Goal: Communication & Community: Answer question/provide support

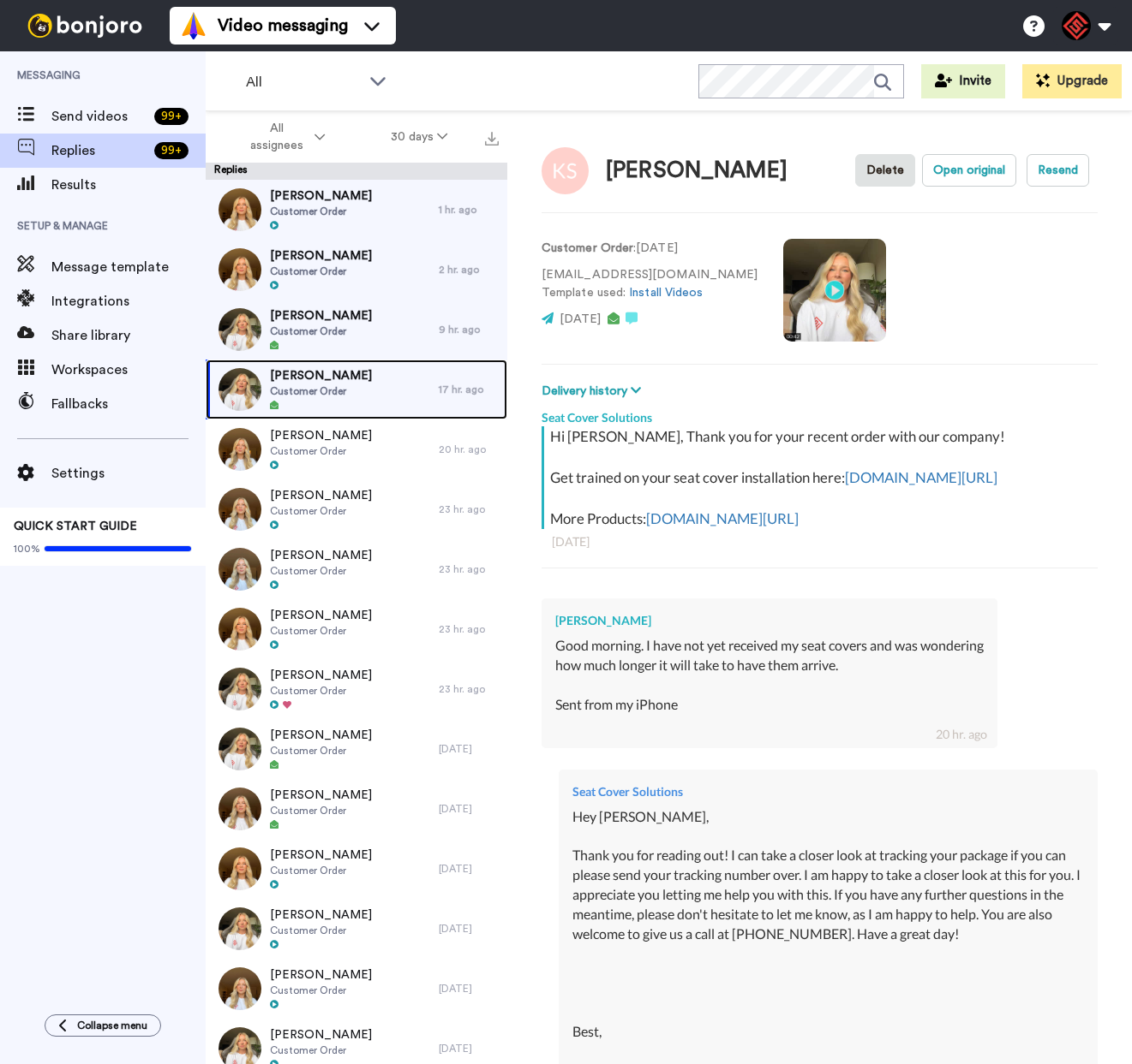
click at [396, 400] on div "[PERSON_NAME] Customer Order" at bounding box center [322, 389] width 233 height 60
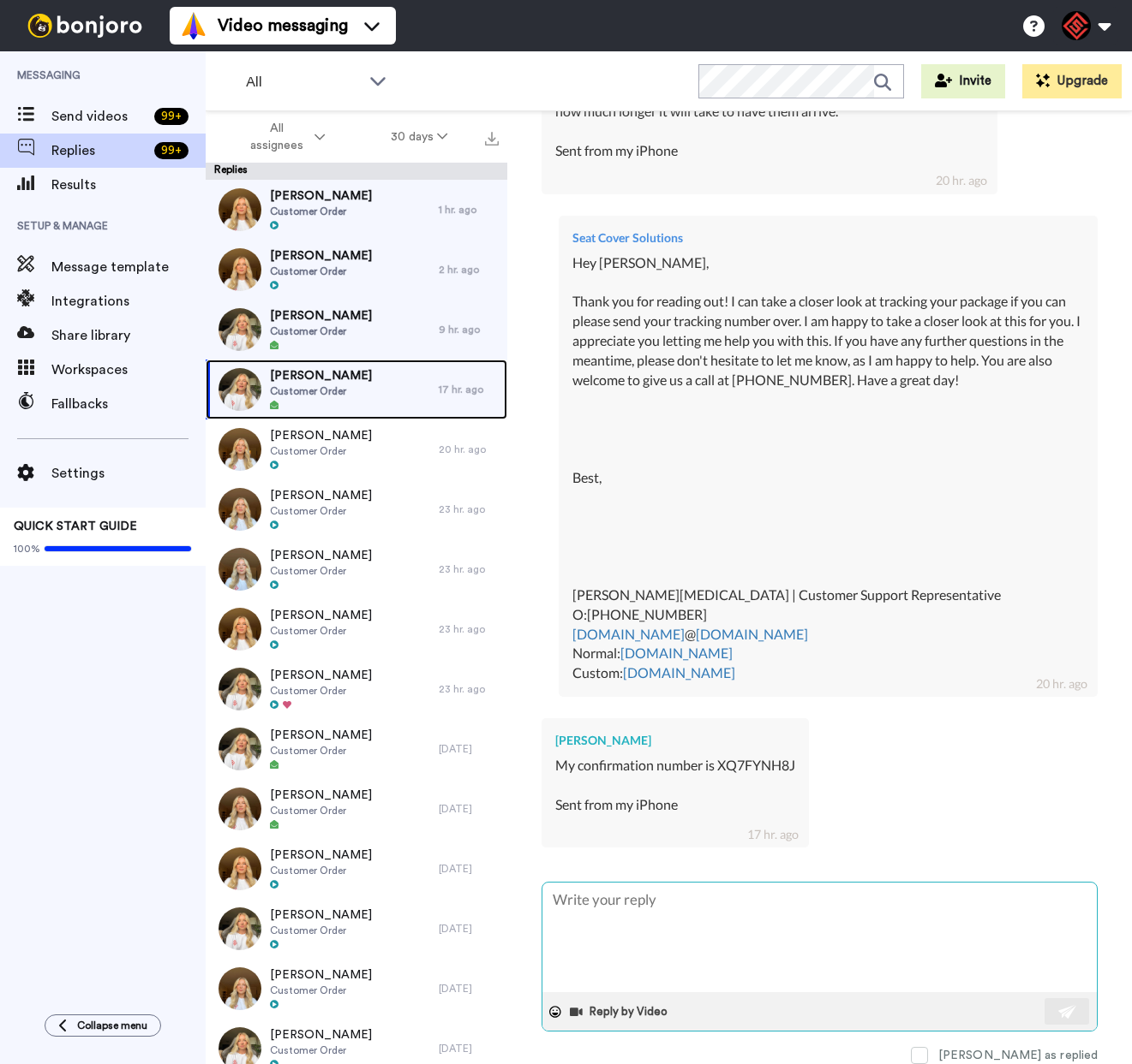
scroll to position [575, 0]
click at [639, 908] on textarea at bounding box center [819, 937] width 554 height 109
type textarea "x"
type textarea "H"
type textarea "x"
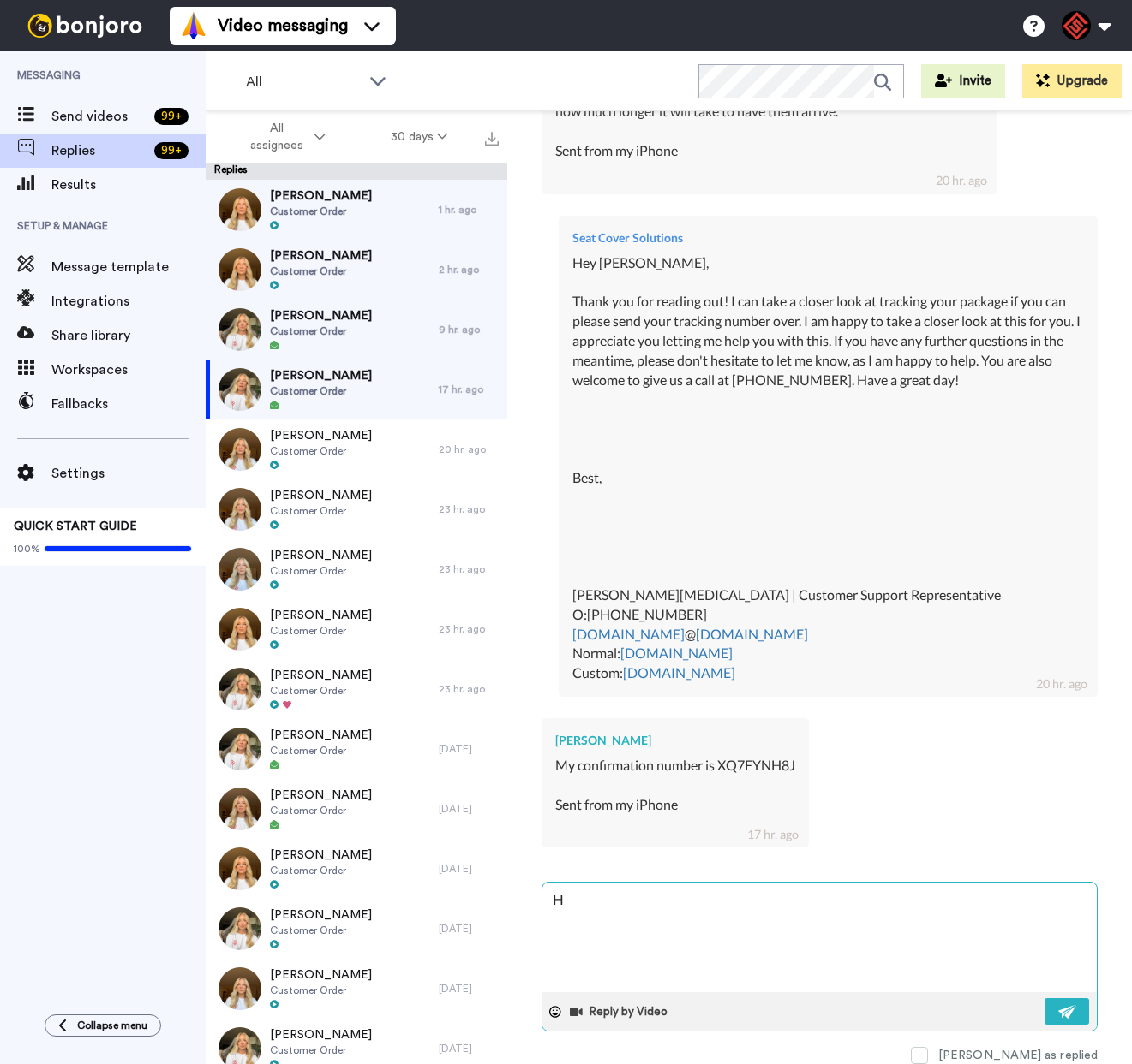
type textarea "He"
type textarea "x"
type textarea "Hey"
type textarea "x"
type textarea "Hey J"
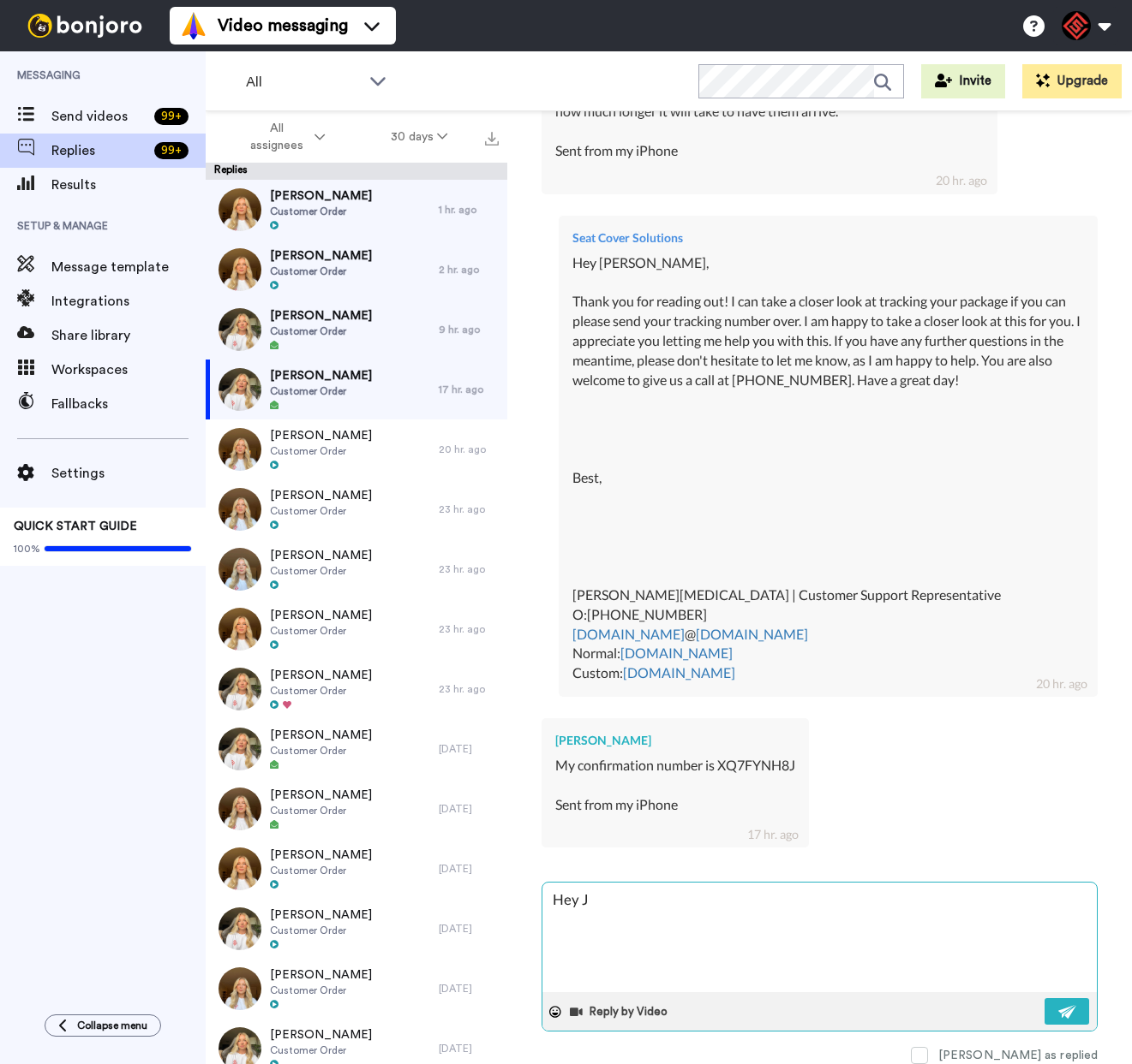
type textarea "x"
type textarea "Hey Je"
type textarea "x"
type textarea "Hey [PERSON_NAME]"
type textarea "x"
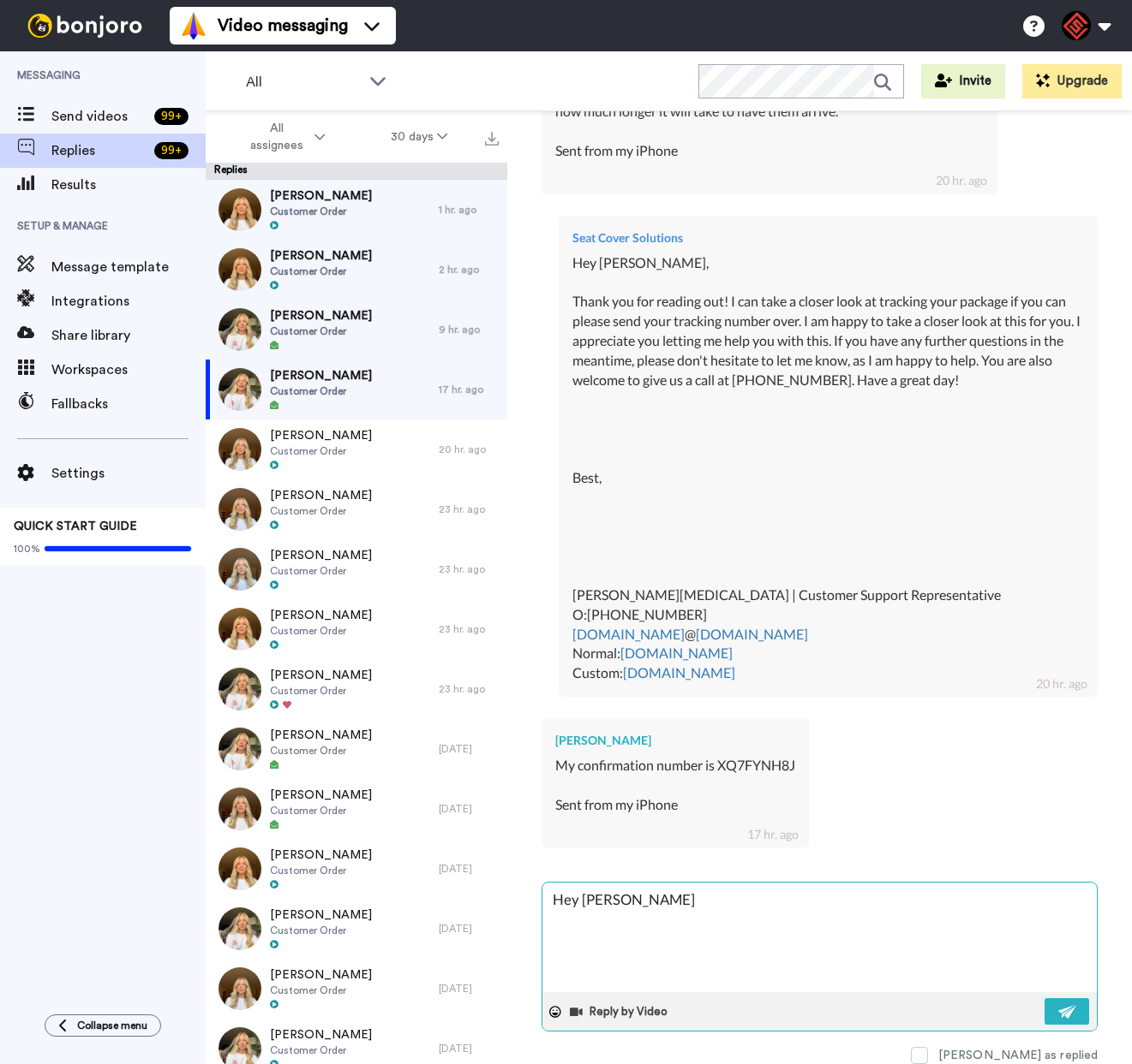
type textarea "Hey Je"
type textarea "x"
type textarea "Hey J"
type textarea "x"
type textarea "Hey"
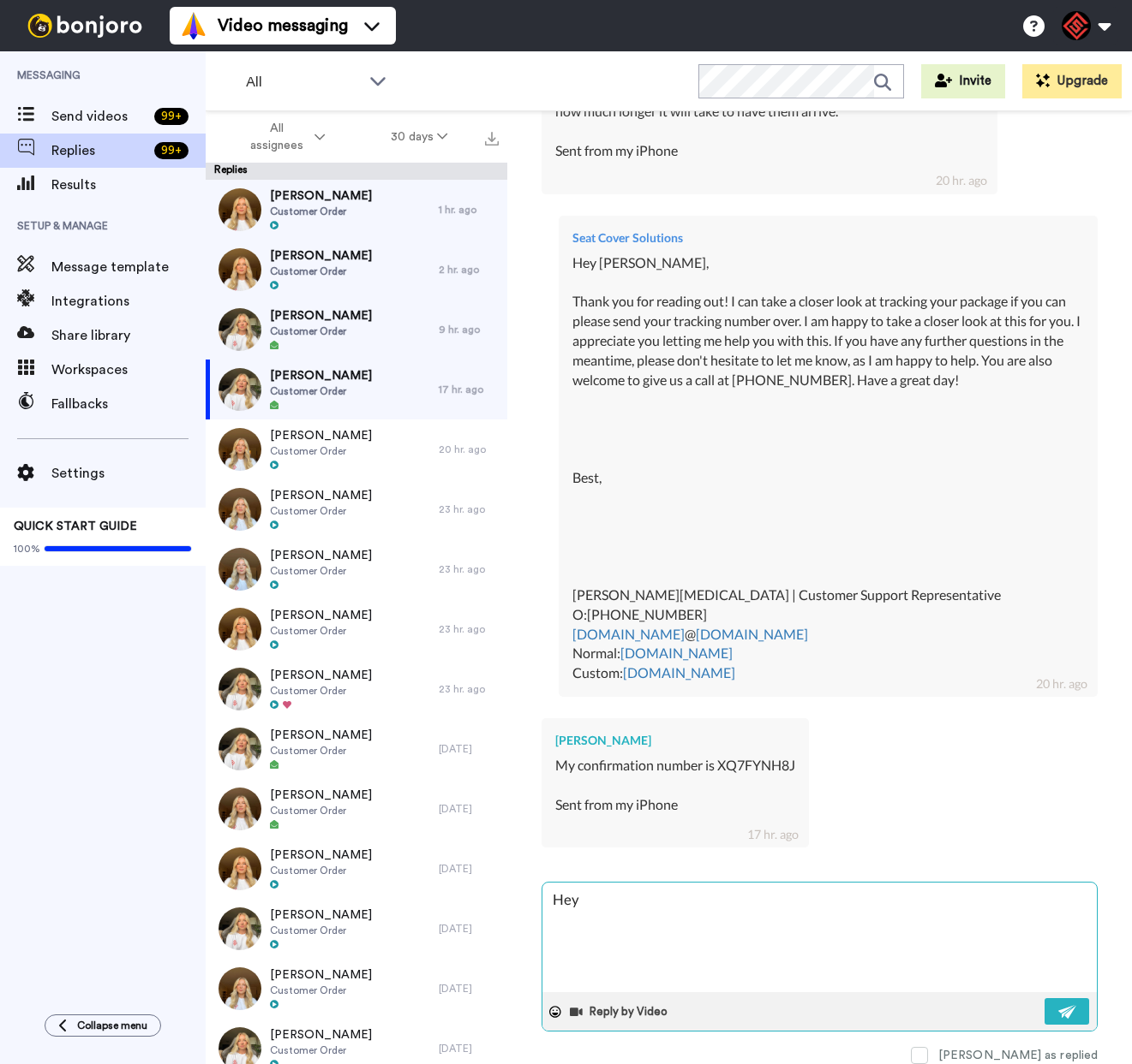
type textarea "x"
type textarea "Hey K"
type textarea "x"
type textarea "Hey [PERSON_NAME]"
type textarea "x"
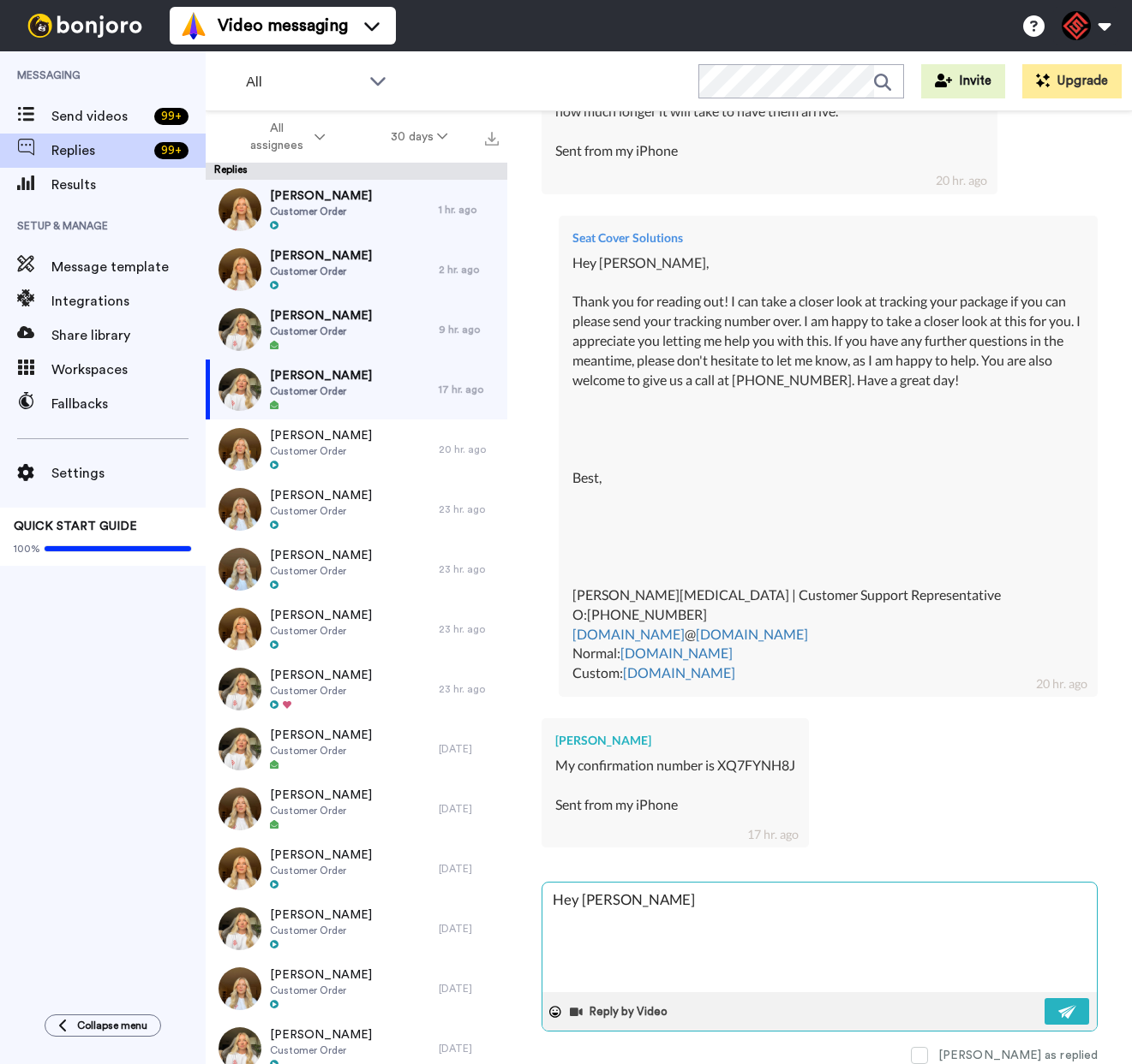
type textarea "Hey [PERSON_NAME]"
type textarea "x"
type textarea "Hey Keih"
type textarea "x"
type textarea "Hey Keiht"
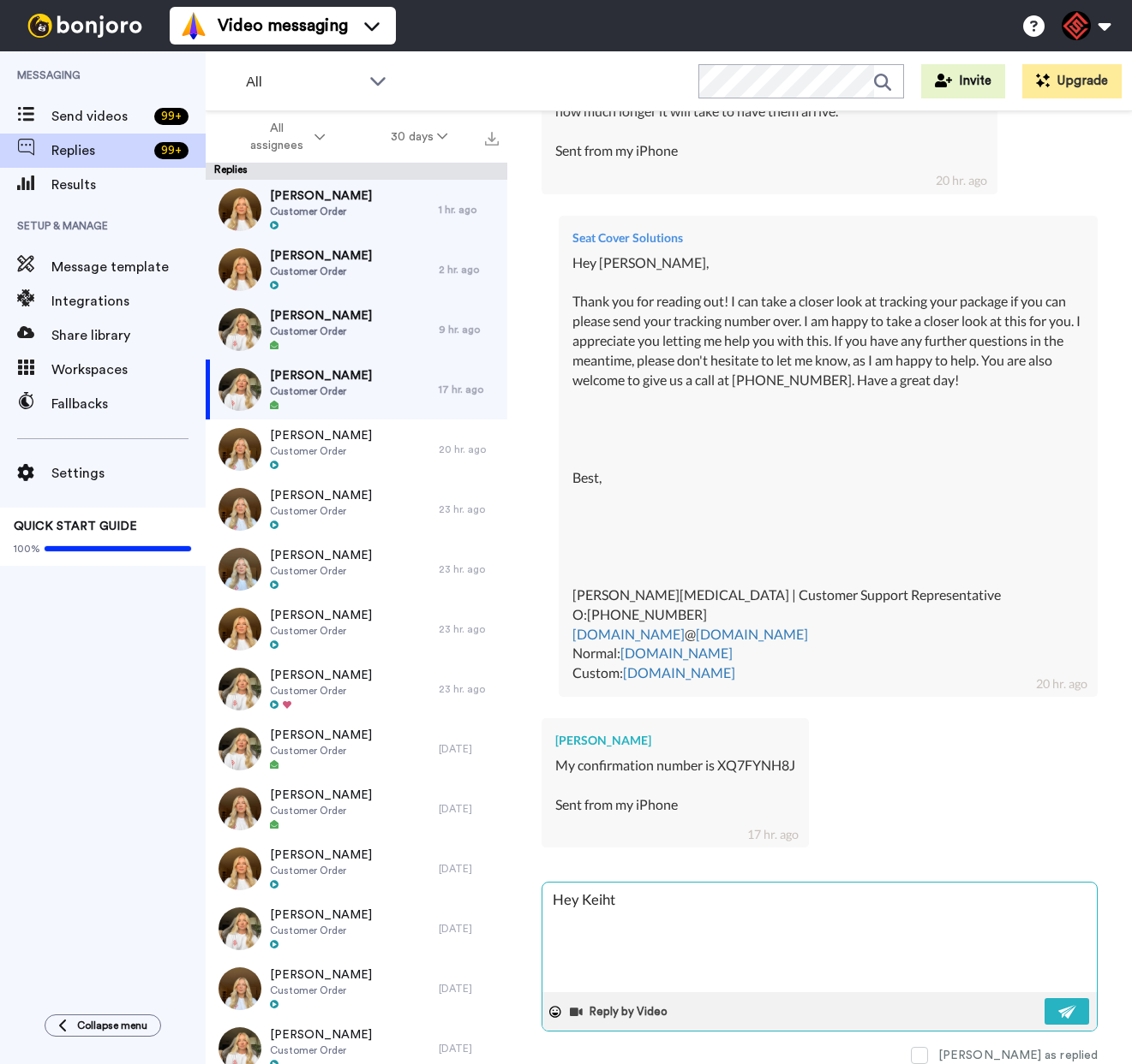
type textarea "x"
type textarea "Hey [PERSON_NAME],"
type textarea "x"
type textarea "Hey [PERSON_NAME],"
type textarea "x"
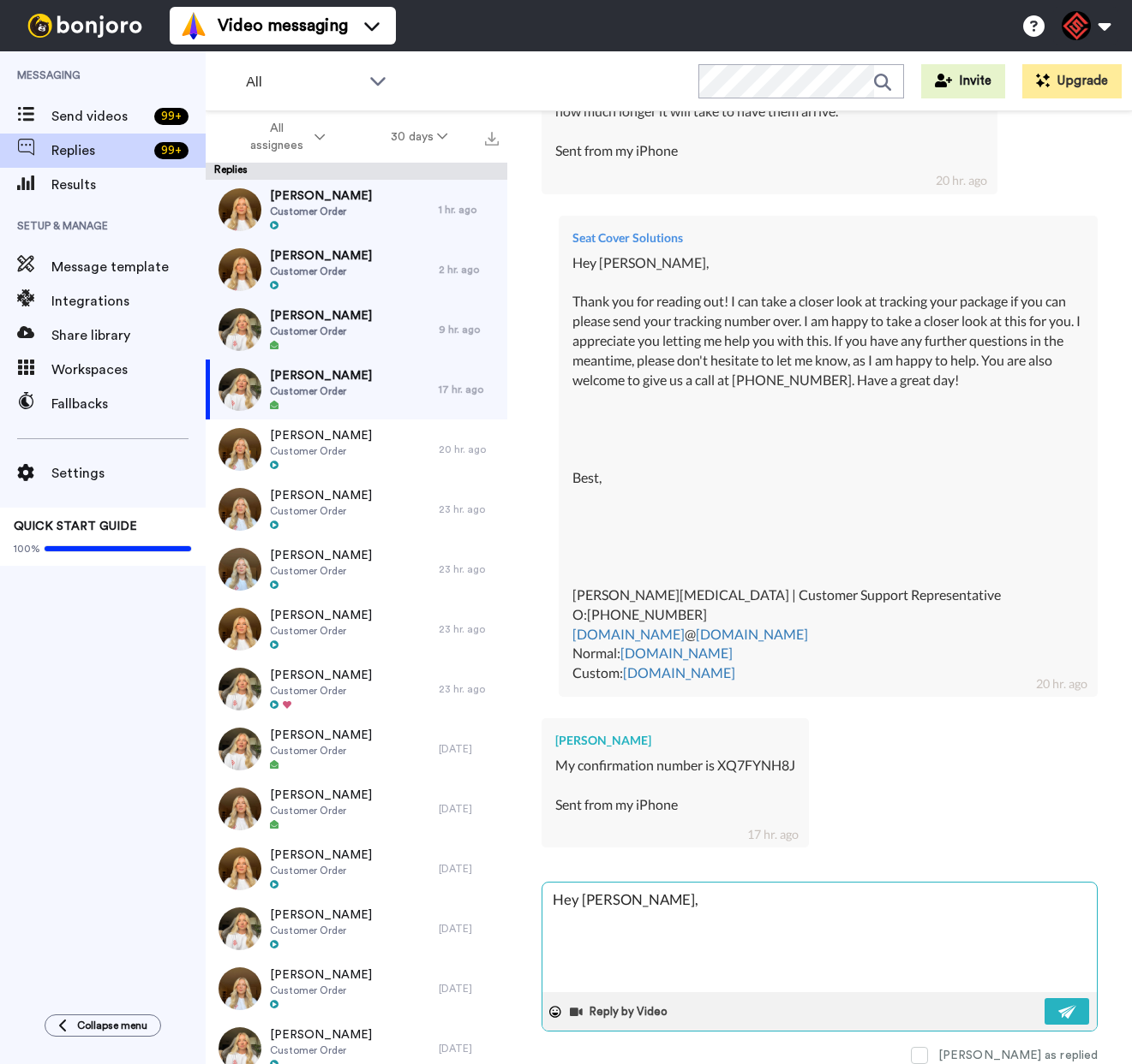
type textarea "Hey [PERSON_NAME],"
type textarea "x"
type textarea "Hey [PERSON_NAME],"
type textarea "x"
type textarea "Hey [PERSON_NAME],"
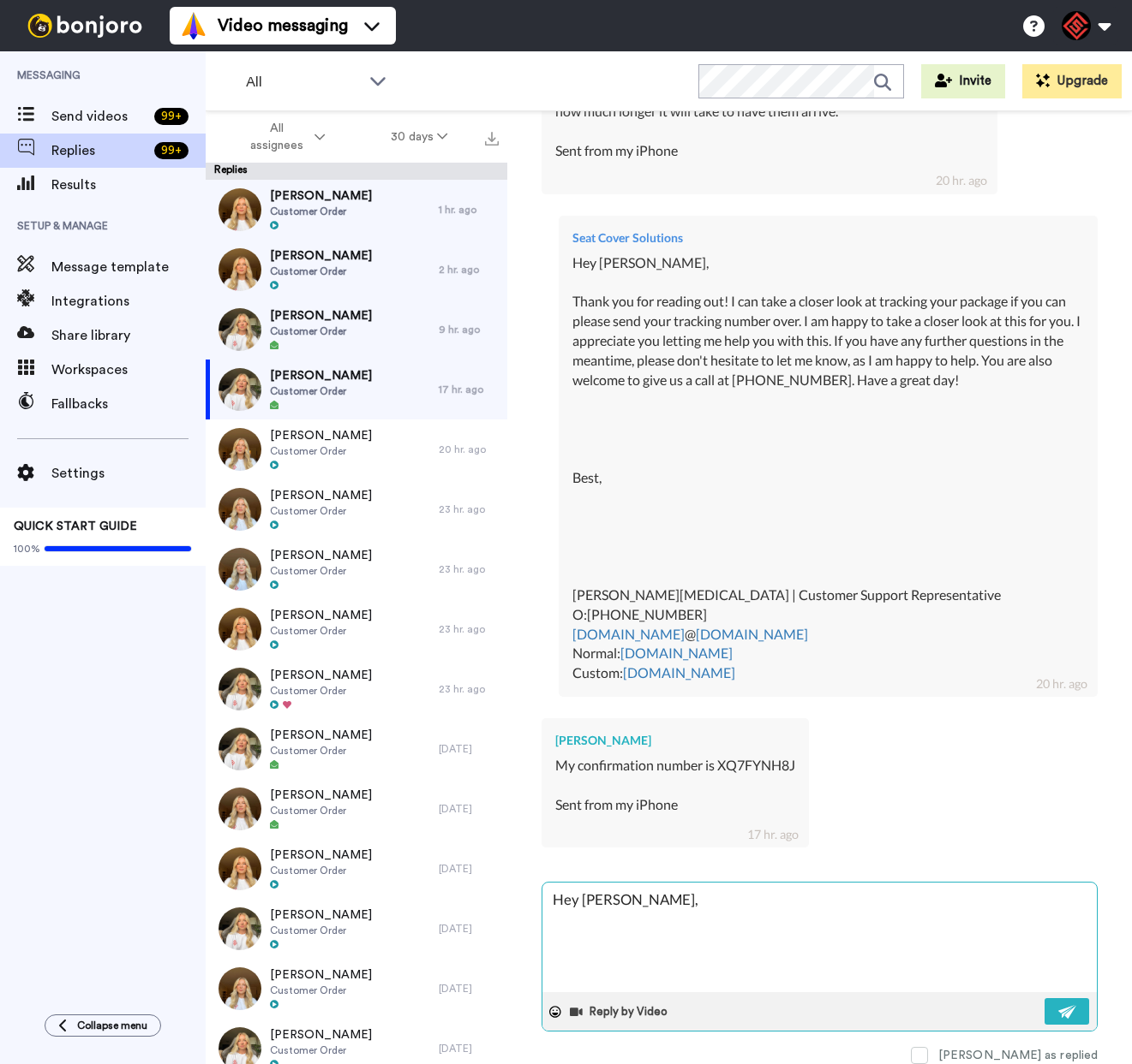
type textarea "x"
type textarea "Hey Keiht"
type textarea "x"
type textarea "Hey Keih"
type textarea "x"
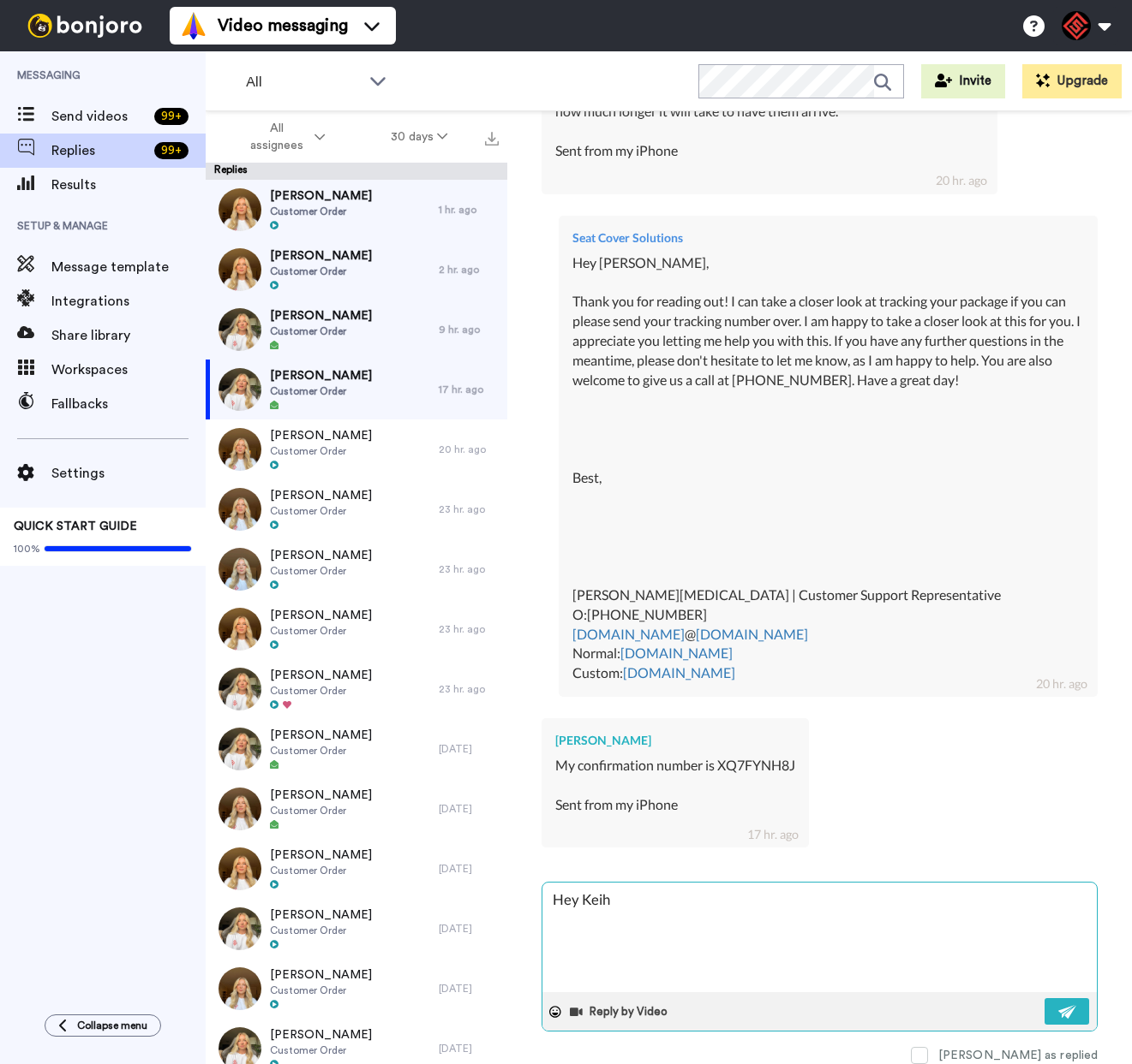
type textarea "Hey [PERSON_NAME]"
type textarea "x"
type textarea "Hey Keit"
type textarea "x"
type textarea "Hey [PERSON_NAME]"
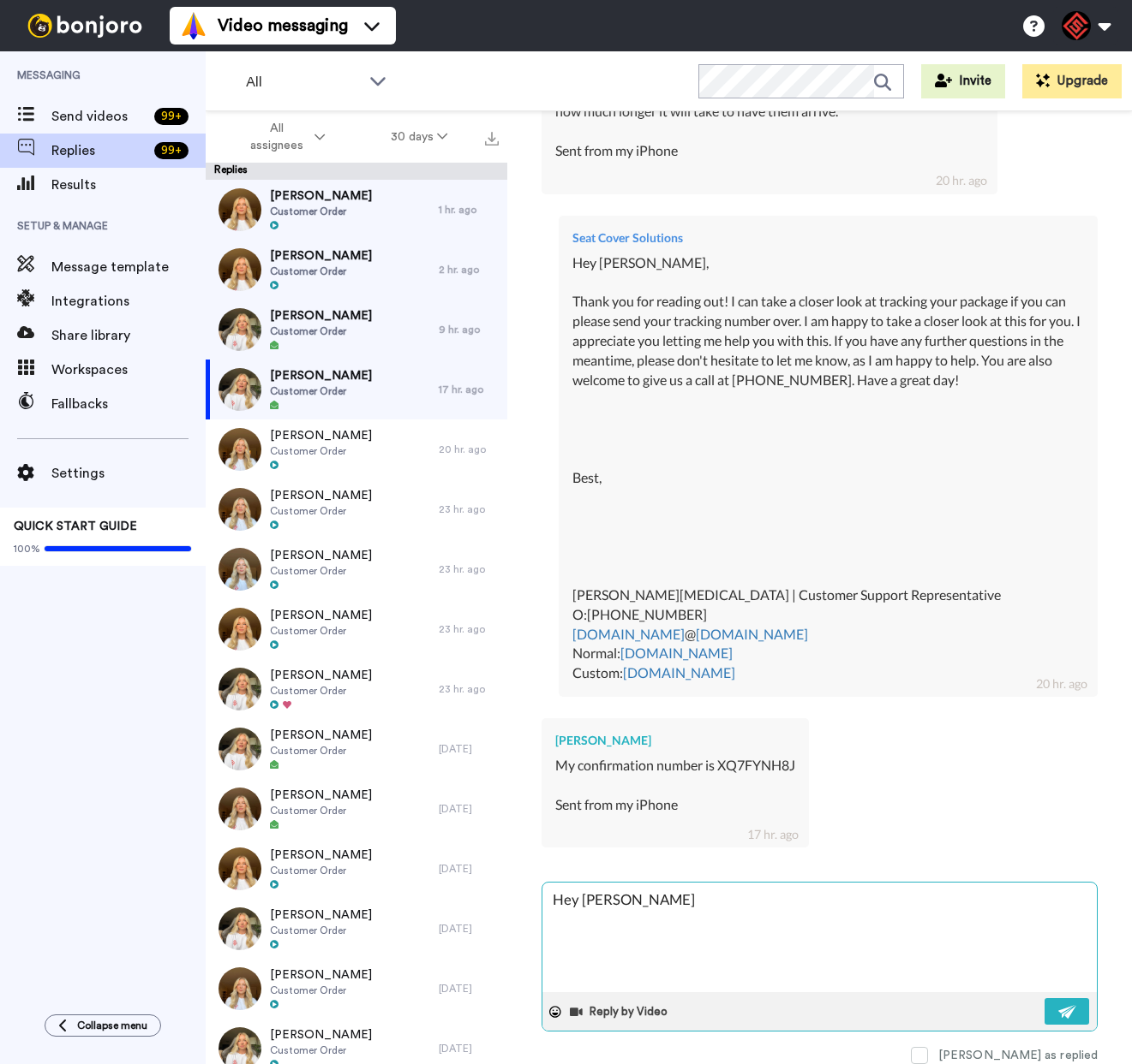
type textarea "x"
type textarea "Hey [PERSON_NAME],"
type textarea "x"
type textarea "Hey [PERSON_NAME],"
type textarea "x"
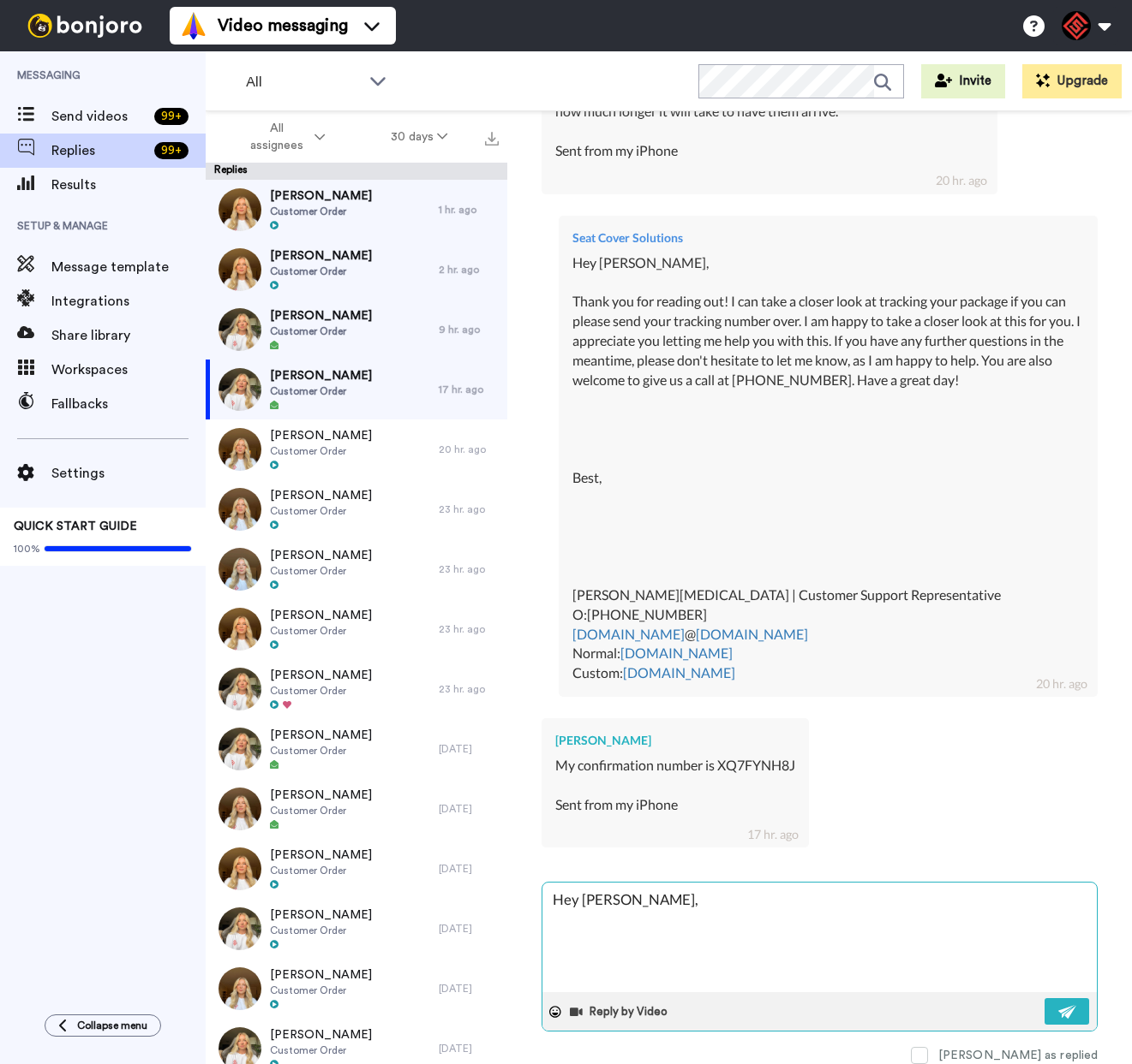
type textarea "Hey [PERSON_NAME],"
type textarea "x"
type textarea "Hey [PERSON_NAME], T"
type textarea "x"
type textarea "Hey [PERSON_NAME], Th"
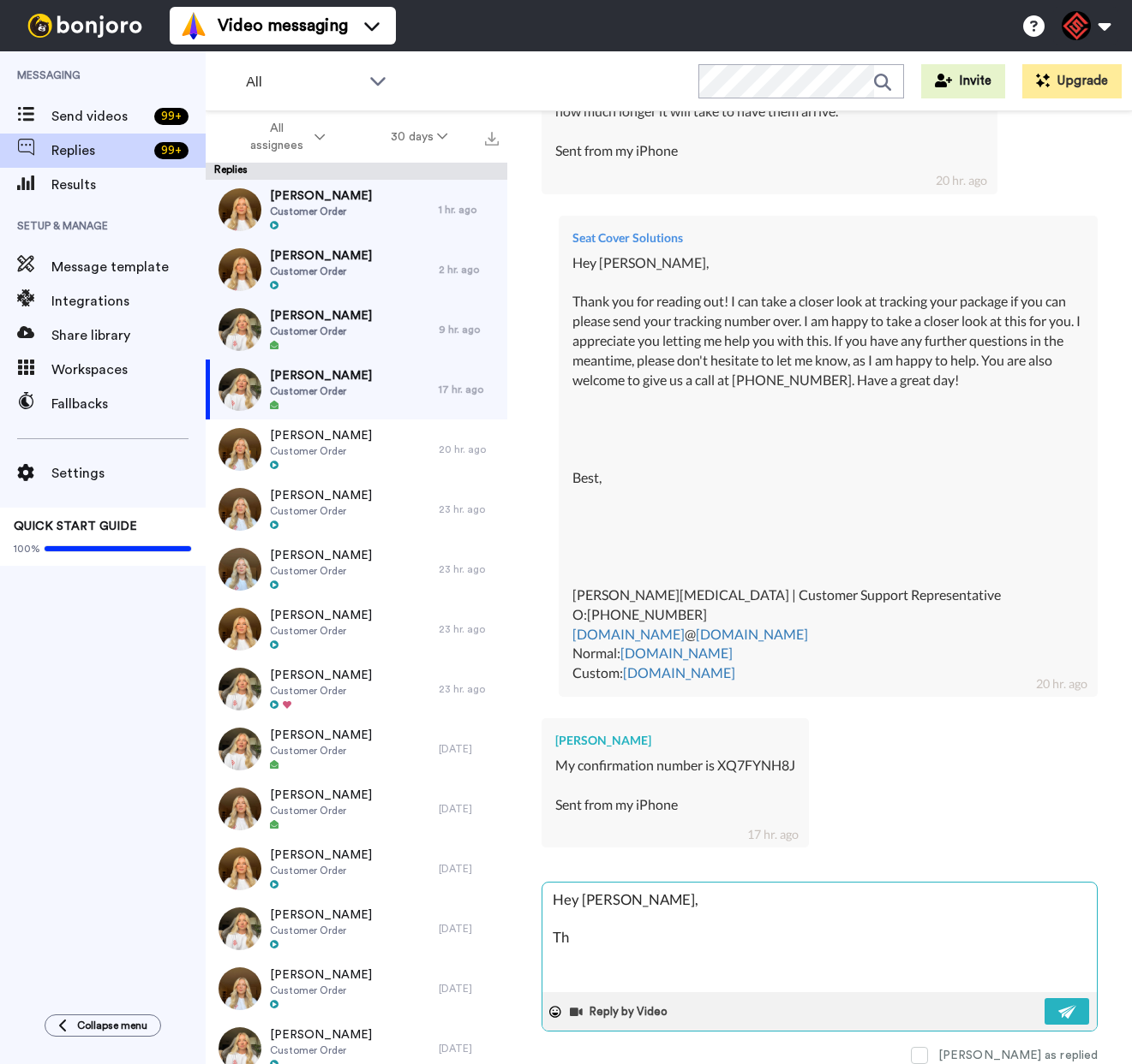
type textarea "x"
type textarea "Hey [PERSON_NAME], Tha"
type textarea "x"
type textarea "Hey [PERSON_NAME], Than"
type textarea "x"
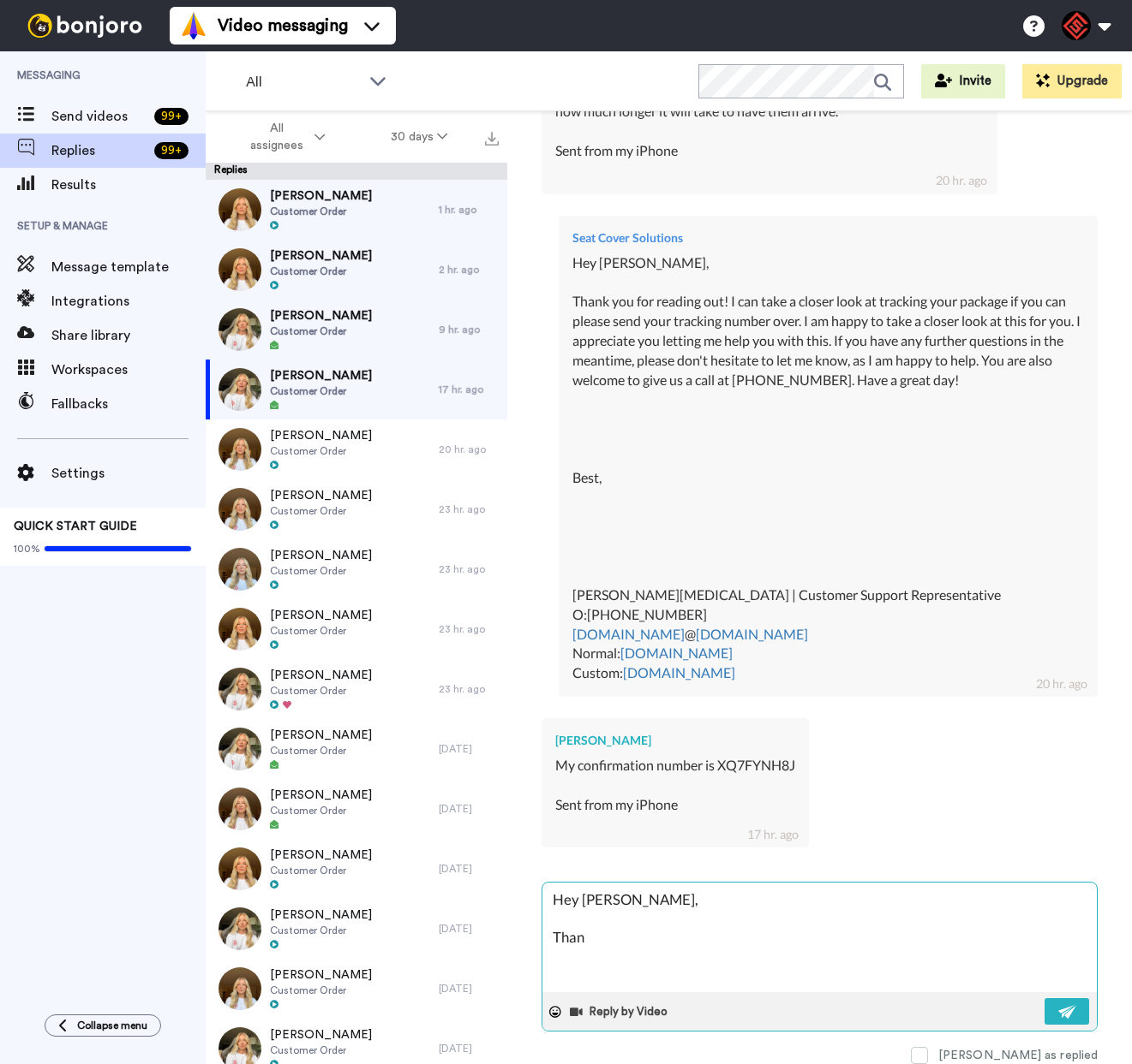
type textarea "Hey [PERSON_NAME], Thank"
type textarea "x"
type textarea "Hey [PERSON_NAME], Thank"
type textarea "x"
type textarea "Hey [PERSON_NAME], Thank y"
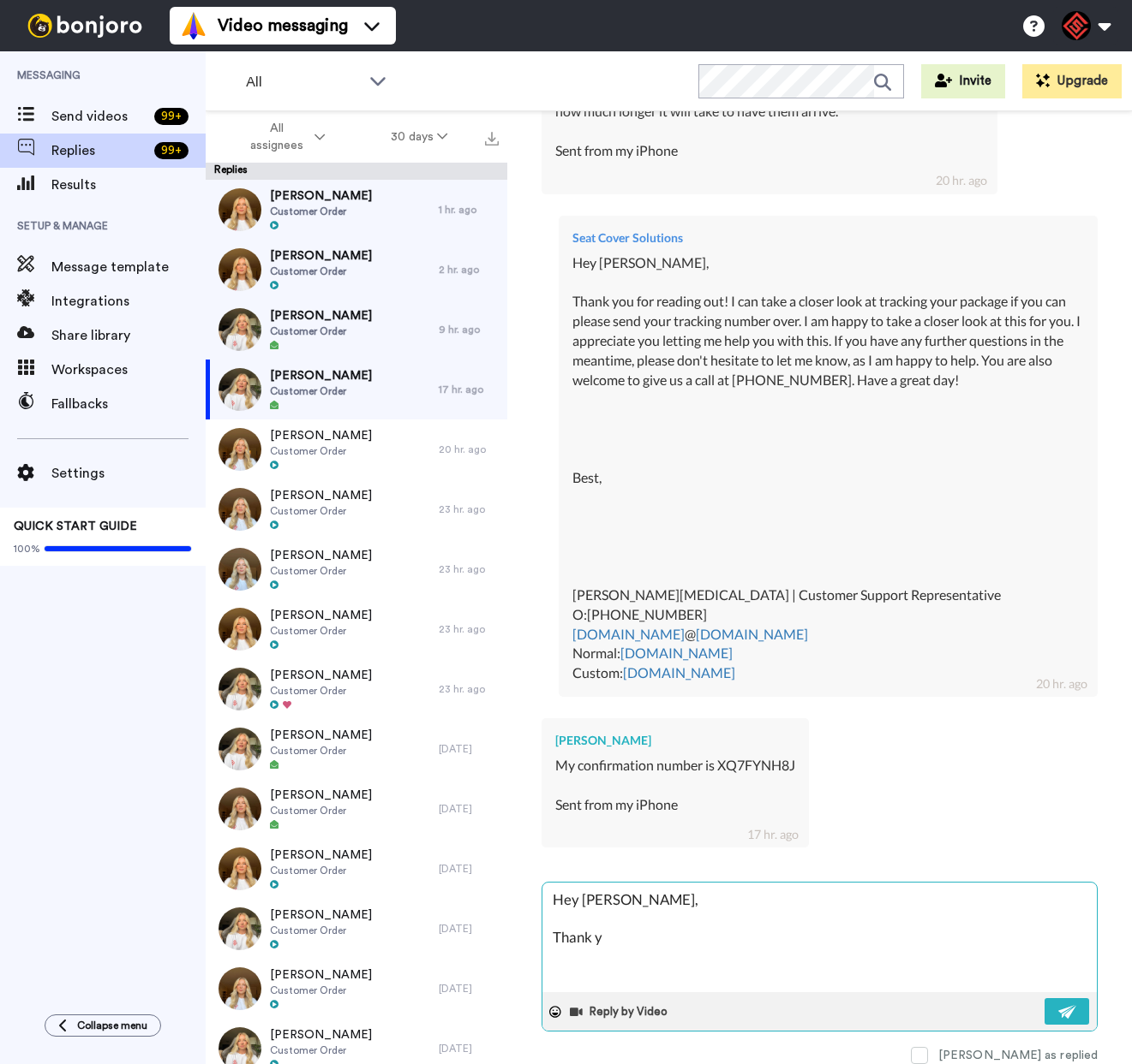
type textarea "x"
type textarea "Hey [PERSON_NAME], Thank yo"
type textarea "x"
type textarea "Hey [PERSON_NAME], Thank you"
type textarea "x"
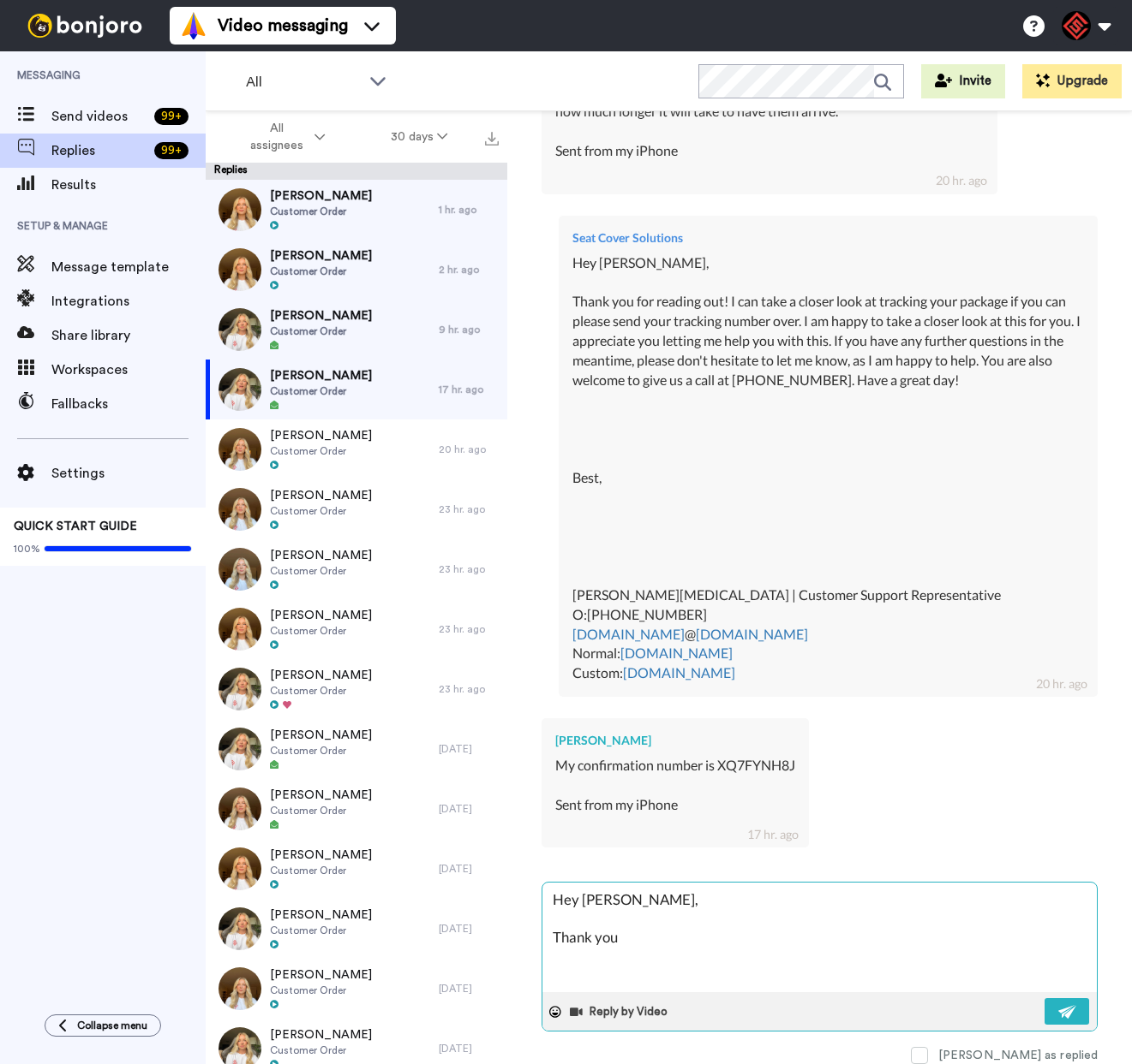
type textarea "Hey [PERSON_NAME], Thank you"
type textarea "x"
type textarea "Hey [PERSON_NAME], Thank you f"
type textarea "x"
type textarea "Hey [PERSON_NAME], Thank you fo"
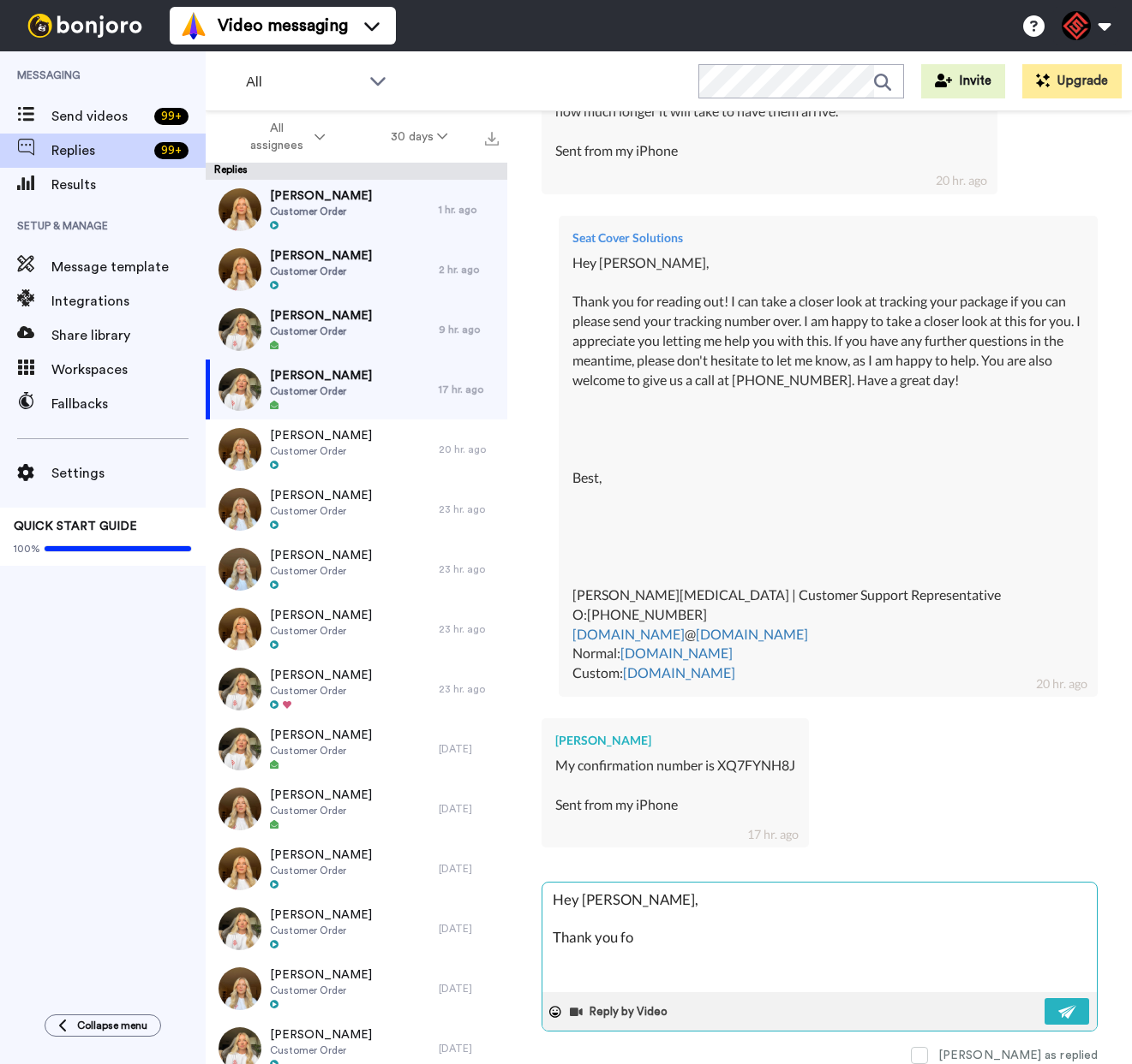
type textarea "x"
type textarea "Hey [PERSON_NAME], Thank you for"
type textarea "x"
type textarea "Hey [PERSON_NAME], Thank you for"
type textarea "x"
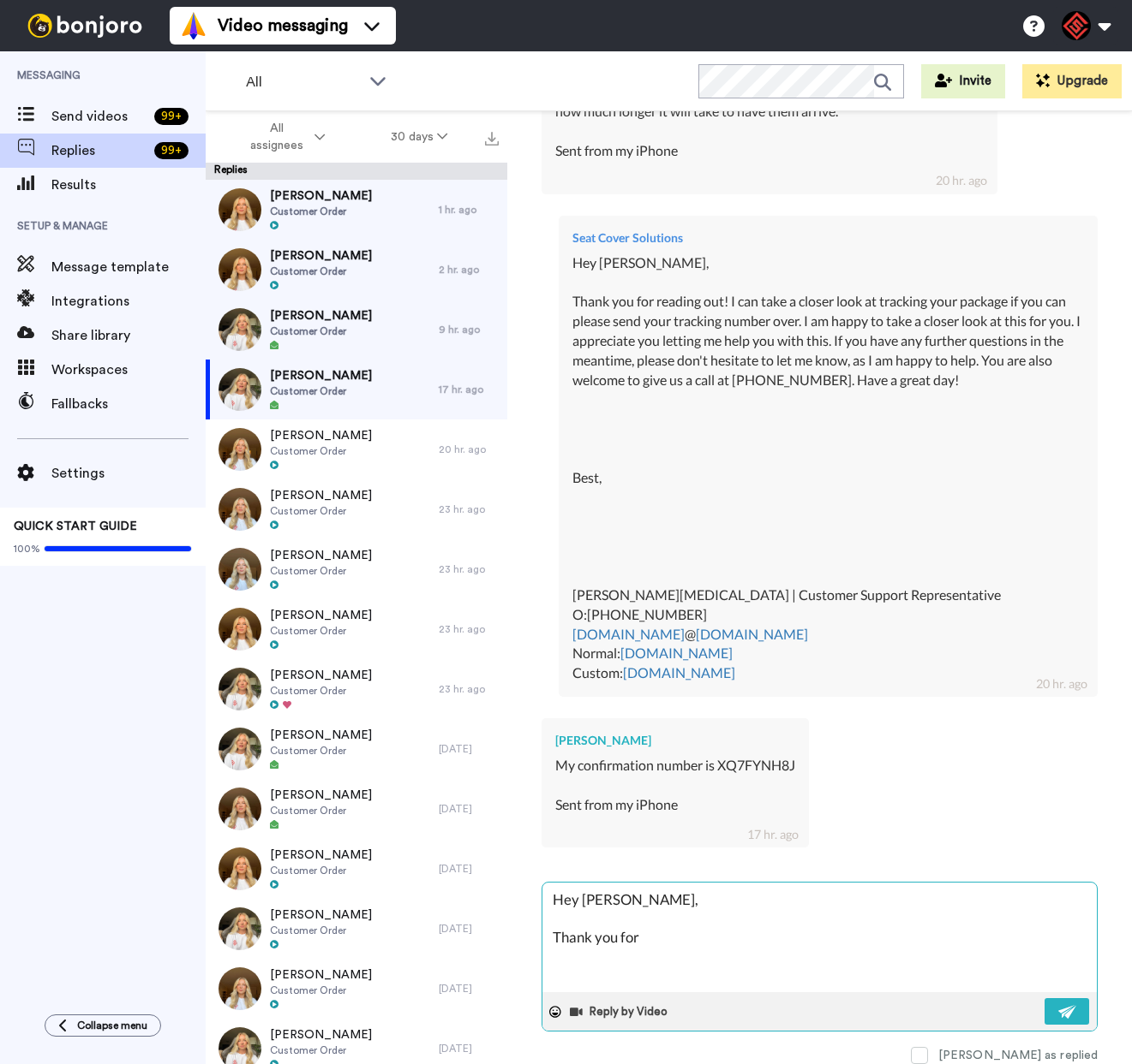
type textarea "Hey [PERSON_NAME], Thank you for r"
type textarea "x"
type textarea "Hey [PERSON_NAME], Thank you for"
type textarea "x"
type textarea "Hey [PERSON_NAME], Thank you for g"
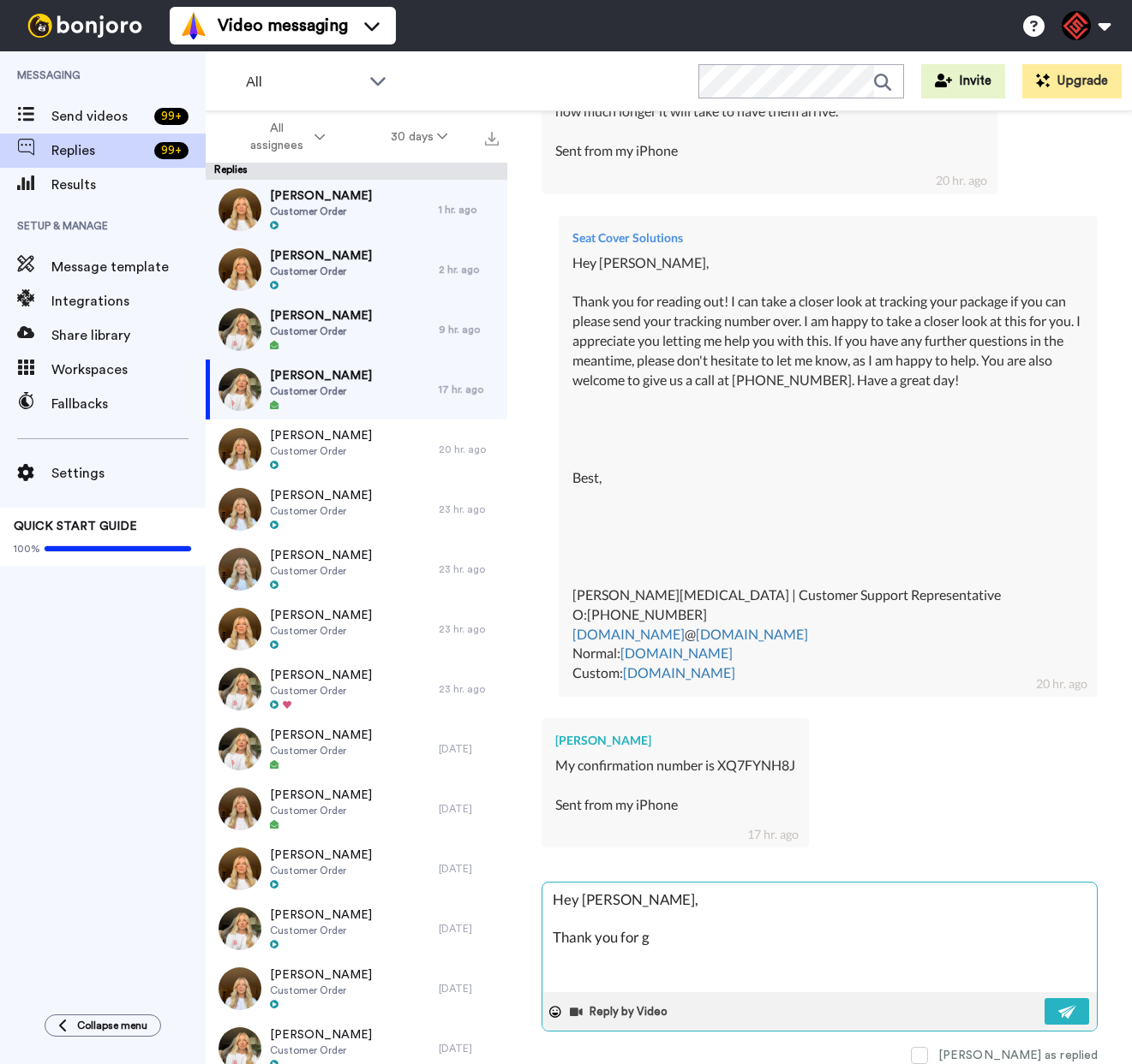
type textarea "x"
type textarea "Hey [PERSON_NAME], Thank you for ge"
type textarea "x"
type textarea "Hey [PERSON_NAME], Thank you for get"
type textarea "x"
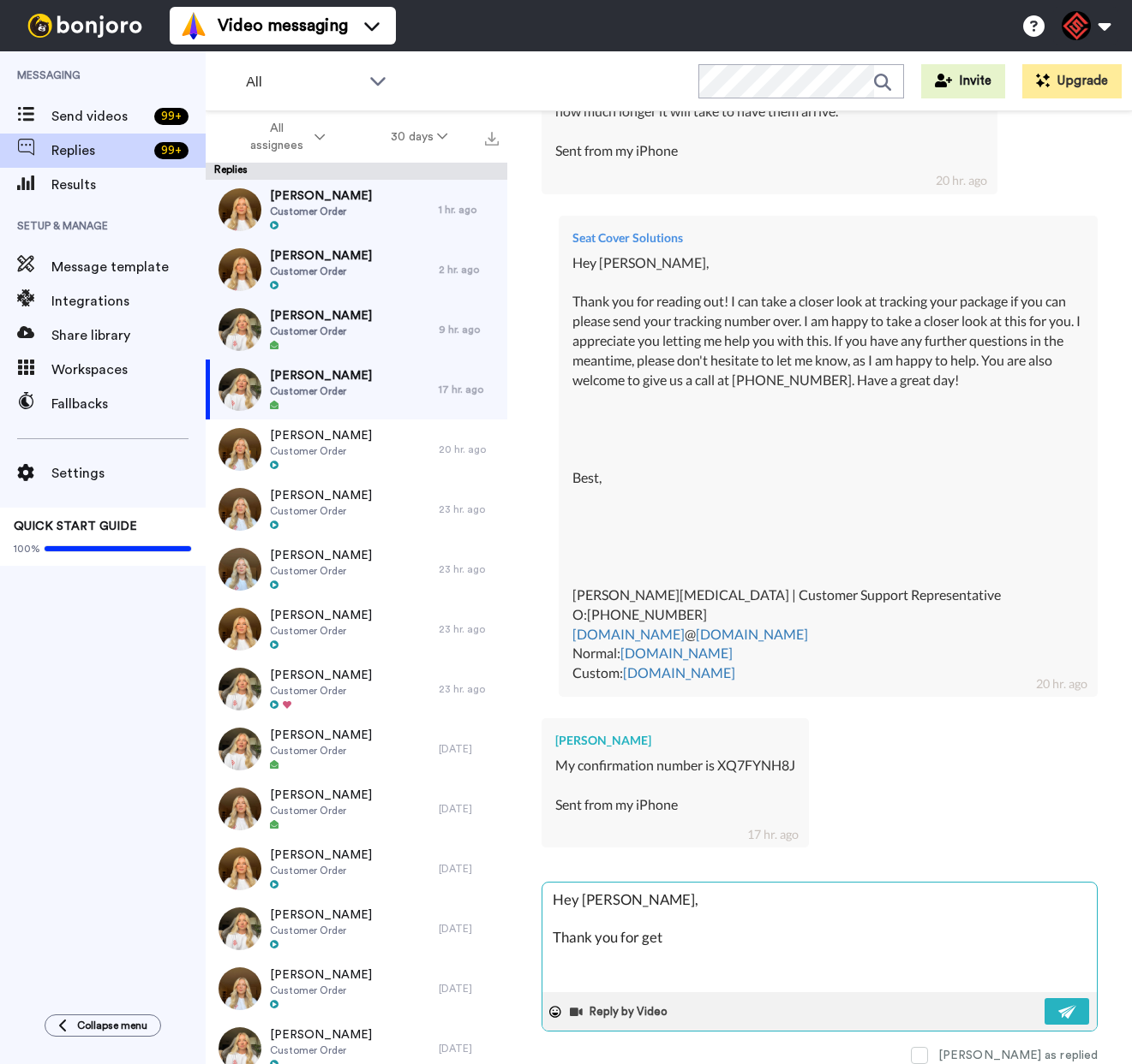
type textarea "Hey [PERSON_NAME], Thank you for gett"
type textarea "x"
type textarea "Hey [PERSON_NAME], Thank you for getti"
type textarea "x"
type textarea "Hey [PERSON_NAME], Thank you for gettin"
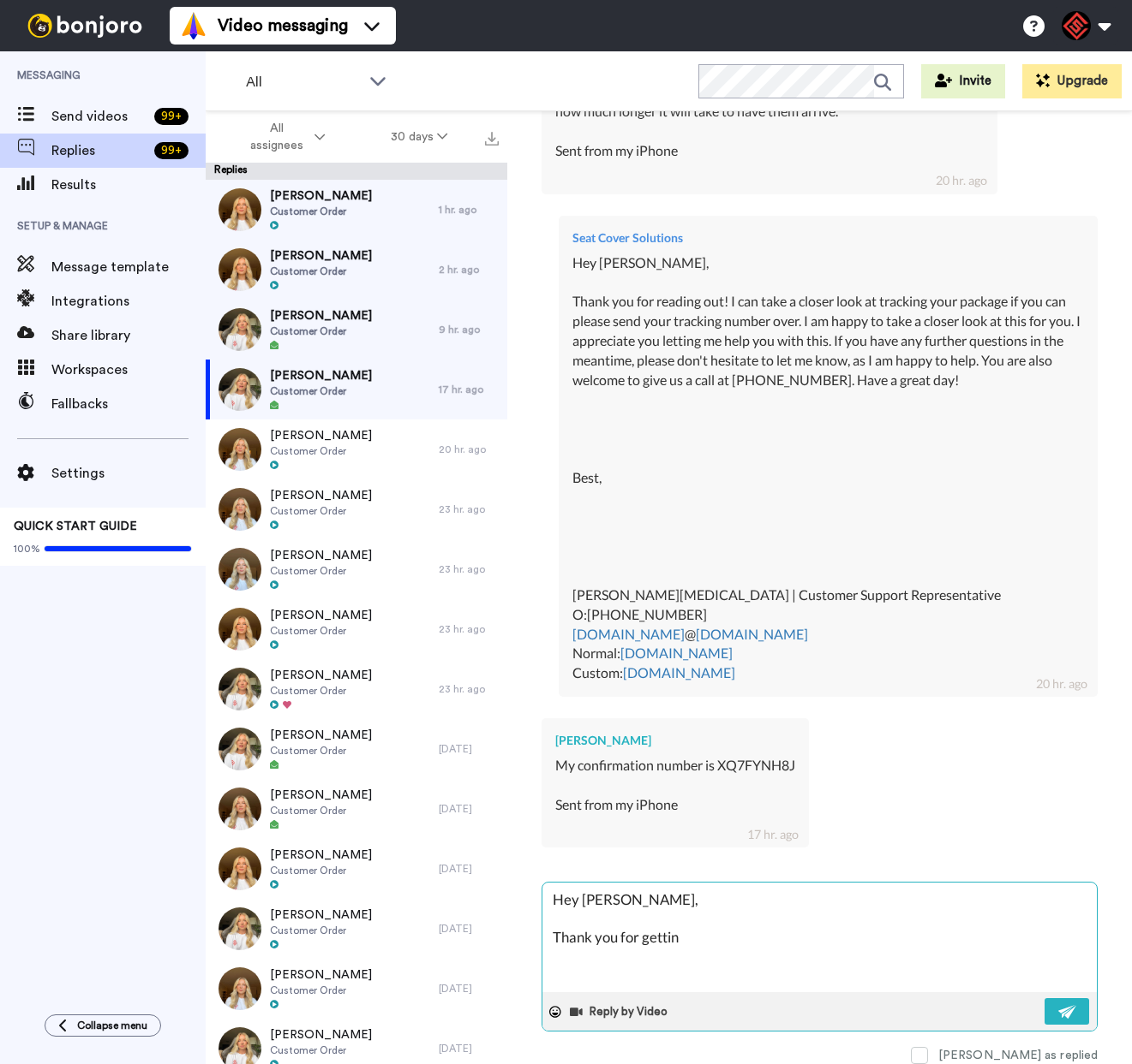
type textarea "x"
type textarea "Hey [PERSON_NAME], Thank you for getting"
type textarea "x"
type textarea "Hey [PERSON_NAME], Thank you for getting"
type textarea "x"
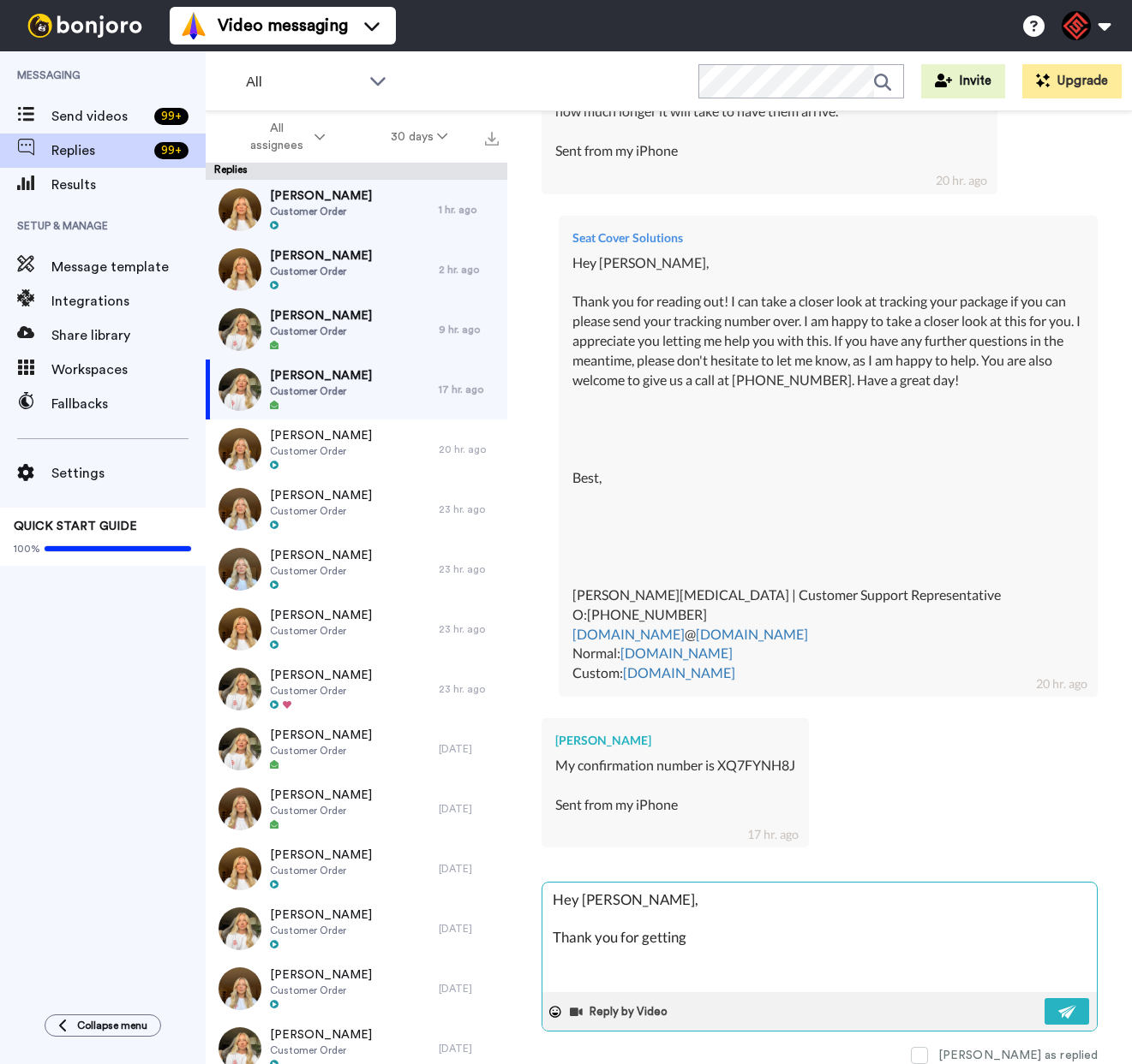
type textarea "Hey [PERSON_NAME], Thank you for getting b"
type textarea "x"
type textarea "Hey [PERSON_NAME], Thank you for getting ba"
type textarea "x"
type textarea "Hey [PERSON_NAME], Thank you for getting bac"
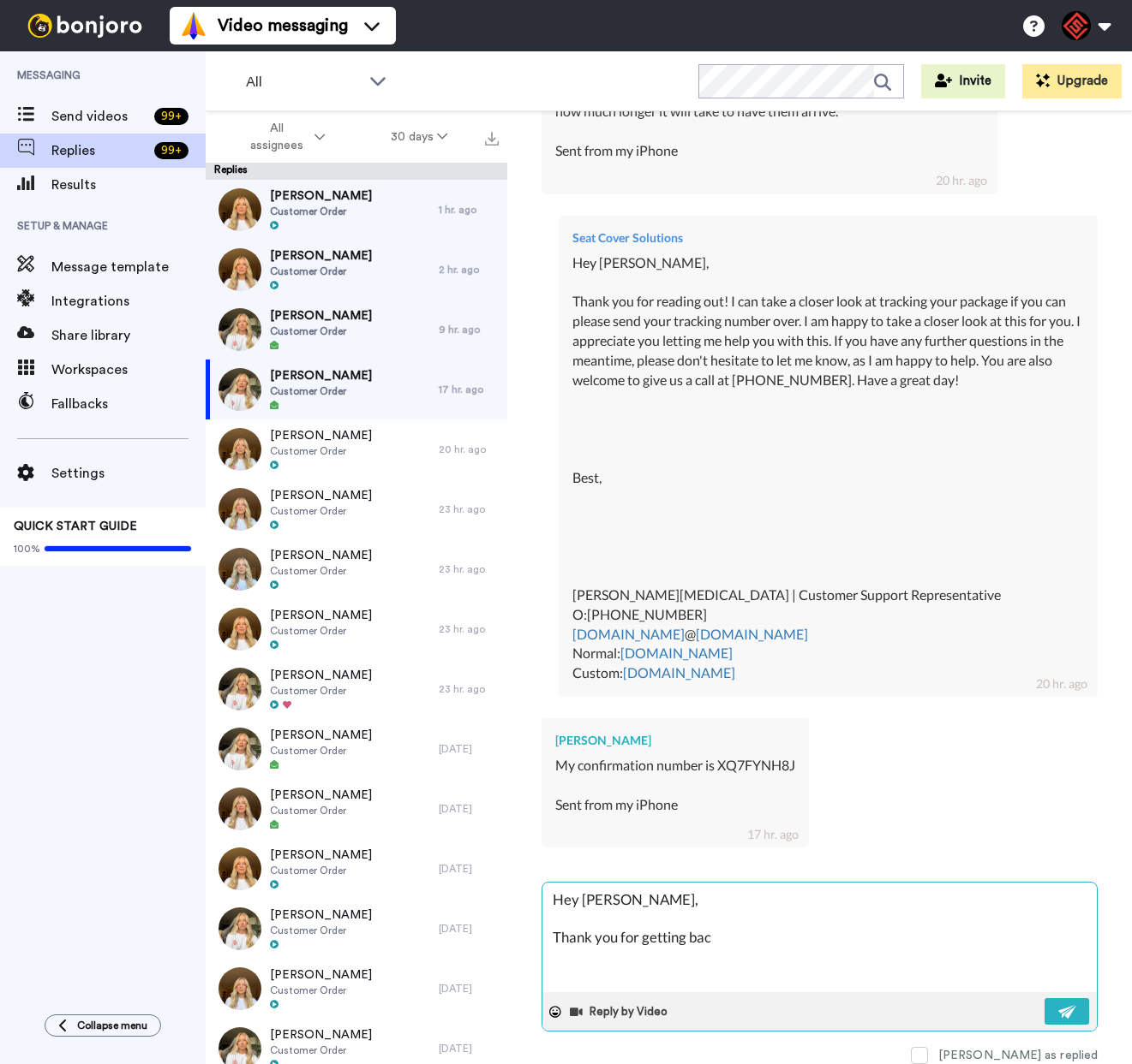
type textarea "x"
type textarea "Hey [PERSON_NAME], Thank you for getting back"
type textarea "x"
type textarea "Hey [PERSON_NAME], Thank you for getting back"
type textarea "x"
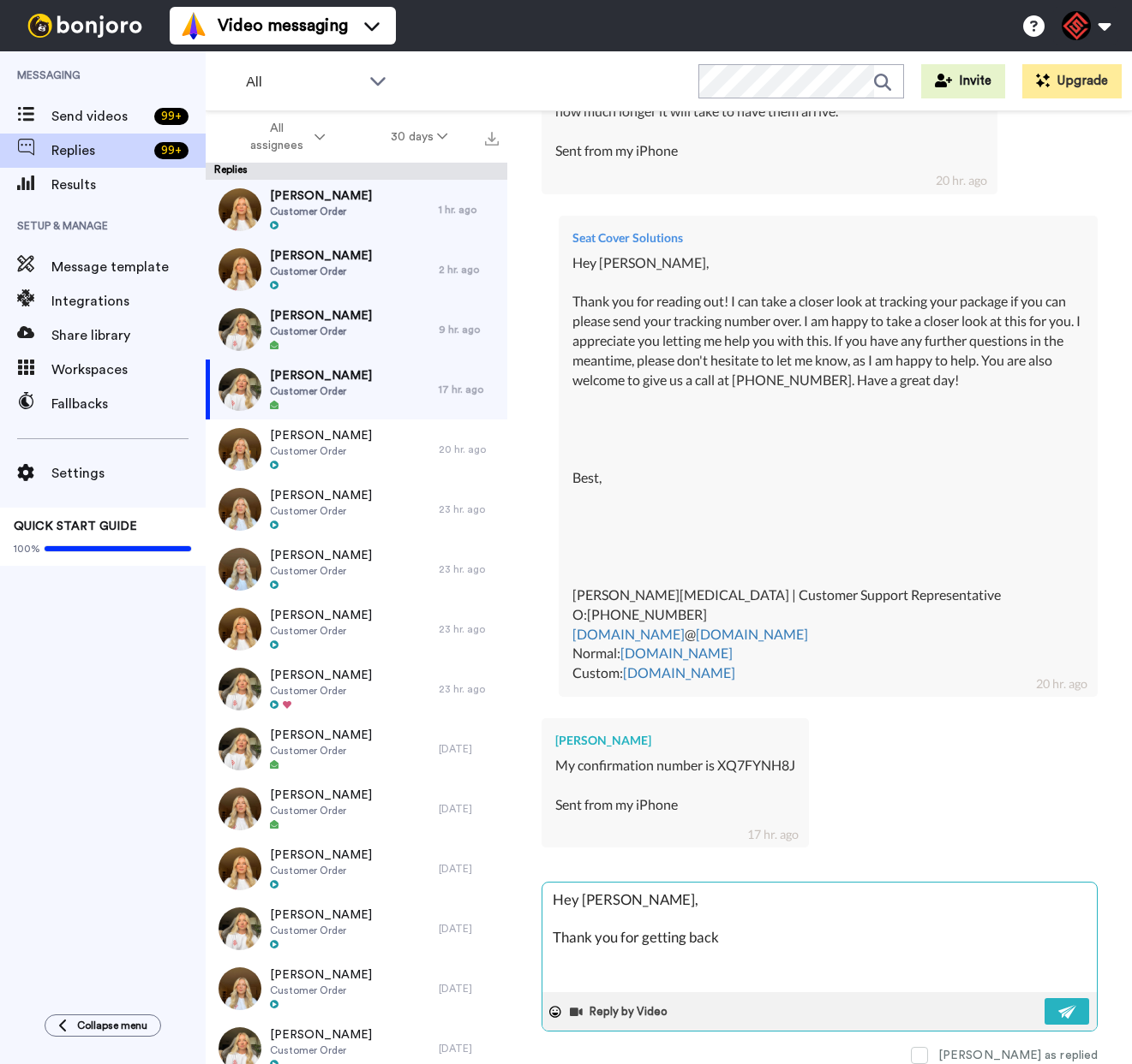
type textarea "Hey [PERSON_NAME], Thank you for getting back t"
type textarea "x"
type textarea "Hey [PERSON_NAME], Thank you for getting back to"
type textarea "x"
type textarea "Hey [PERSON_NAME], Thank you for getting back to"
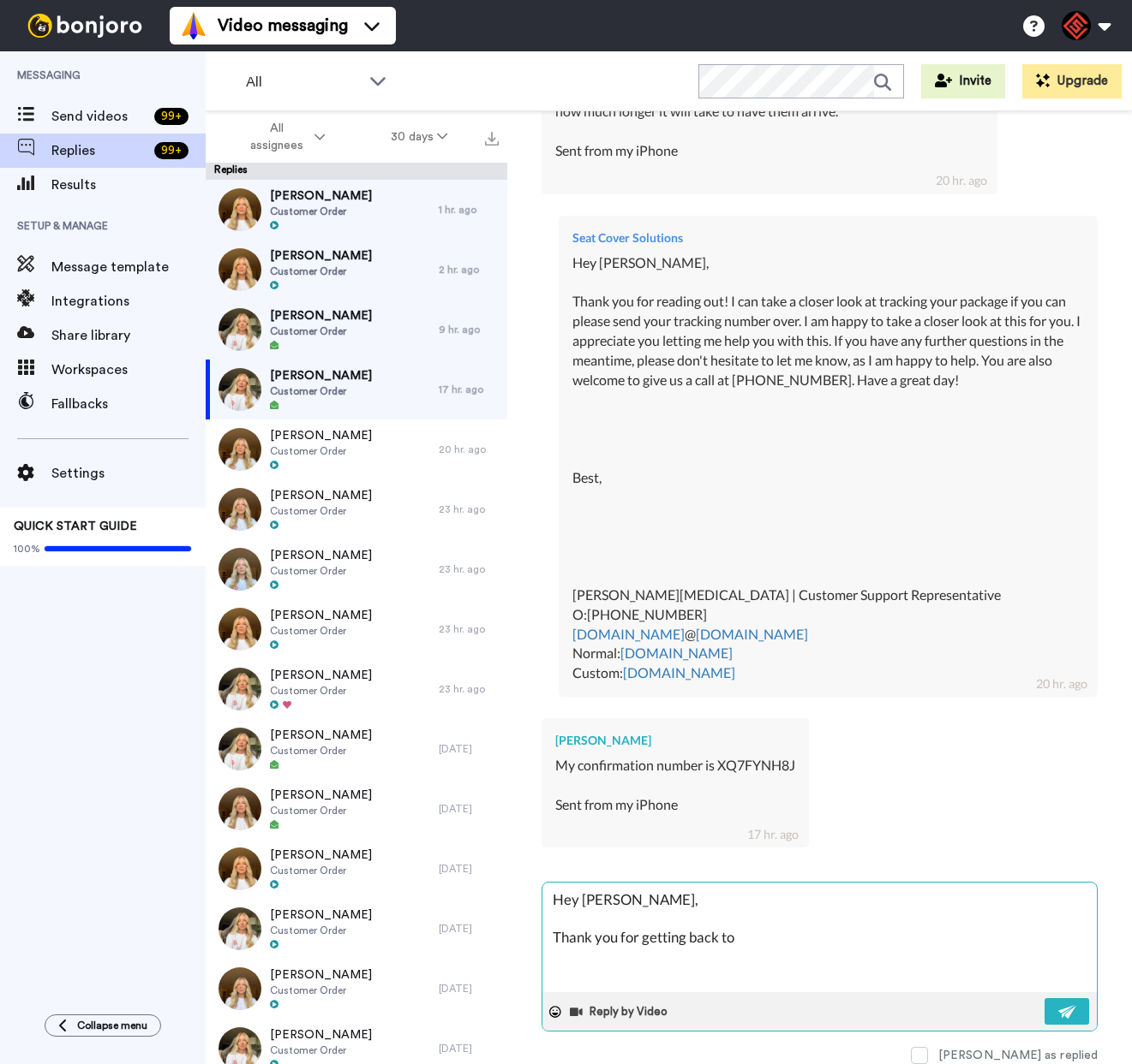
type textarea "x"
type textarea "Hey [PERSON_NAME], Thank you for getting back to m"
type textarea "x"
type textarea "Hey [PERSON_NAME], Thank you for getting back to me"
type textarea "x"
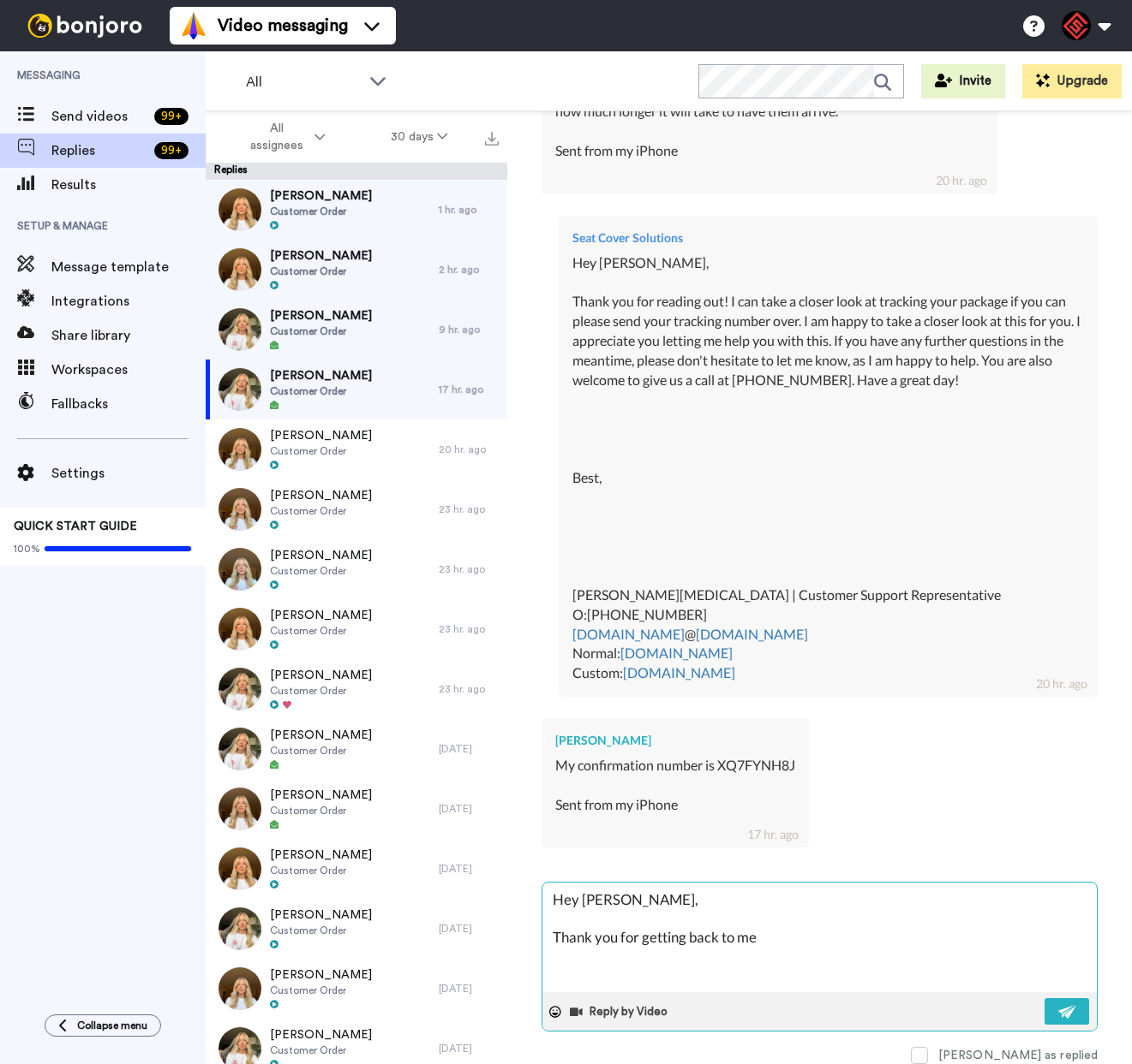
type textarea "Hey [PERSON_NAME], Thank you for getting back to me"
type textarea "x"
type textarea "Hey [PERSON_NAME], Thank you for getting back to me a"
type textarea "x"
type textarea "Hey [PERSON_NAME], Thank you for getting back to me an"
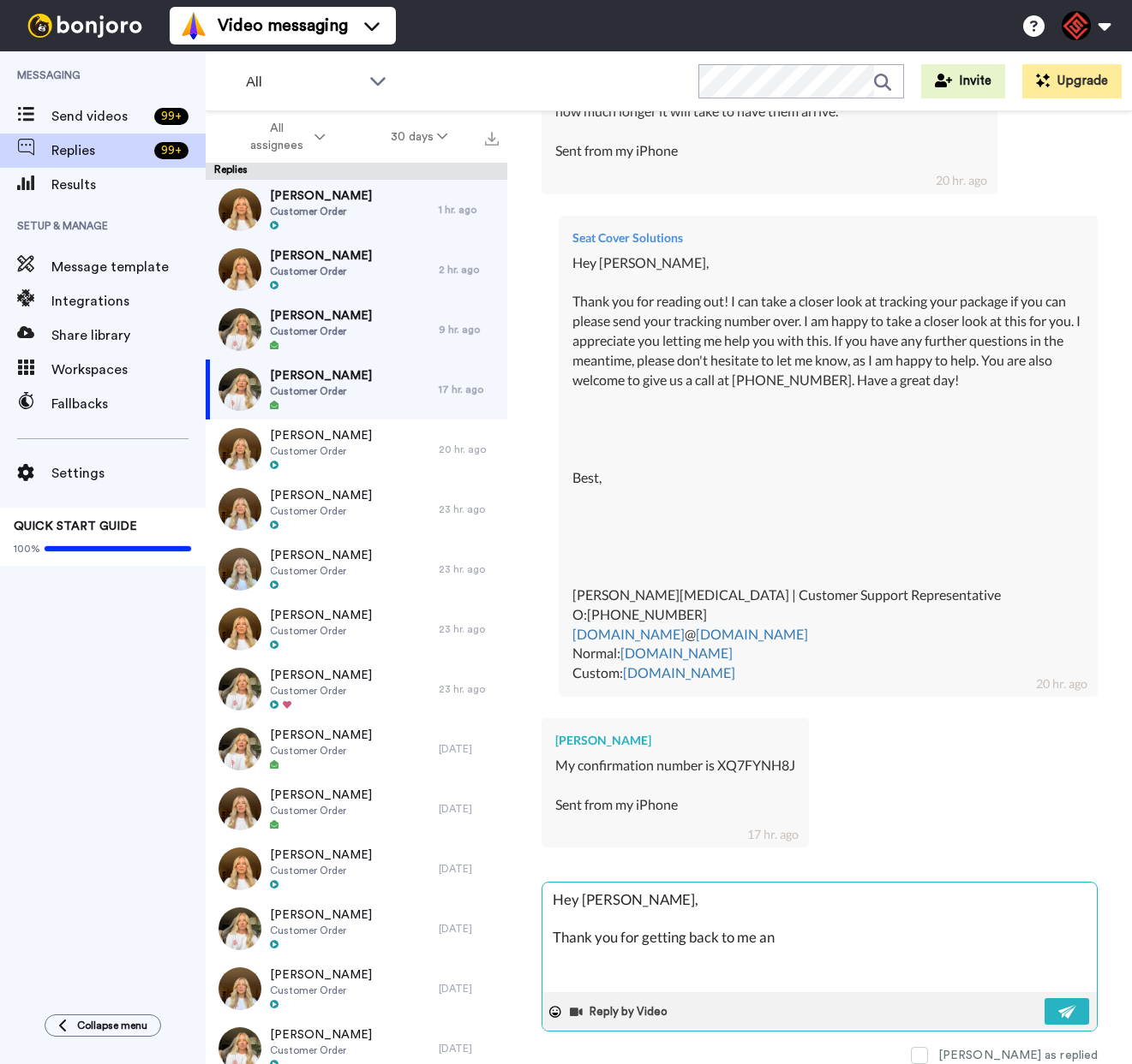
type textarea "x"
type textarea "Hey [PERSON_NAME], Thank you for getting back to me and"
type textarea "x"
type textarea "Hey [PERSON_NAME], Thank you for getting back to me and"
type textarea "x"
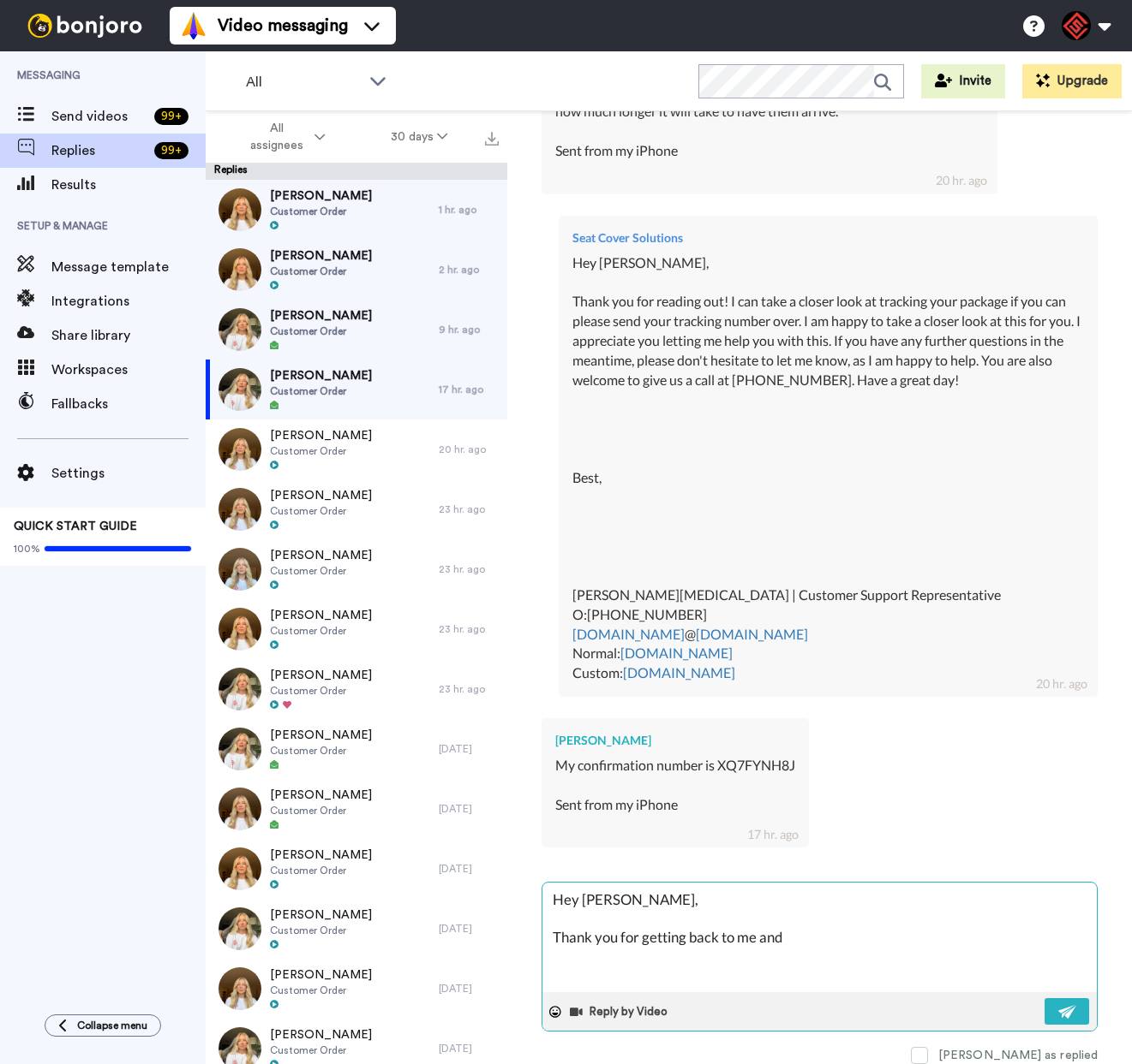
type textarea "Hey [PERSON_NAME], Thank you for getting back to me and c"
type textarea "x"
type textarea "Hey [PERSON_NAME], Thank you for getting back to me and co"
type textarea "x"
type textarea "Hey [PERSON_NAME], Thank you for getting back to me and cof"
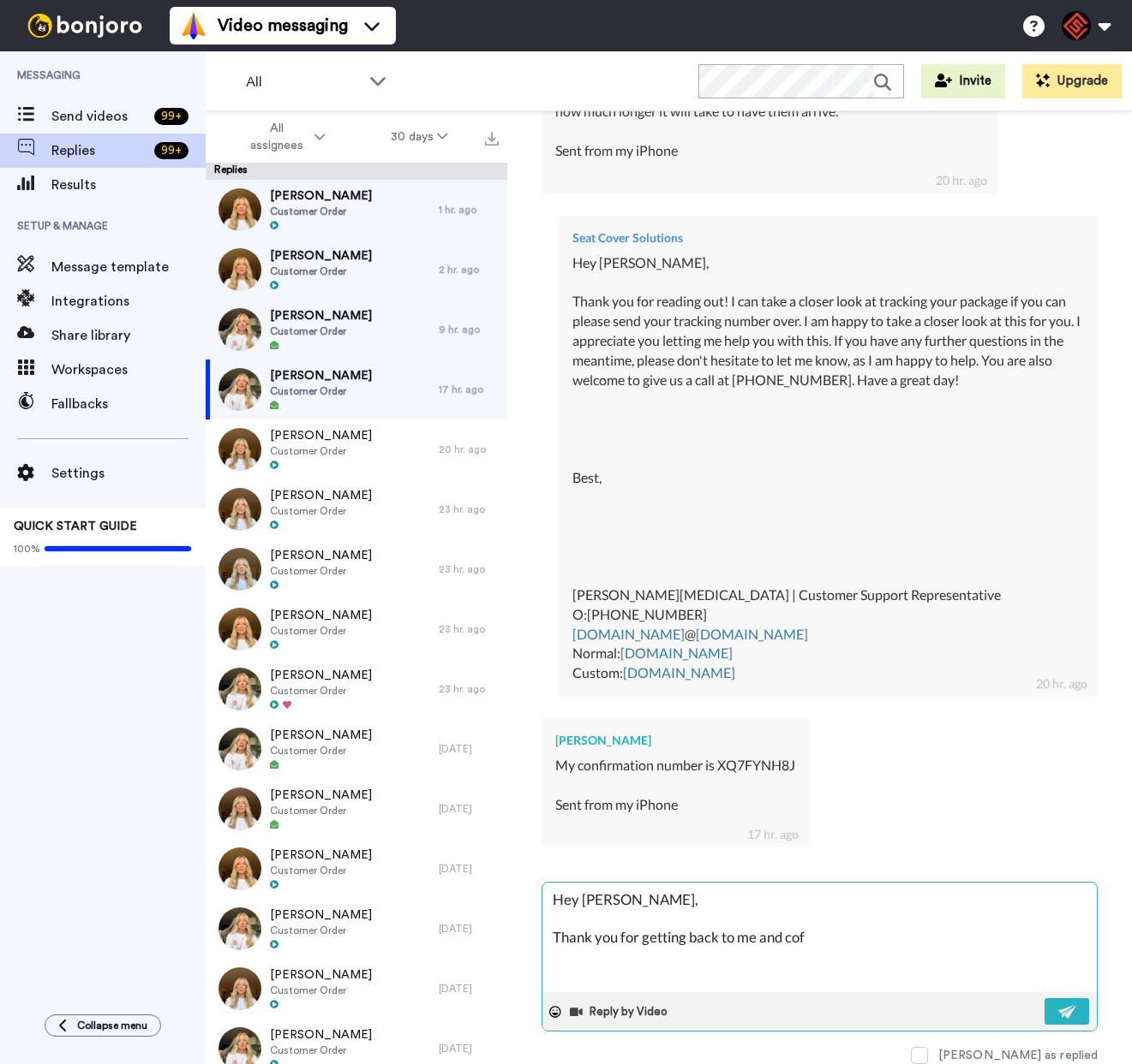
type textarea "x"
type textarea "Hey [PERSON_NAME], Thank you for getting back to me and cofn"
type textarea "x"
type textarea "Hey [PERSON_NAME], Thank you for getting back to me and cofni"
type textarea "x"
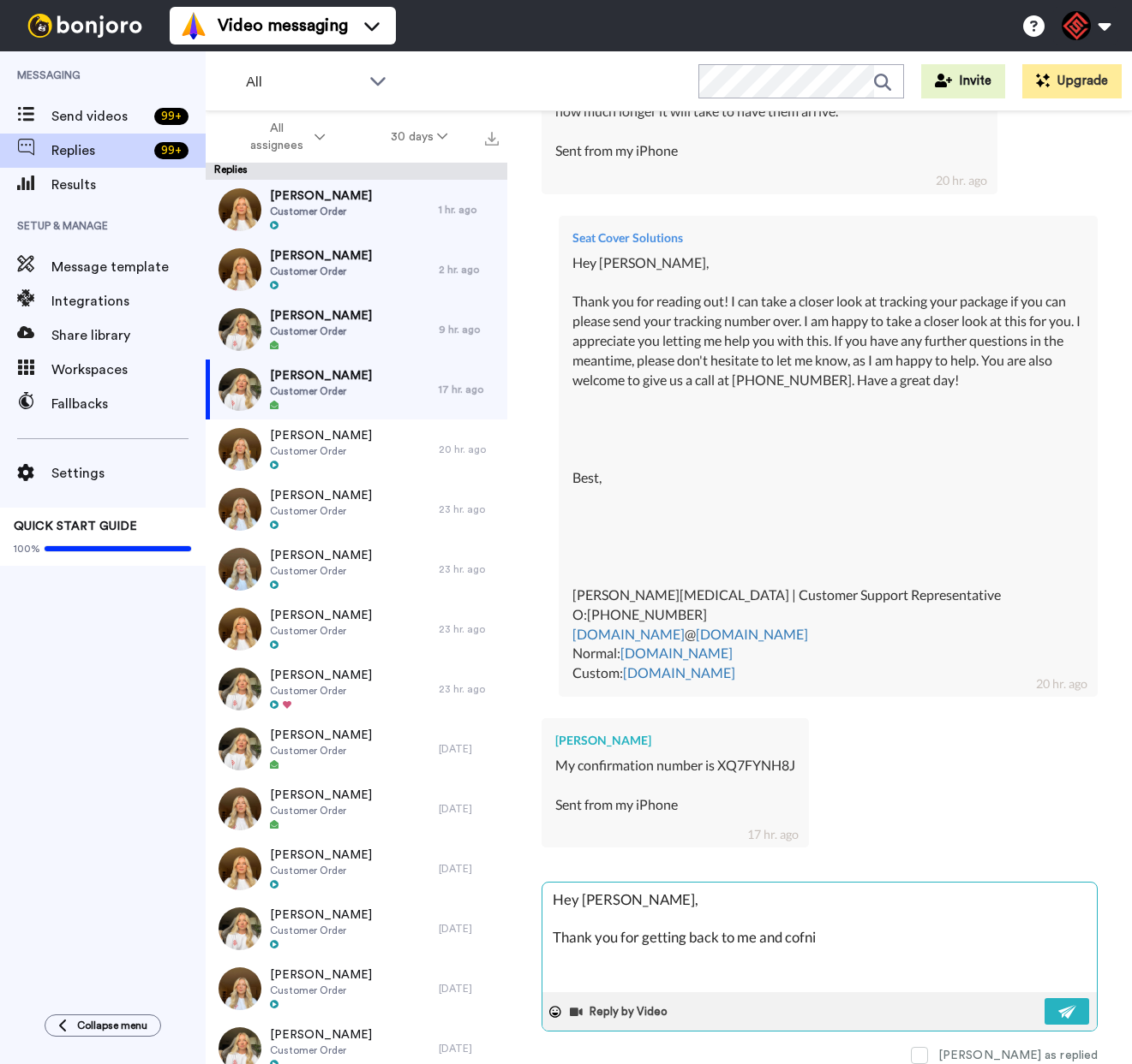
type textarea "Hey [PERSON_NAME], Thank you for getting back to me and cofnir"
type textarea "x"
type textarea "Hey [PERSON_NAME], Thank you for getting back to me and cofnirm"
type textarea "x"
type textarea "Hey [PERSON_NAME], Thank you for getting back to me and cofnirmi"
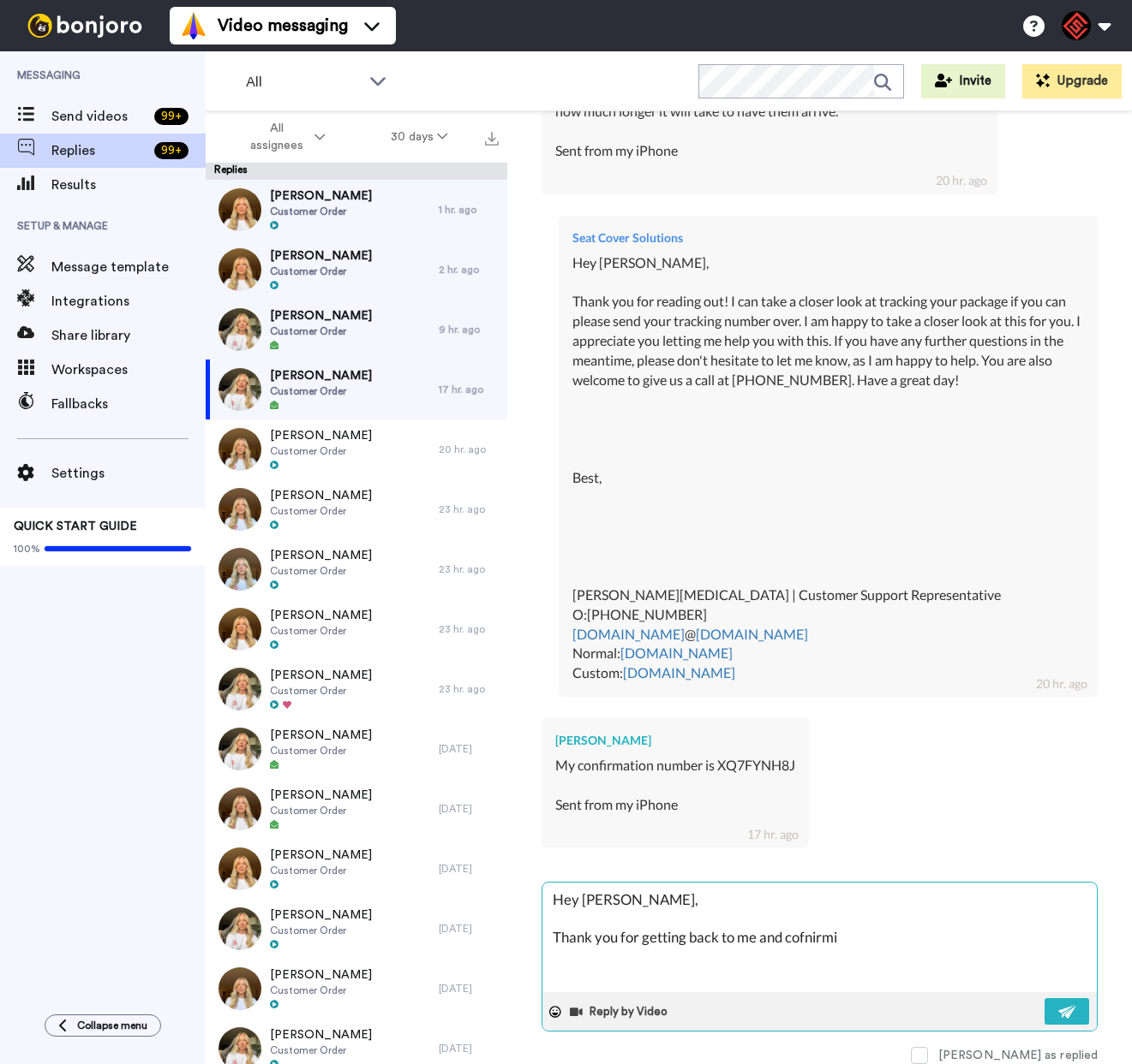
type textarea "x"
type textarea "Hey [PERSON_NAME], Thank you for getting back to me and cofnirmin"
type textarea "x"
type textarea "Hey [PERSON_NAME], Thank you for getting back to me and cofnirming"
type textarea "x"
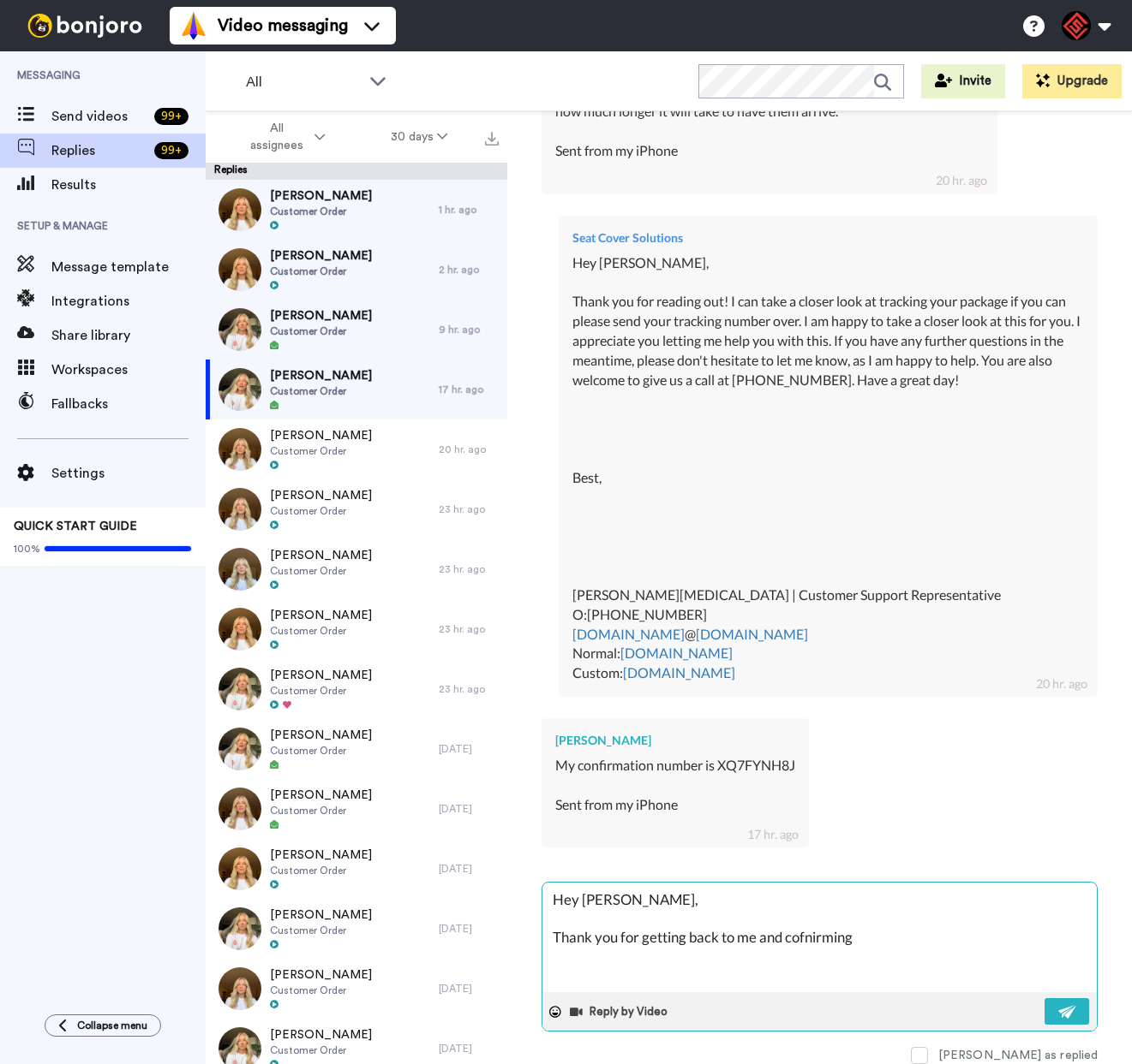
type textarea "Hey [PERSON_NAME], Thank you for getting back to me and cofnirming"
type textarea "x"
type textarea "Hey [PERSON_NAME], Thank you for getting back to me and cofnirming t"
type textarea "x"
type textarea "Hey [PERSON_NAME], Thank you for getting back to me and cofnirming th"
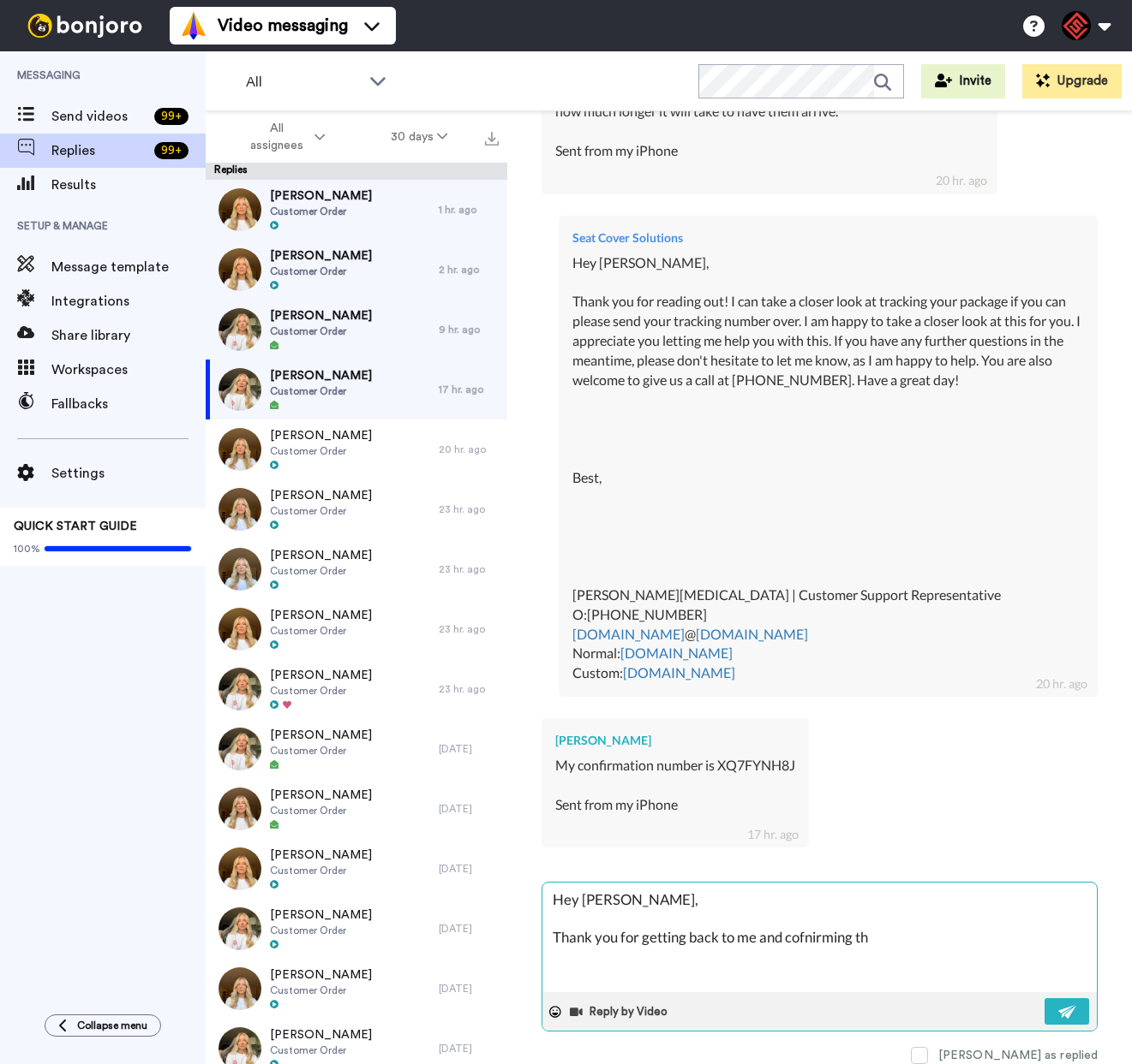
type textarea "x"
type textarea "Hey [PERSON_NAME], Thank you for getting back to me and cofnirming thi"
type textarea "x"
type textarea "Hey [PERSON_NAME], Thank you for getting back to me and cofnirming this"
type textarea "x"
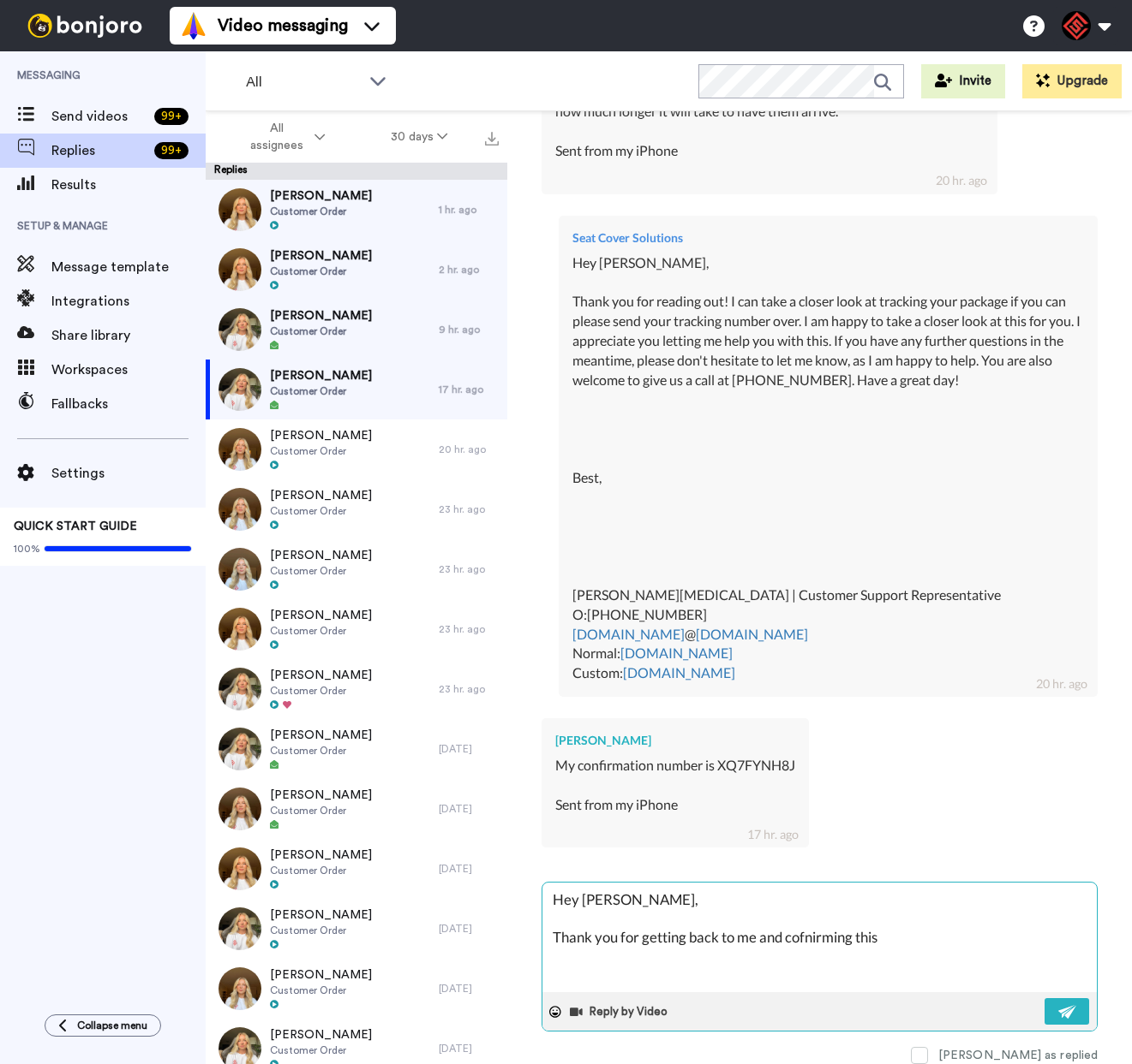
type textarea "Hey [PERSON_NAME], Thank you for getting back to me and cofnirming this"
type textarea "x"
type textarea "Hey [PERSON_NAME], Thank you for getting back to me and cofnirming this i"
type textarea "x"
type textarea "Hey [PERSON_NAME], Thank you for getting back to me and cofnirming this if"
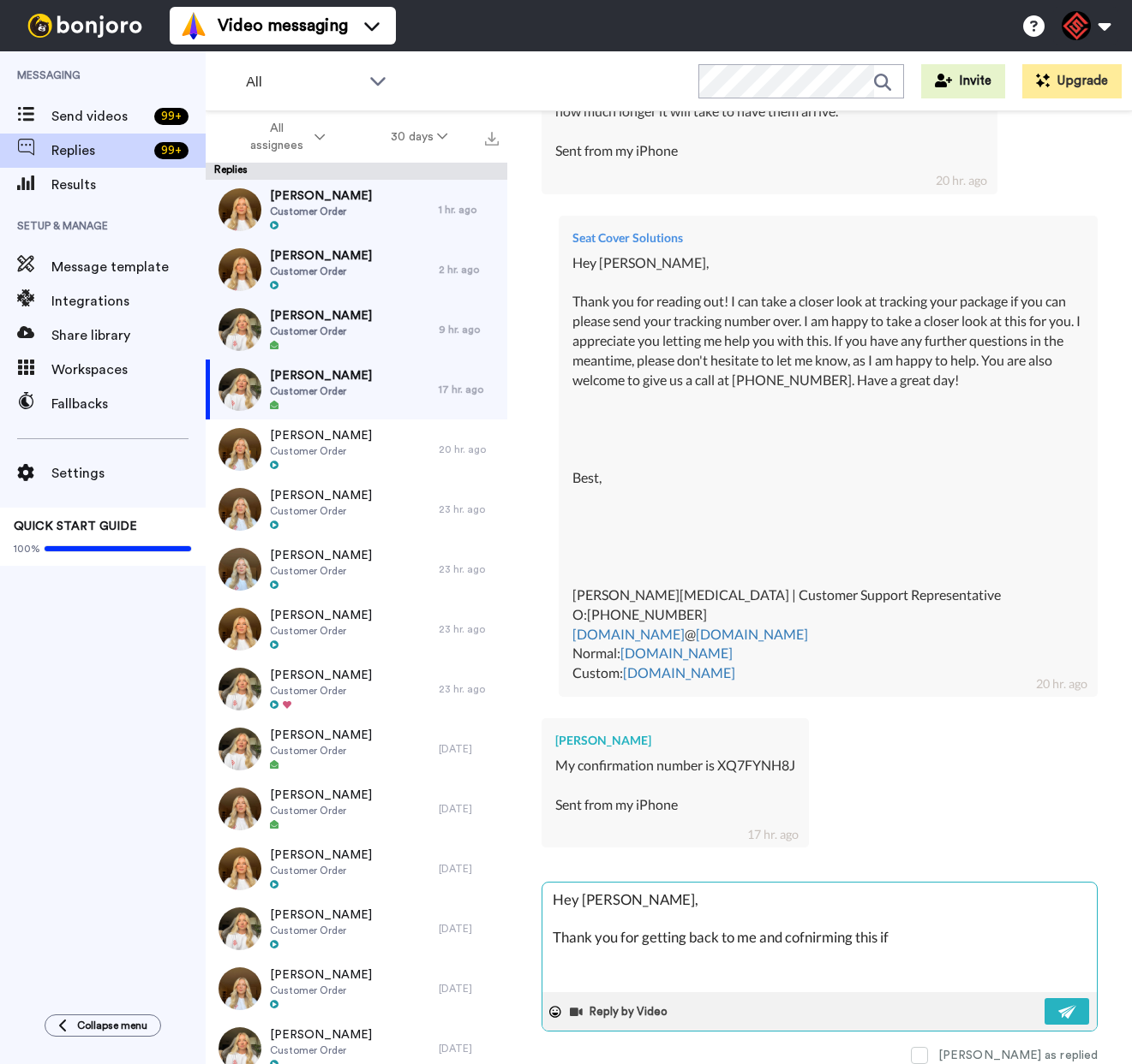
type textarea "x"
type textarea "Hey [PERSON_NAME], Thank you for getting back to me and cofnirming this ifn"
type textarea "x"
type textarea "Hey [PERSON_NAME], Thank you for getting back to me and cofnirming this ifnr"
type textarea "x"
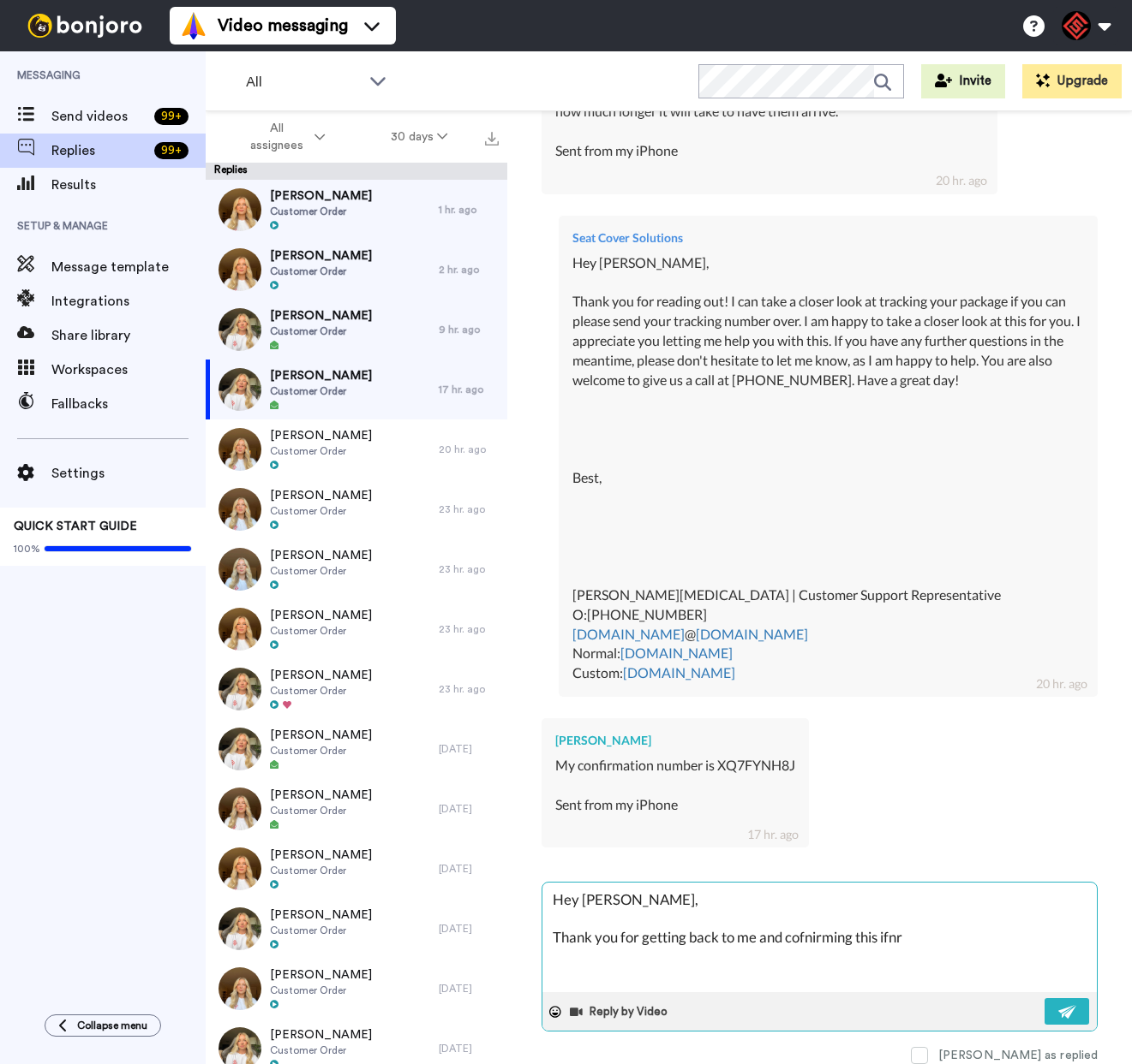
type textarea "Hey [PERSON_NAME], Thank you for getting back to me and cofnirming this ifnro"
type textarea "x"
type textarea "Hey [PERSON_NAME], Thank you for getting back to me and cofnirming this ifnromi"
type textarea "x"
type textarea "Hey [PERSON_NAME], Thank you for getting back to me and cofnirming this ifnromit"
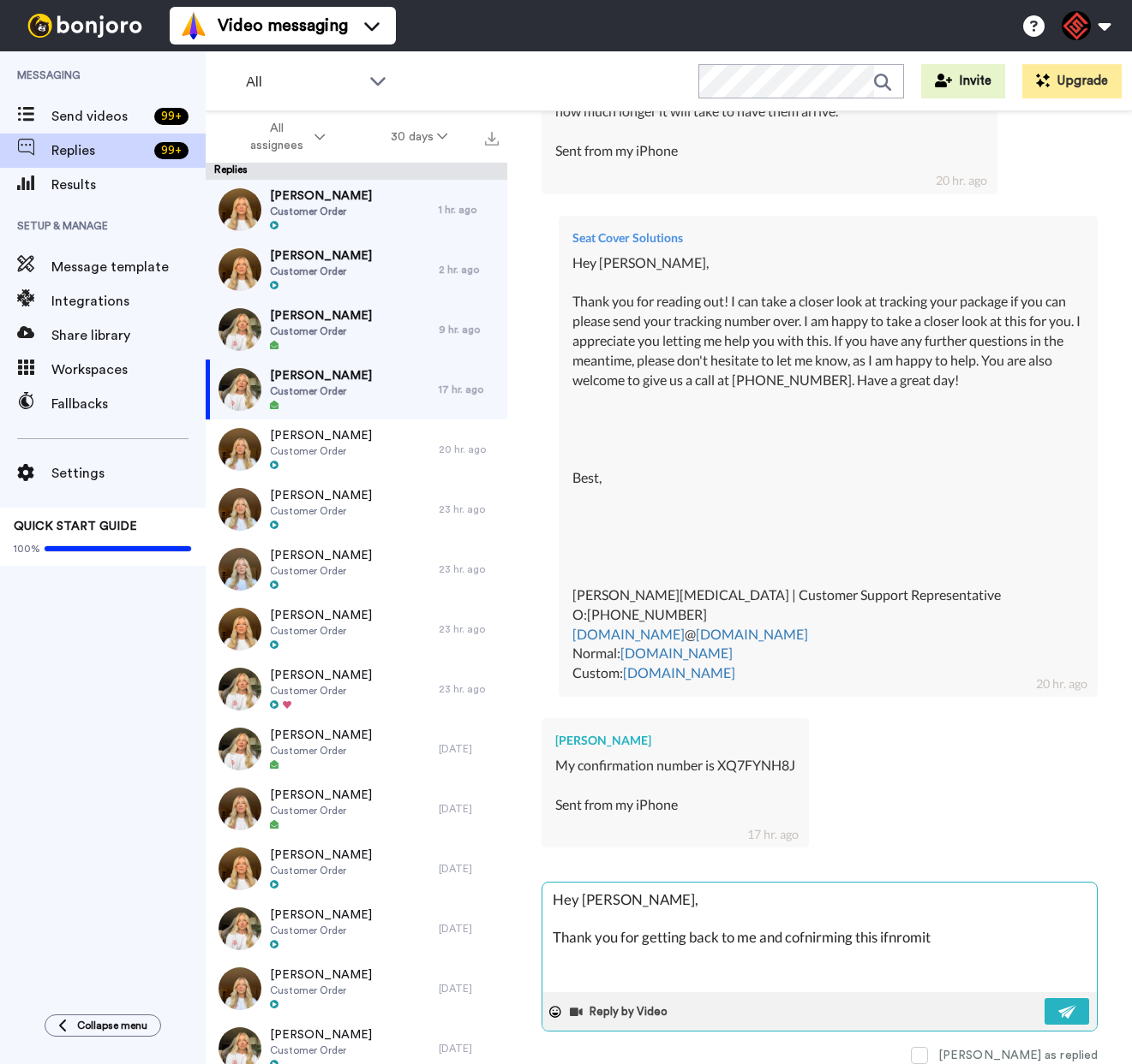
type textarea "x"
type textarea "Hey [PERSON_NAME], Thank you for getting back to me and cofnirming this ifnromi…"
type textarea "x"
type textarea "Hey [PERSON_NAME], Thank you for getting back to me and cofnirming this ifnromi…"
type textarea "x"
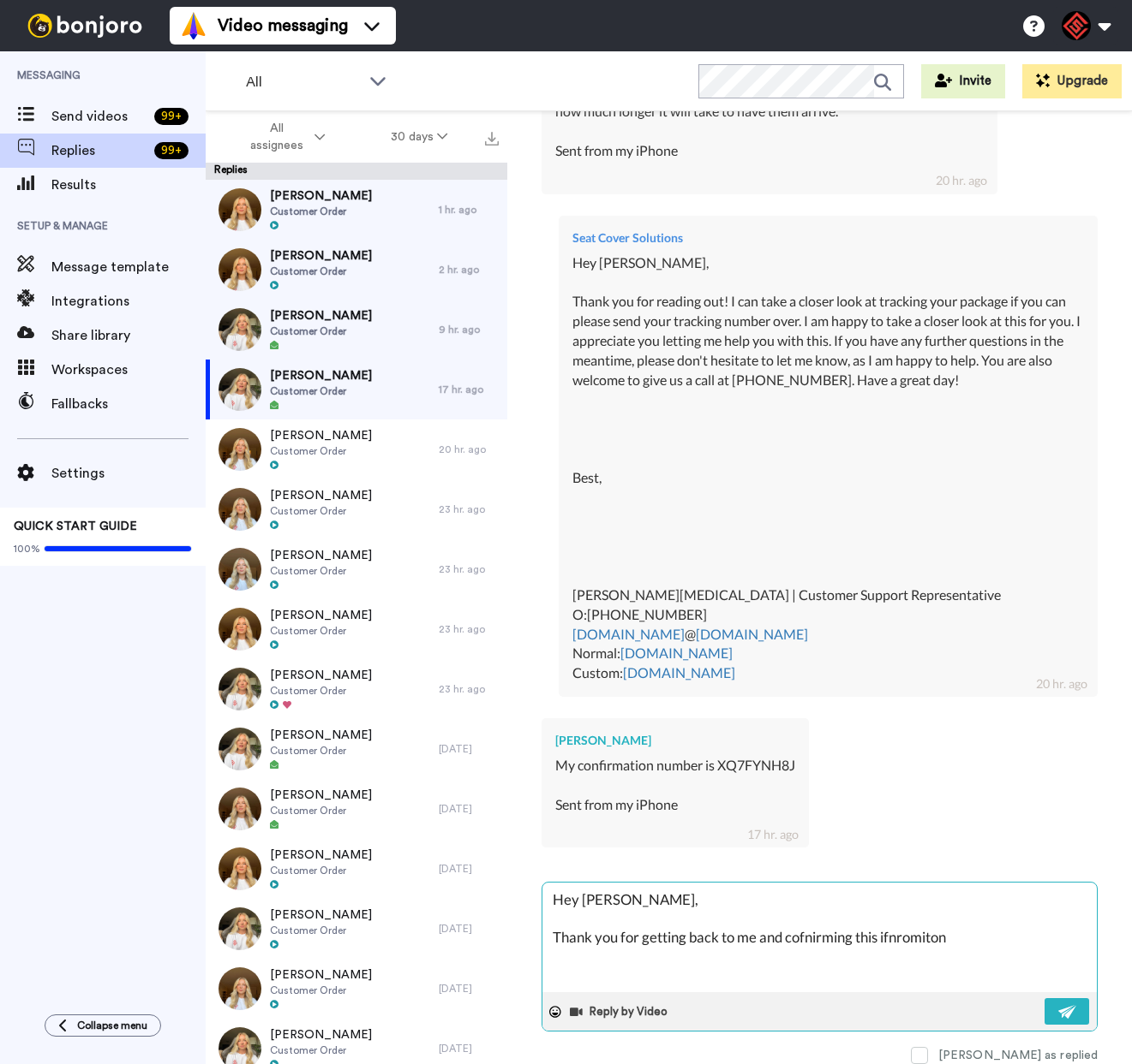
type textarea "Hey [PERSON_NAME], Thank you for getting back to me and cofnirming this ifnromi…"
type textarea "x"
type textarea "Hey [PERSON_NAME], Thank you for getting back to me and cofnirming this ifnromi…"
type textarea "x"
type textarea "Hey [PERSON_NAME], Thank you for getting back to me and cofnirming this ifnromi…"
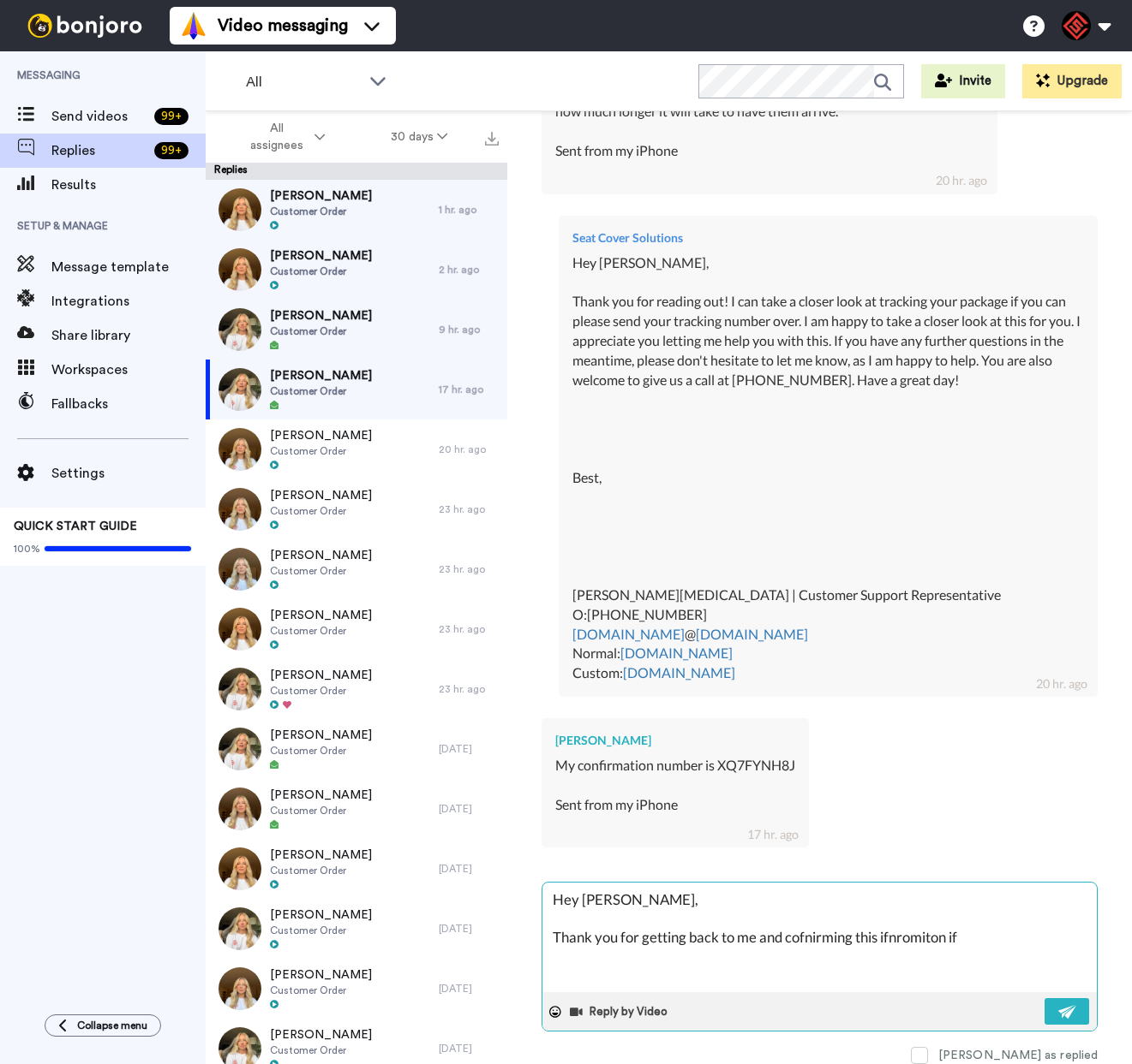
type textarea "x"
type textarea "Hey [PERSON_NAME], Thank you for getting back to me and cofnirming this ifnromi…"
type textarea "x"
type textarea "Hey [PERSON_NAME], Thank you for getting back to me and cofnirming this ifnromi…"
type textarea "x"
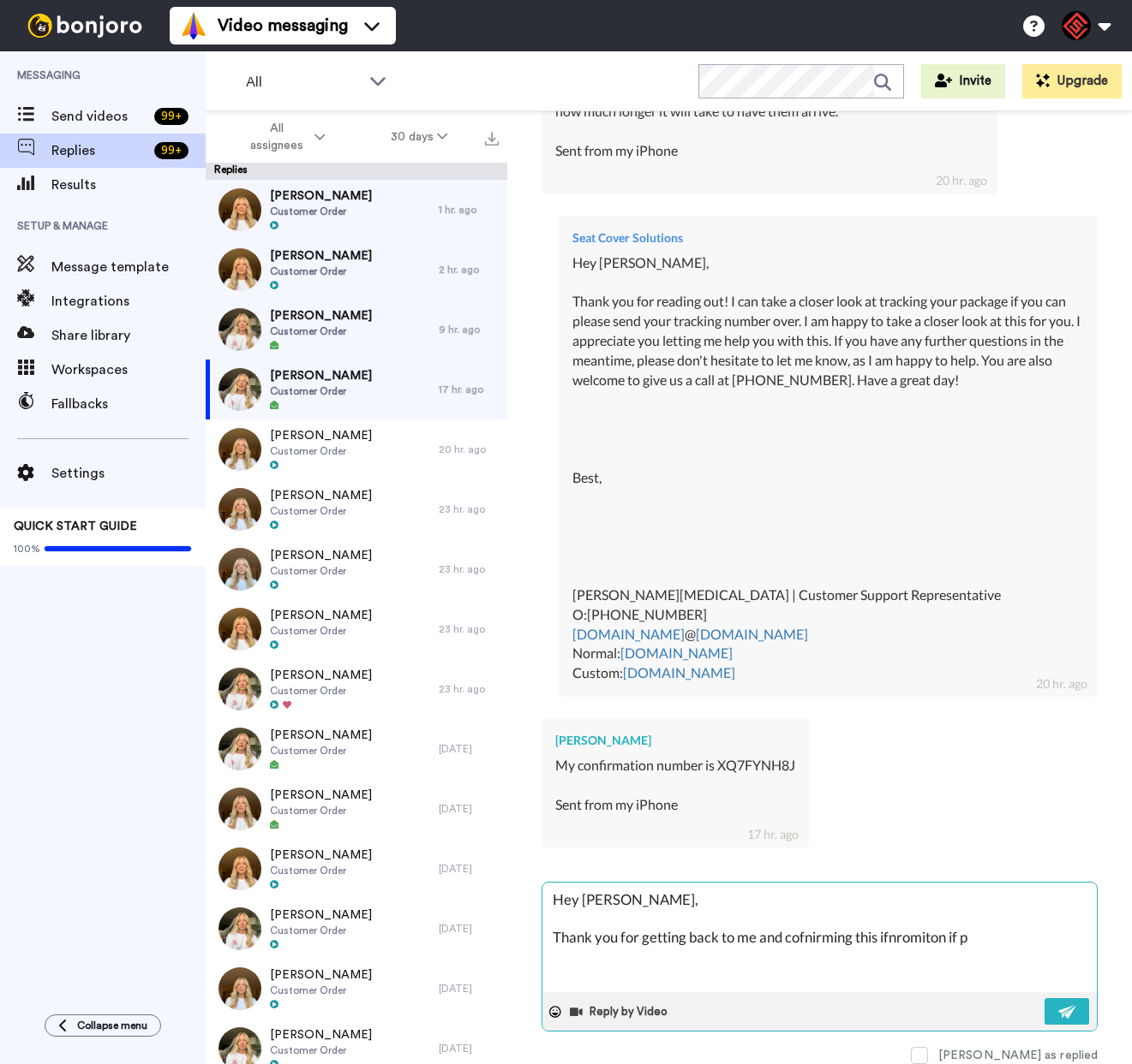
type textarea "Hey [PERSON_NAME], Thank you for getting back to me and cofnirming this ifnromi…"
type textarea "x"
type textarea "Hey [PERSON_NAME], Thank you for getting back to me and cofnirming this ifnromi…"
type textarea "x"
type textarea "Hey [PERSON_NAME], Thank you for getting back to me and cofnirming this ifnromi…"
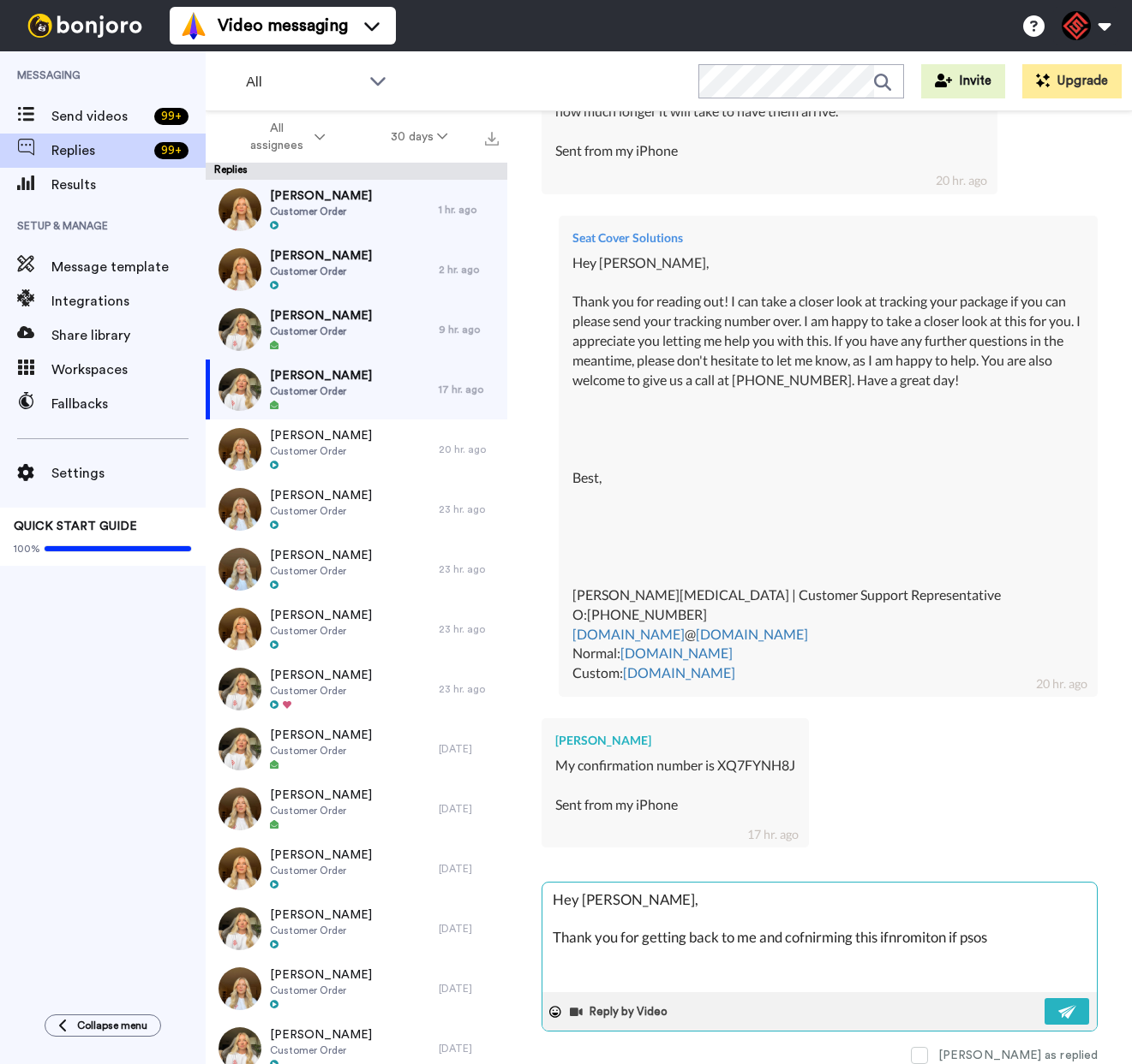
type textarea "x"
type textarea "Hey [PERSON_NAME], Thank you for getting back to me and cofnirming this ifnromi…"
paste textarea "I appreciate you letting me help you with this. If you have any further questio…"
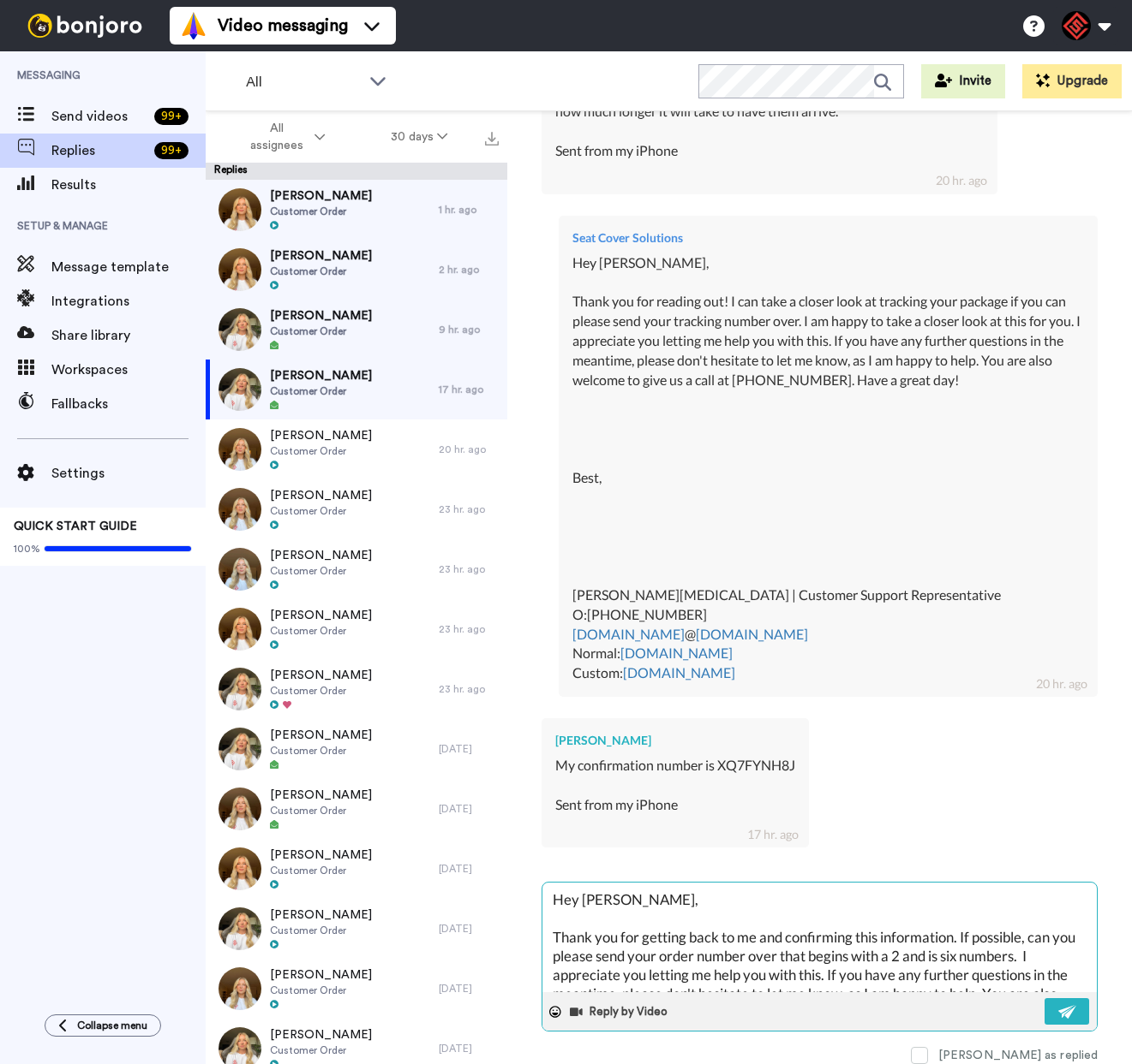
scroll to position [366, 0]
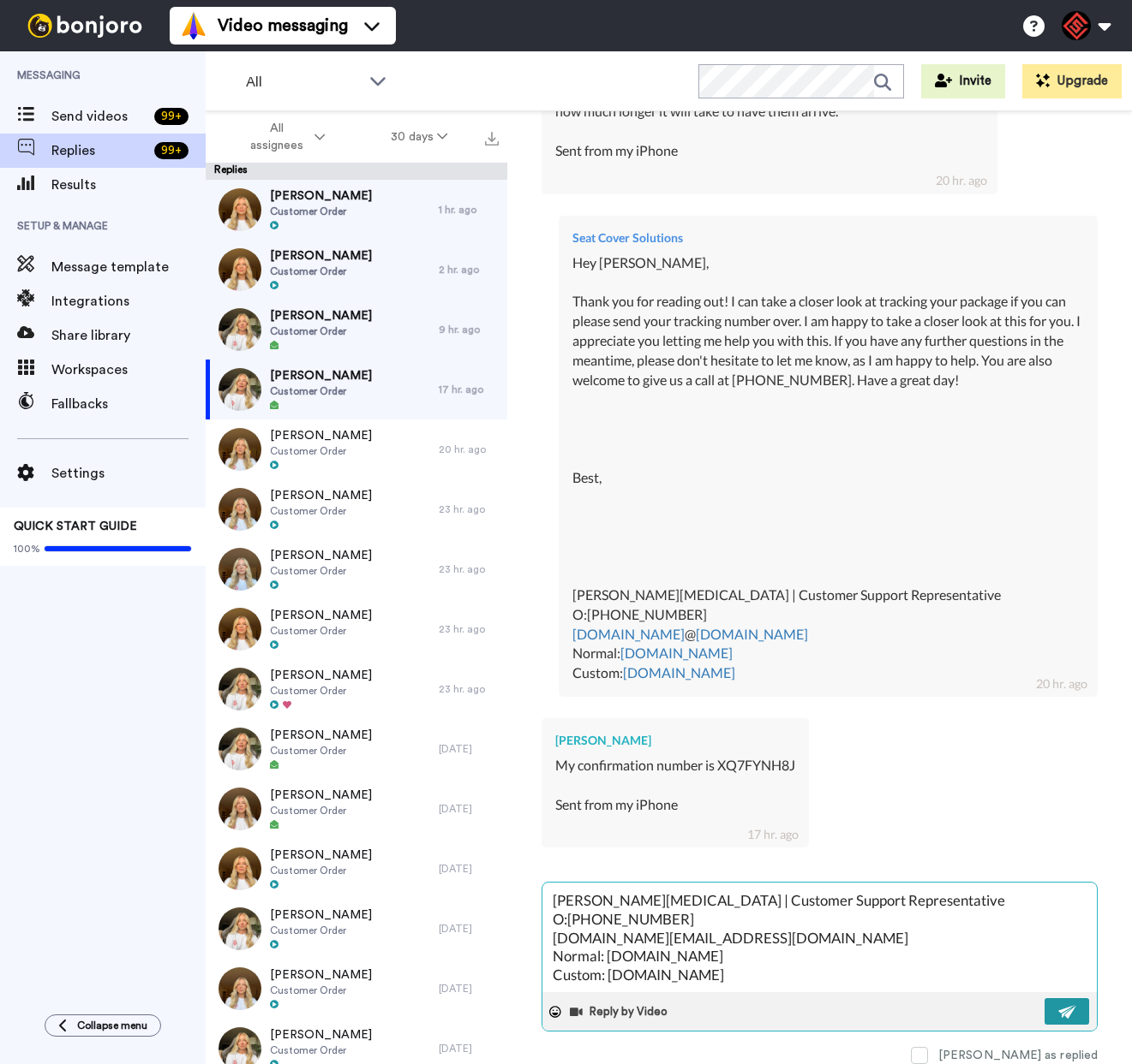
click at [1058, 1008] on img at bounding box center [1067, 1012] width 19 height 14
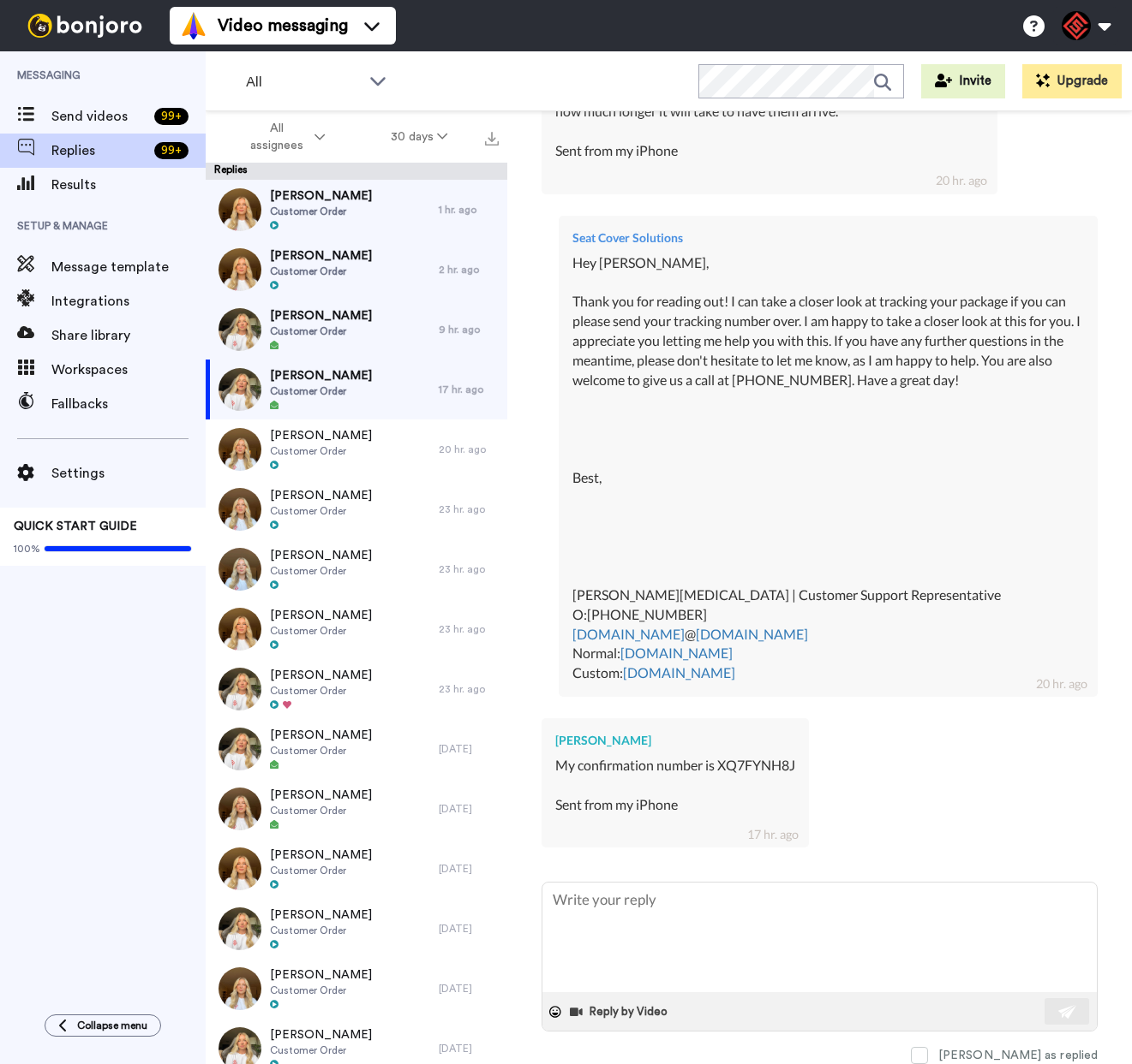
scroll to position [0, 0]
click at [370, 336] on div "[PERSON_NAME] Customer Order" at bounding box center [322, 330] width 233 height 60
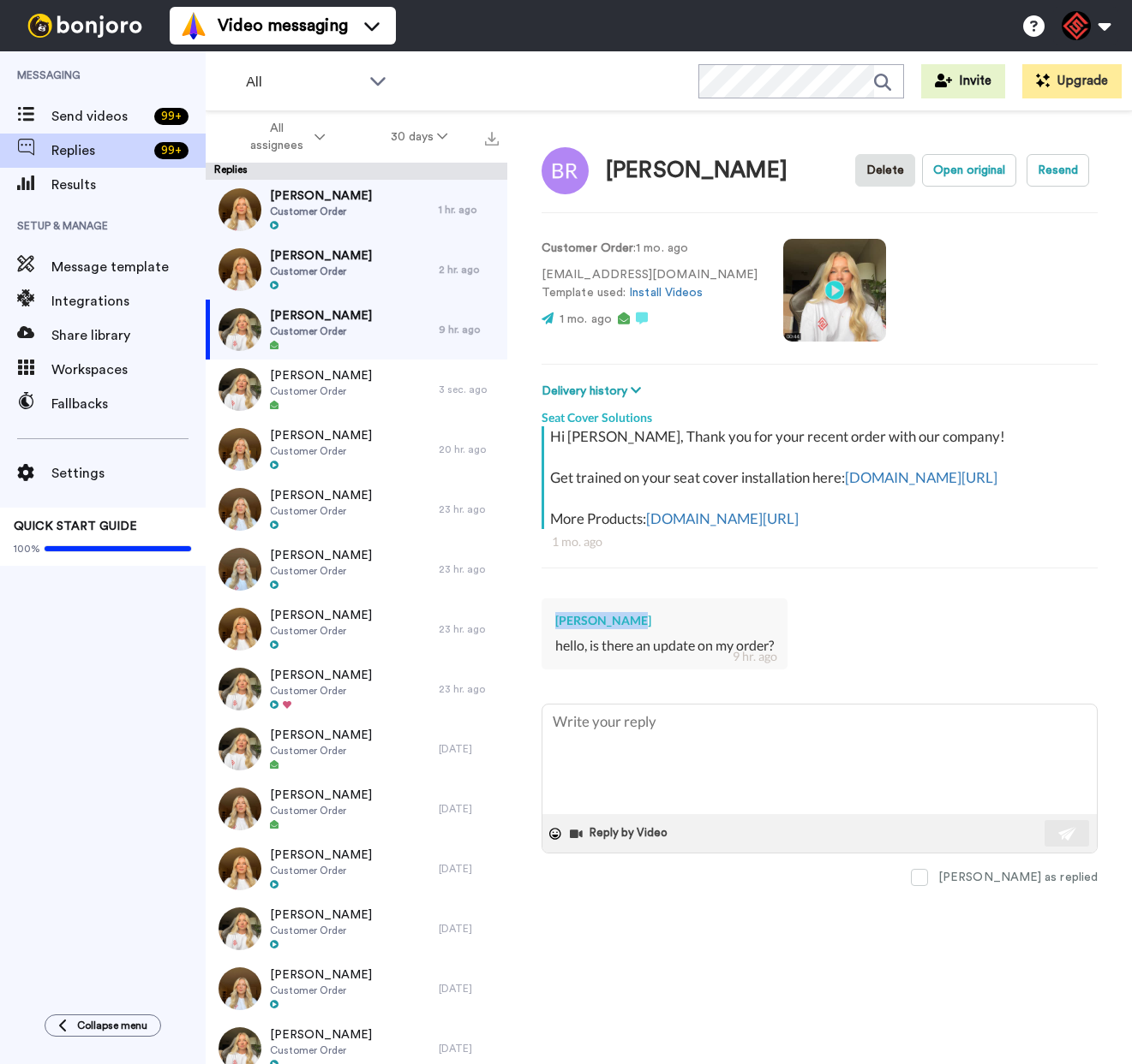
drag, startPoint x: 627, startPoint y: 644, endPoint x: 543, endPoint y: 640, distance: 84.1
click at [543, 640] on div "[PERSON_NAME] hello, is there an update on my order? 9 hr. ago" at bounding box center [663, 633] width 245 height 71
copy div "[PERSON_NAME]"
click at [664, 768] on textarea at bounding box center [819, 759] width 554 height 109
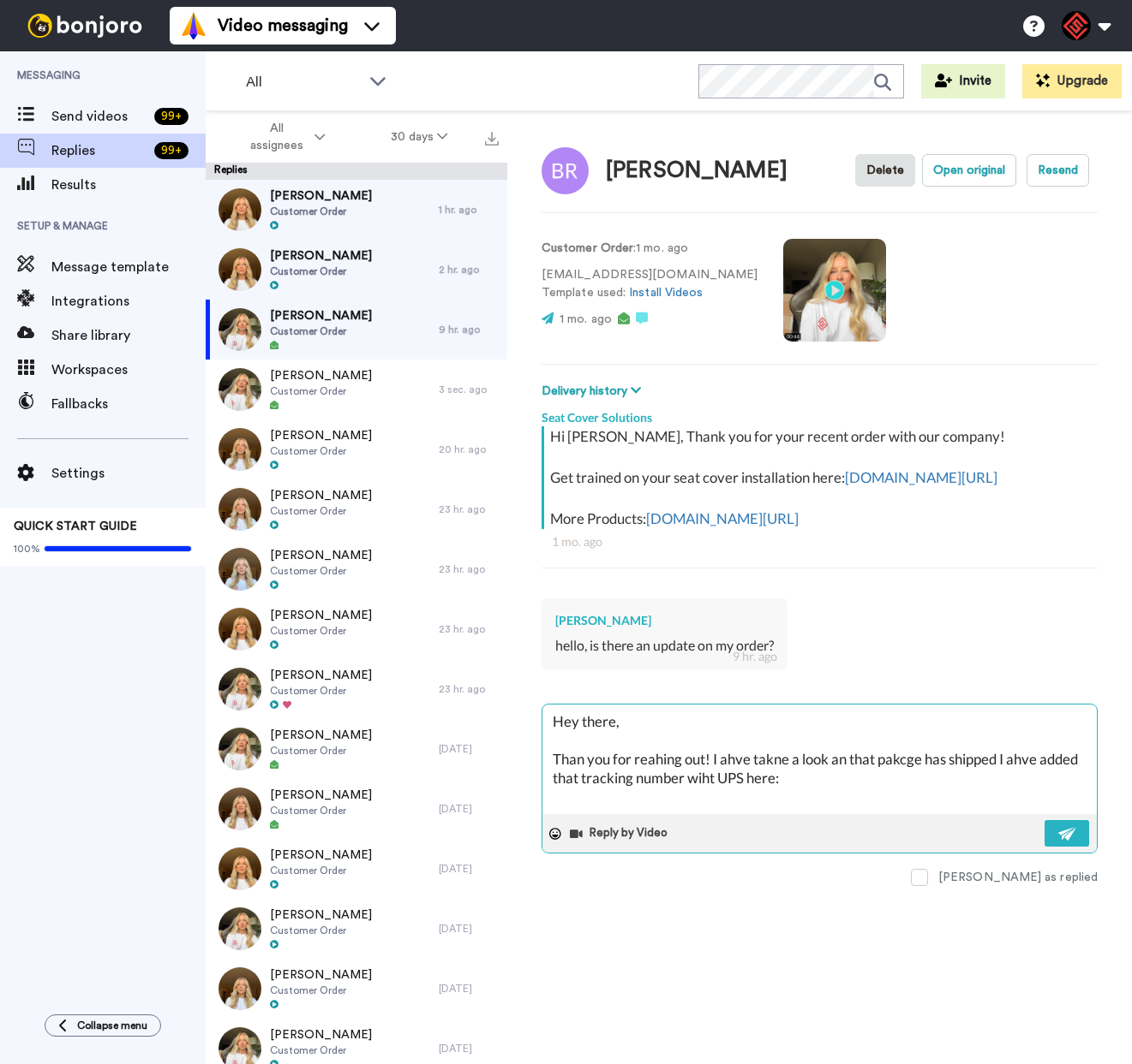
paste textarea "1ZR2160K0330380628"
click at [952, 798] on textarea "Hey there, Than you for reahing out! I ahve takne a look an that pakcge has shi…" at bounding box center [819, 759] width 554 height 109
paste textarea "I appreciate you letting me help you with this. If you have any further questio…"
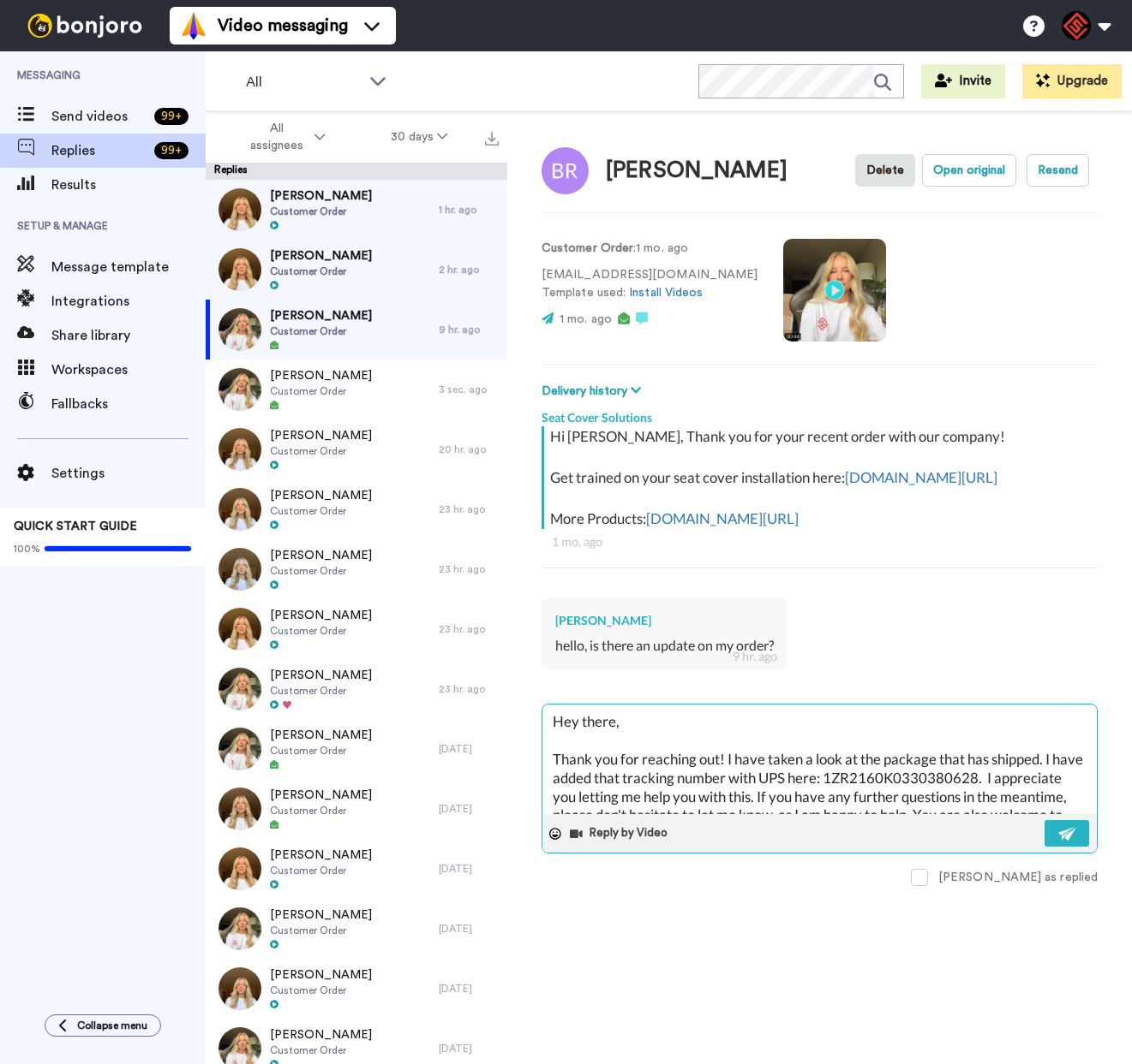
scroll to position [366, 0]
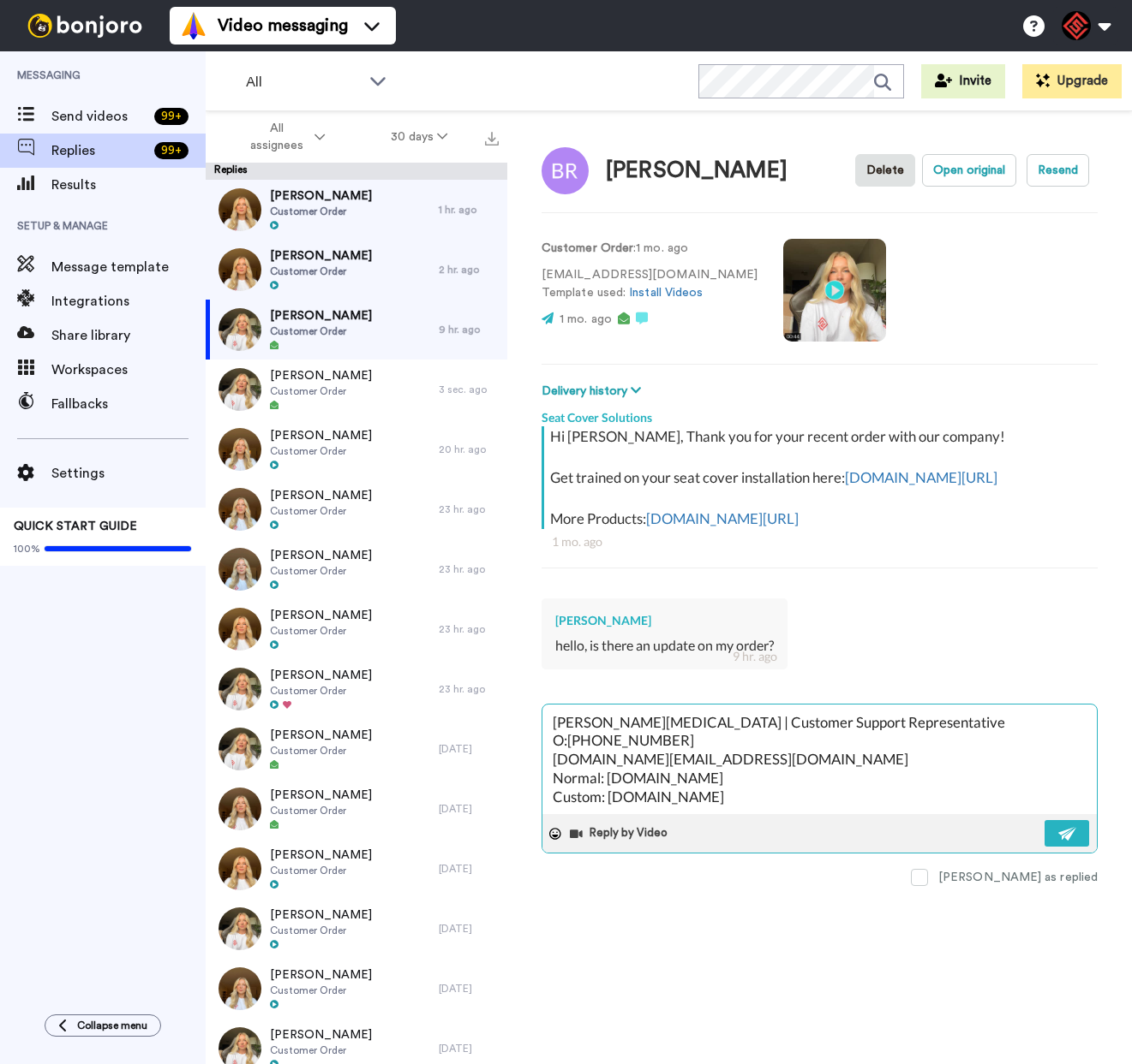
drag, startPoint x: 1055, startPoint y: 848, endPoint x: 967, endPoint y: 772, distance: 116.3
click at [1055, 847] on button at bounding box center [1066, 833] width 44 height 27
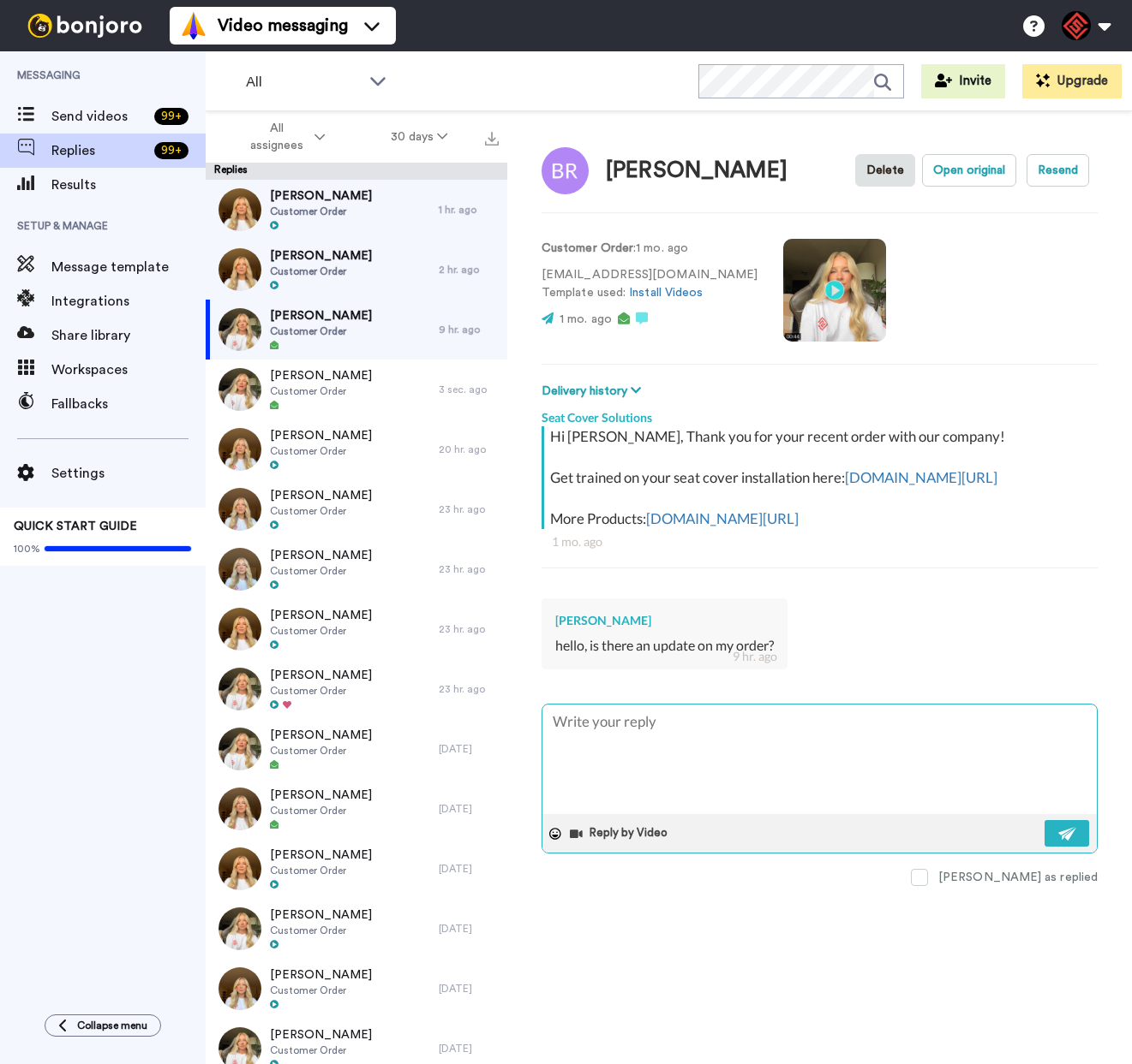
scroll to position [0, 0]
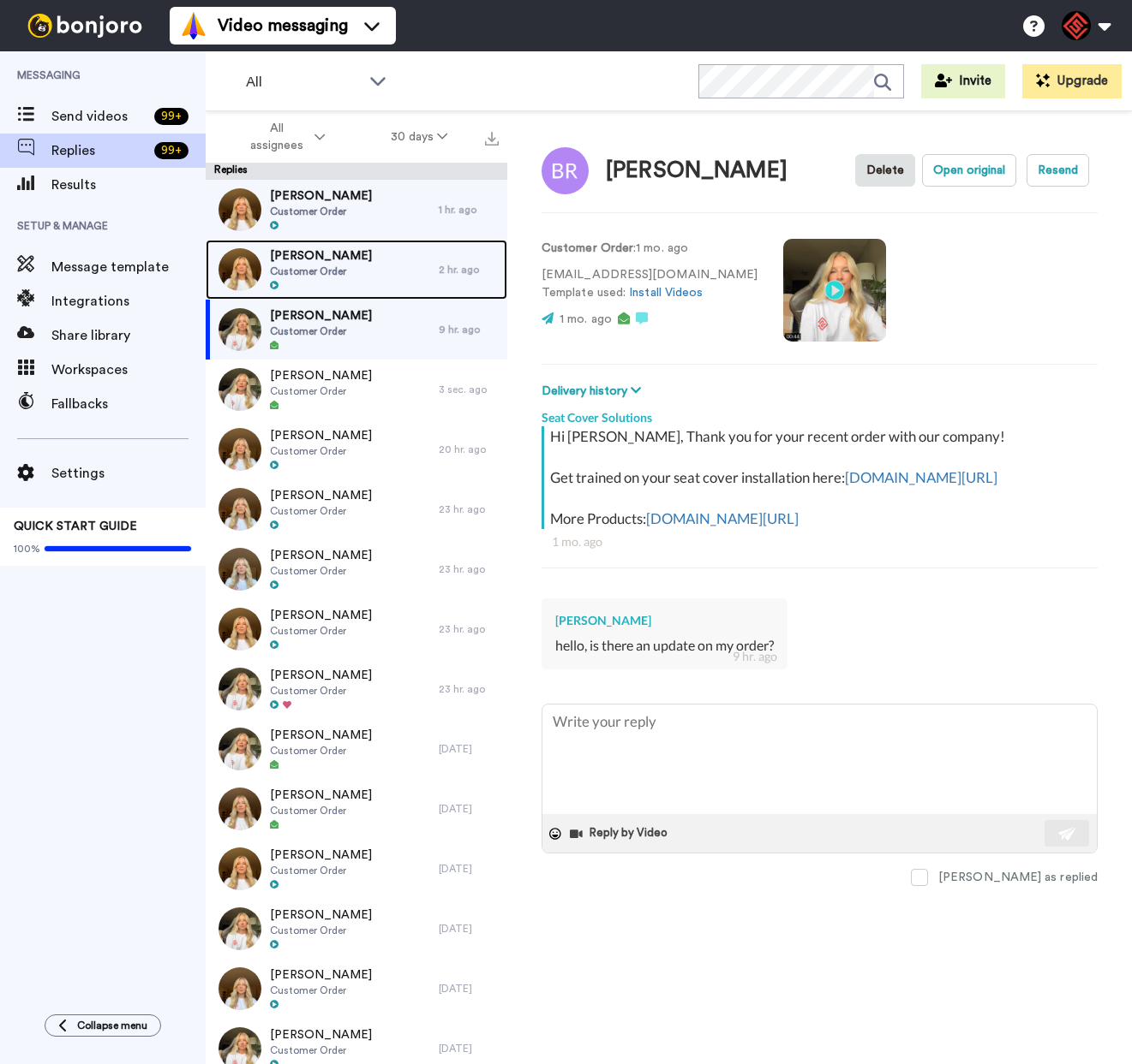
click at [340, 254] on span "[PERSON_NAME]" at bounding box center [321, 256] width 102 height 17
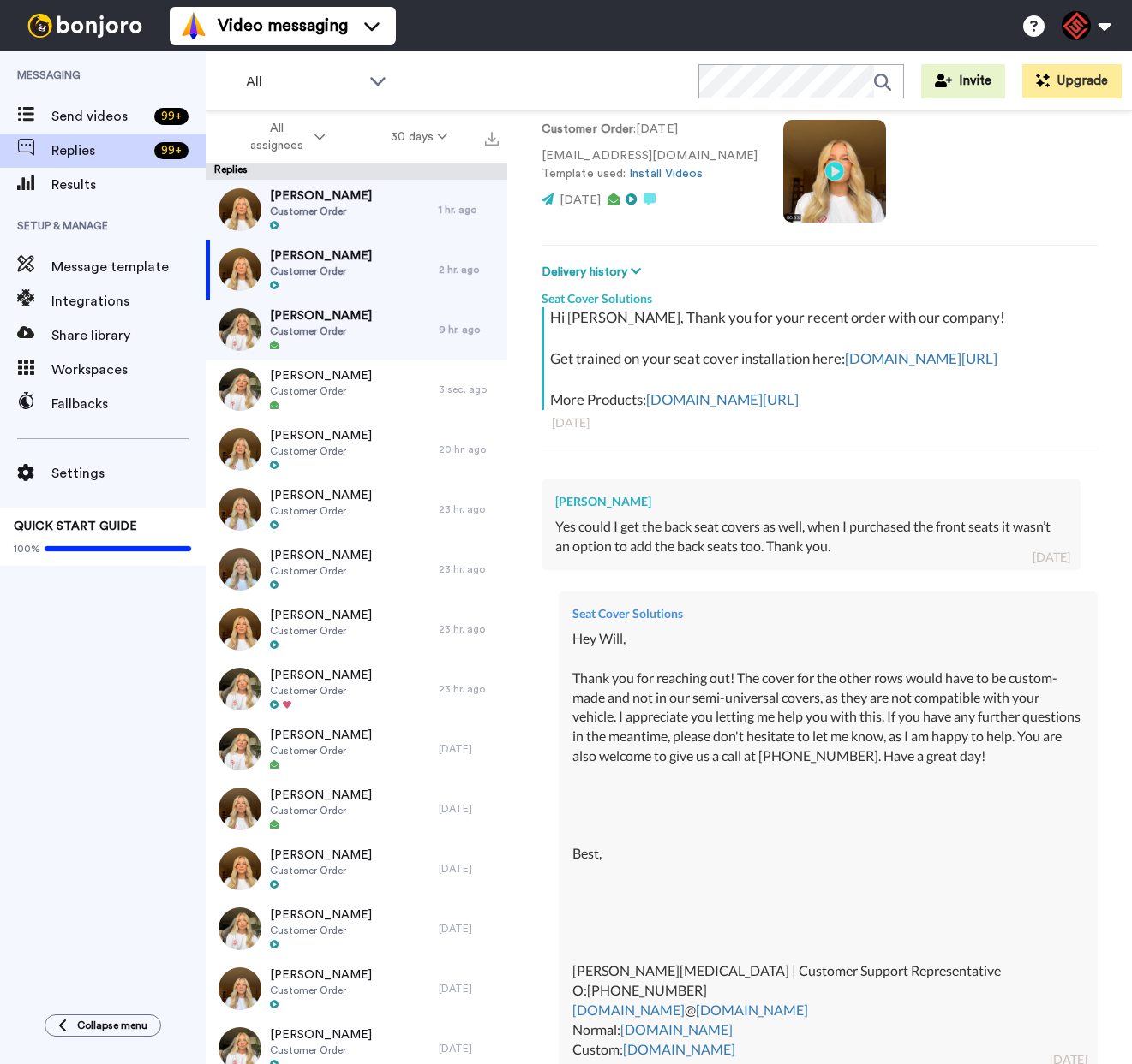
scroll to position [477, 0]
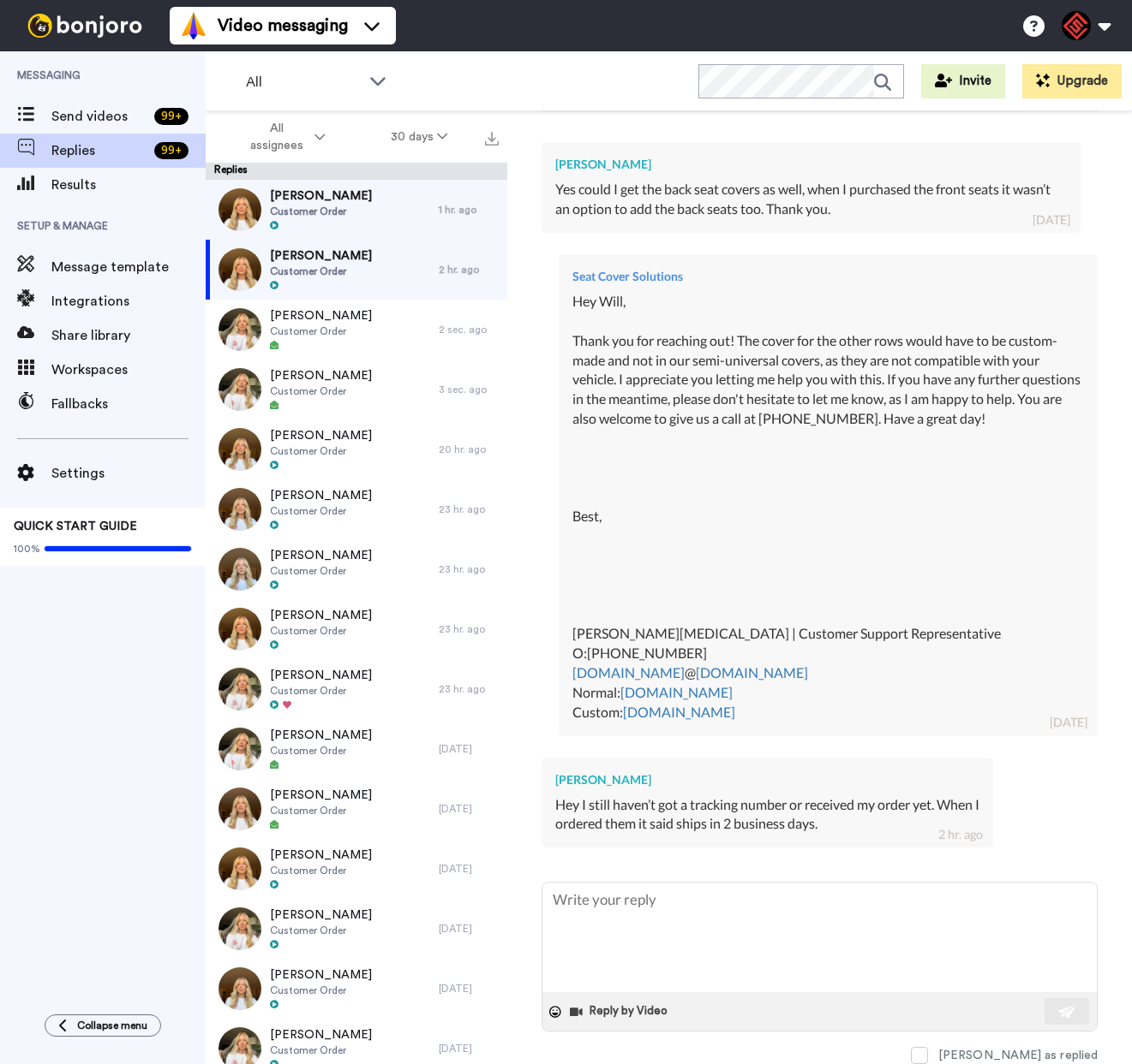
click at [581, 779] on div "[PERSON_NAME]" at bounding box center [767, 780] width 424 height 17
copy div "[PERSON_NAME]"
click at [663, 909] on textarea at bounding box center [819, 937] width 554 height 109
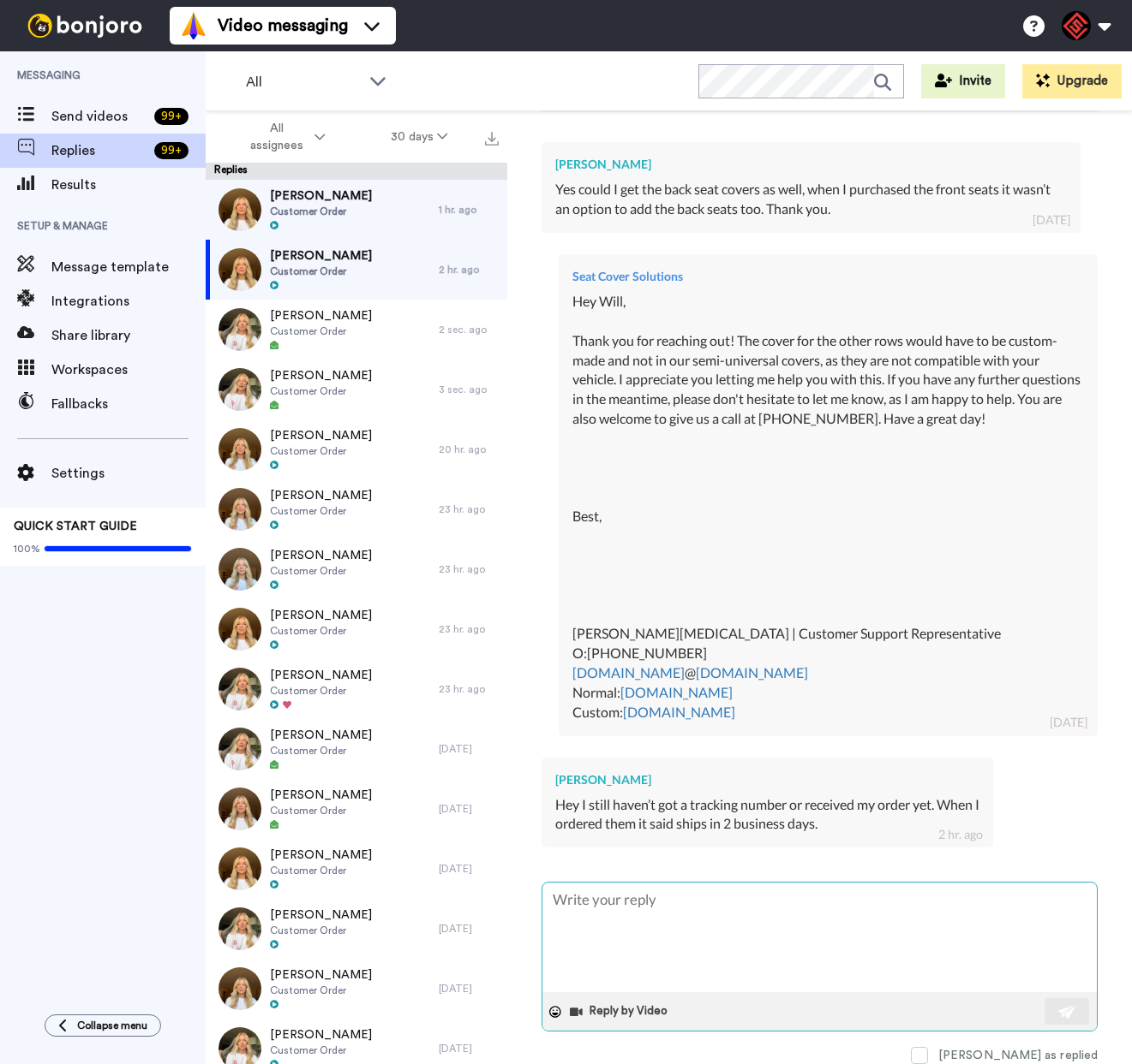
paste textarea "Hey there, Thank you for reaching out! I understand you were wondering about th…"
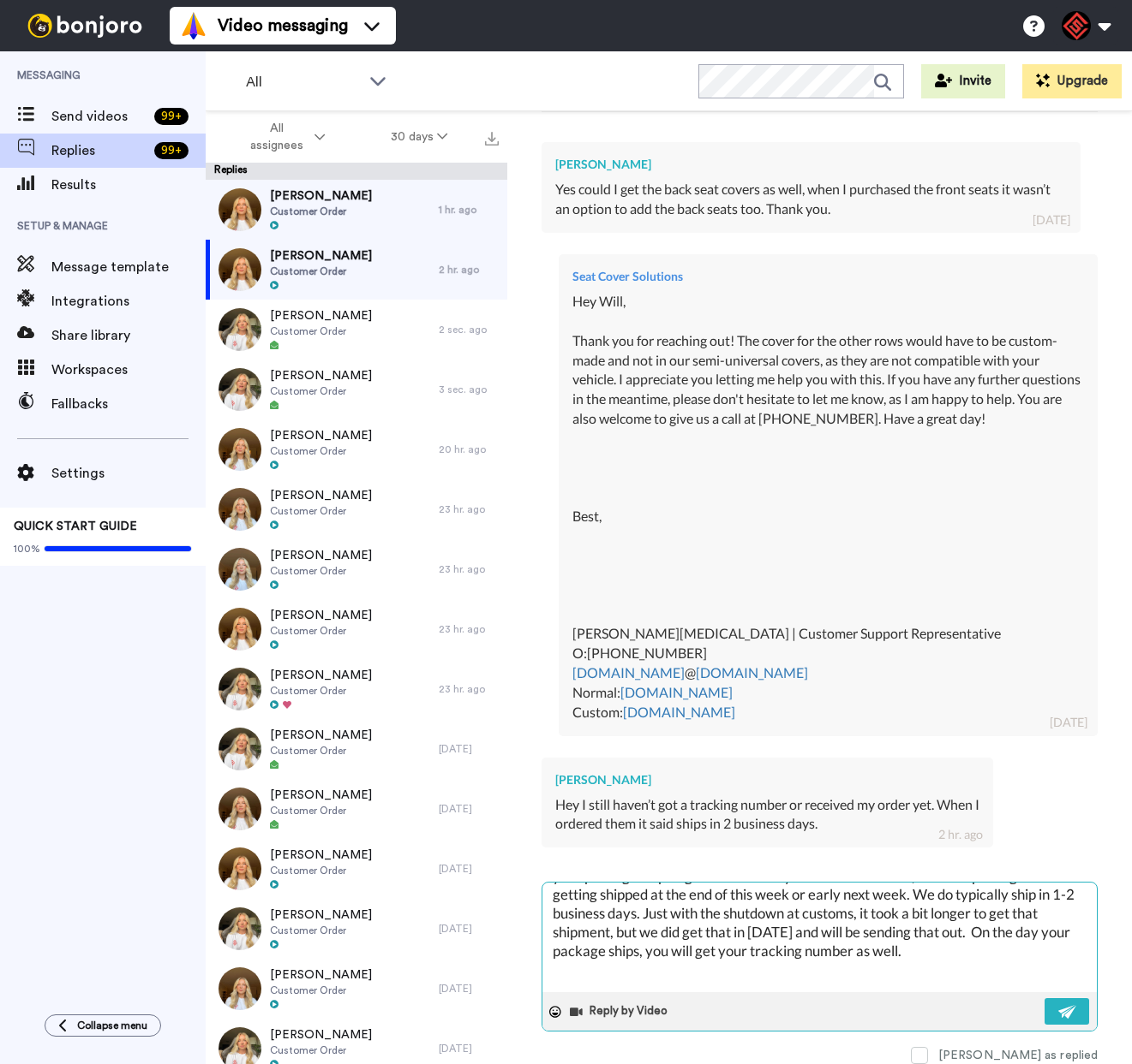
scroll to position [102, 0]
drag, startPoint x: 694, startPoint y: 894, endPoint x: 849, endPoint y: 903, distance: 155.3
click at [829, 904] on textarea "Hey there, Thank you for reaching out! I understand you were wondering about th…" at bounding box center [819, 937] width 554 height 109
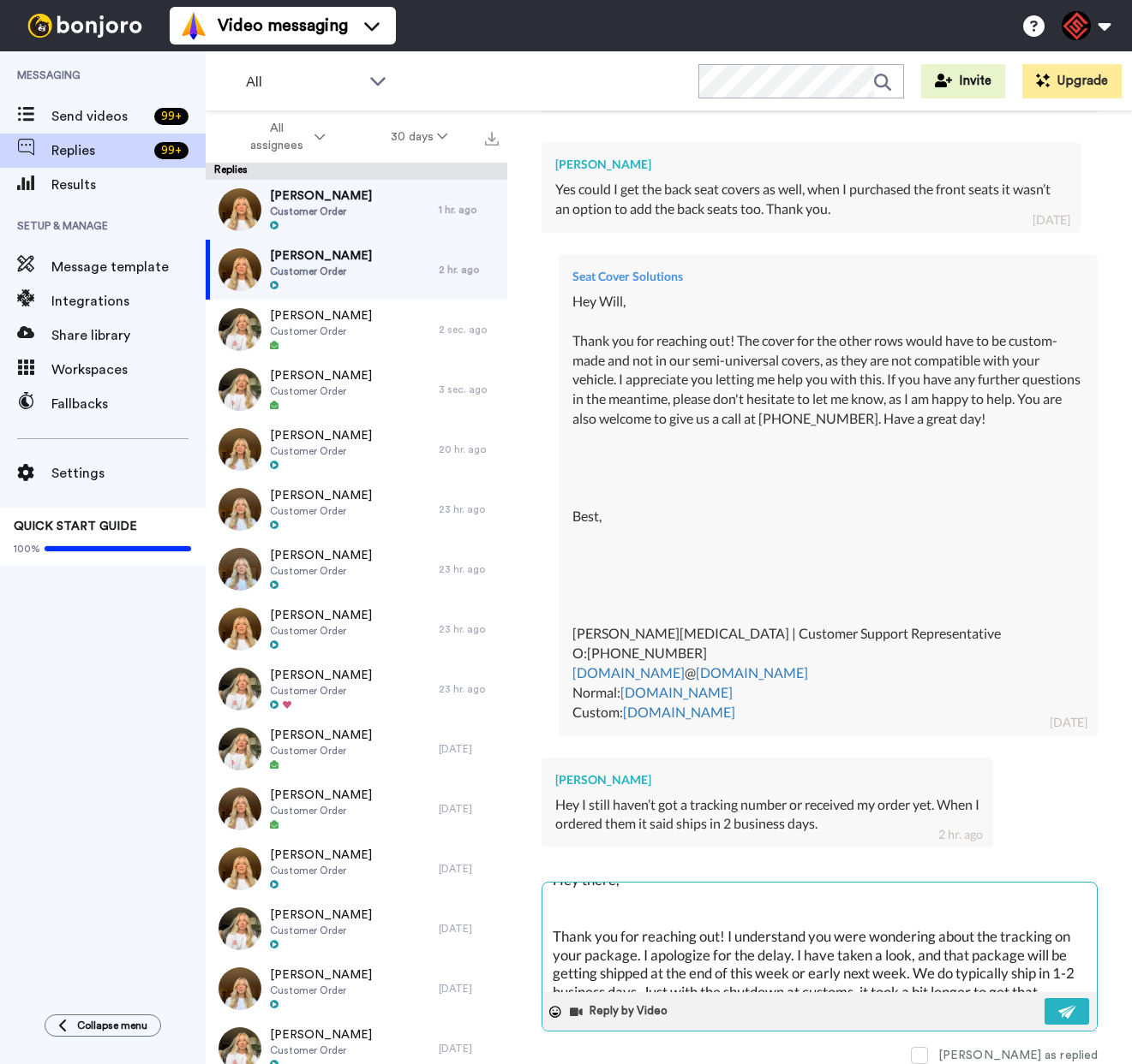
scroll to position [21, 0]
drag, startPoint x: 887, startPoint y: 894, endPoint x: 698, endPoint y: 974, distance: 205.2
click at [698, 974] on textarea "Hey there, Thank you for reaching out! I understand you were wondering about th…" at bounding box center [819, 937] width 554 height 109
click at [1058, 1014] on img at bounding box center [1067, 1012] width 19 height 14
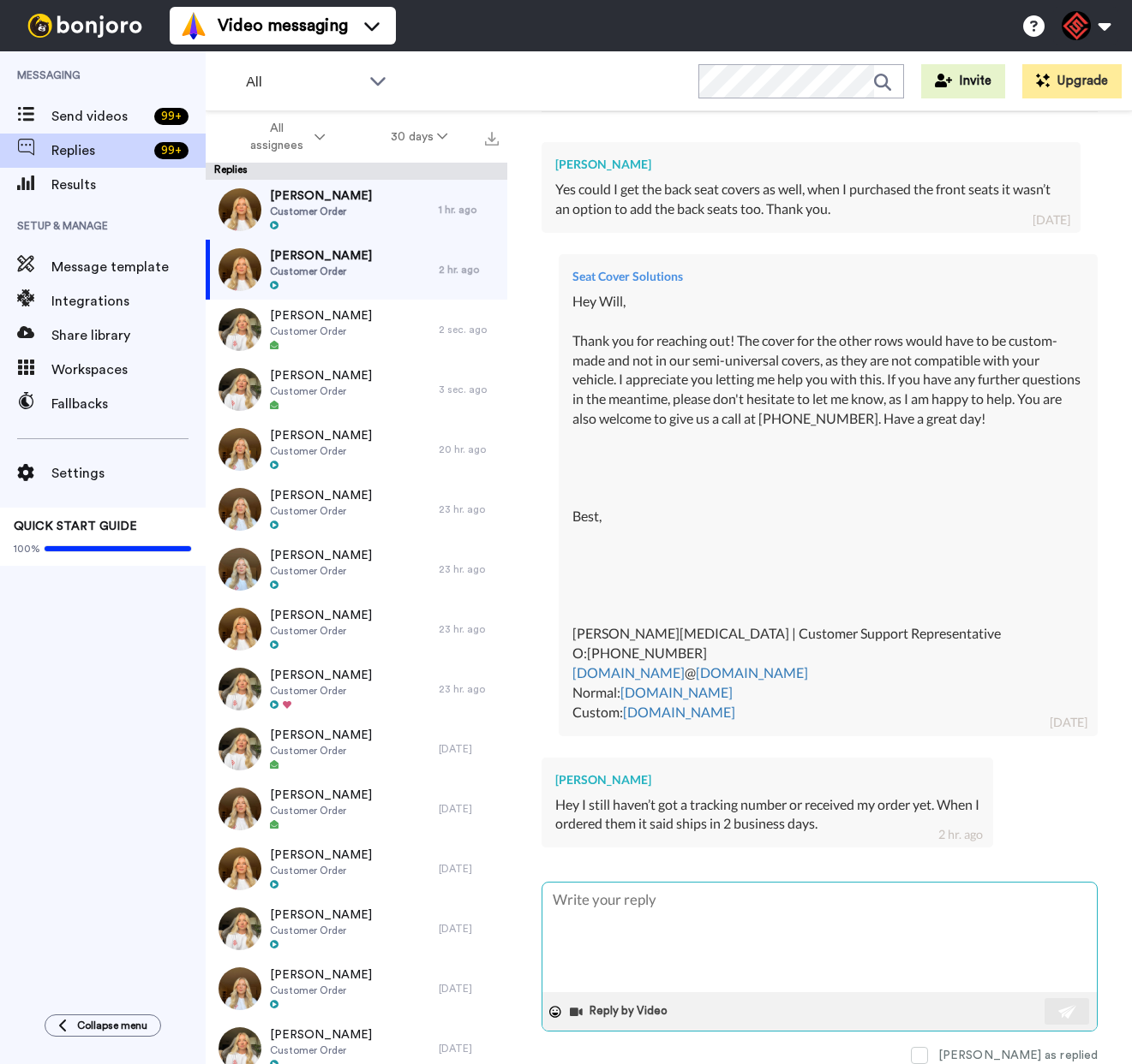
scroll to position [0, 0]
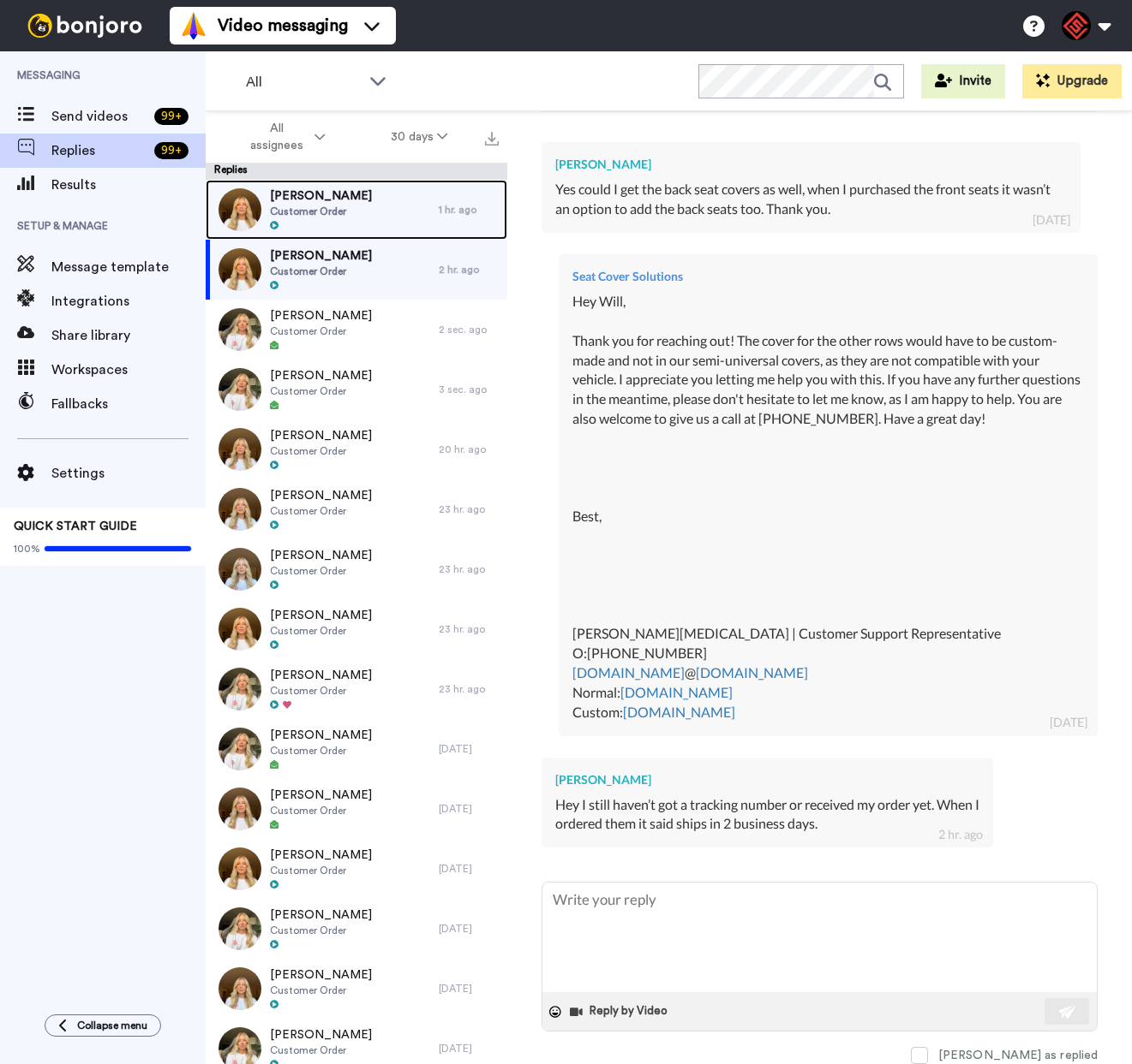
click at [401, 233] on div "[PERSON_NAME] Customer Order" at bounding box center [322, 209] width 233 height 60
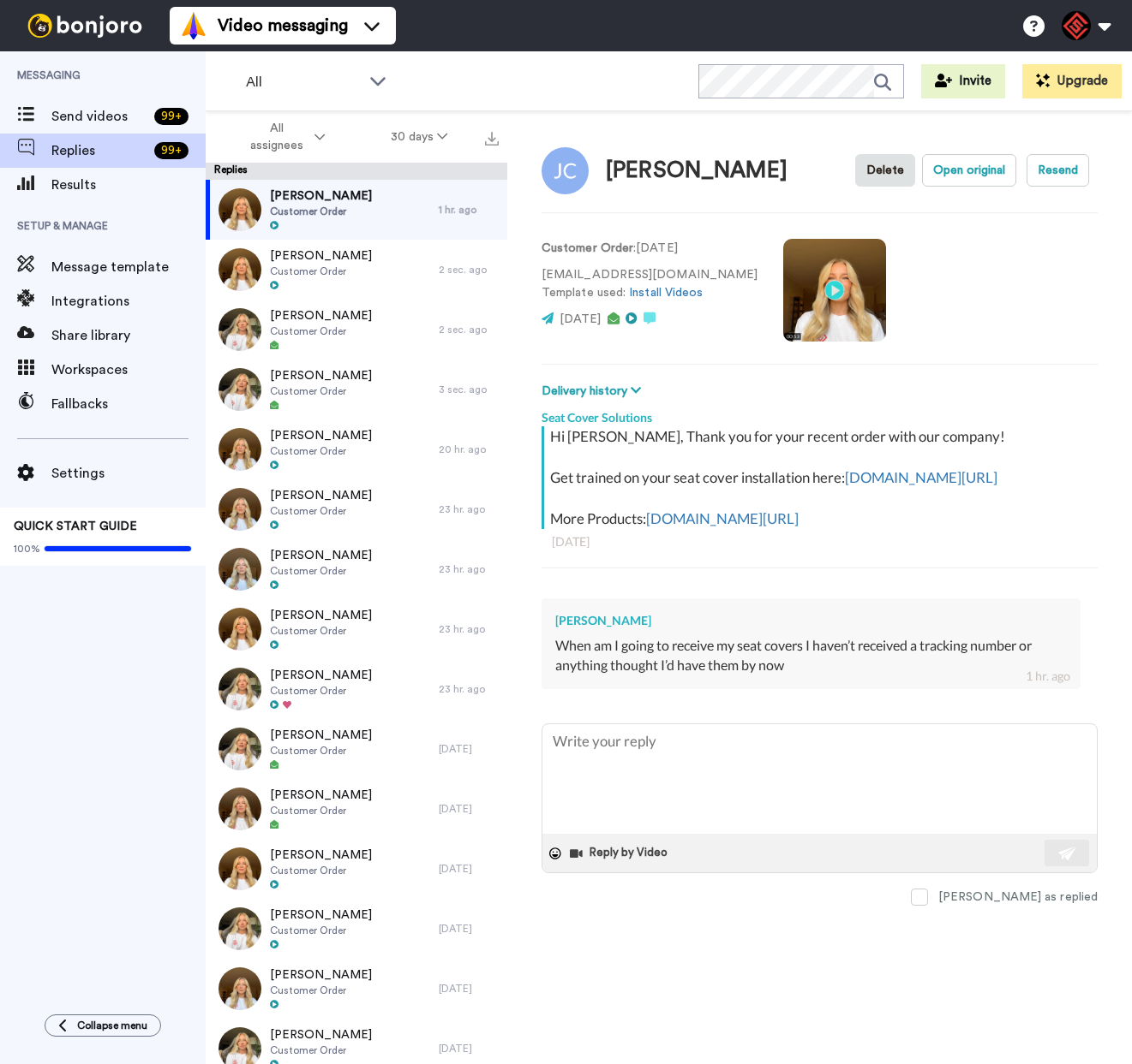
click at [586, 630] on div "[PERSON_NAME]" at bounding box center [811, 620] width 511 height 17
copy div "[PERSON_NAME]"
click at [648, 796] on textarea at bounding box center [819, 779] width 554 height 109
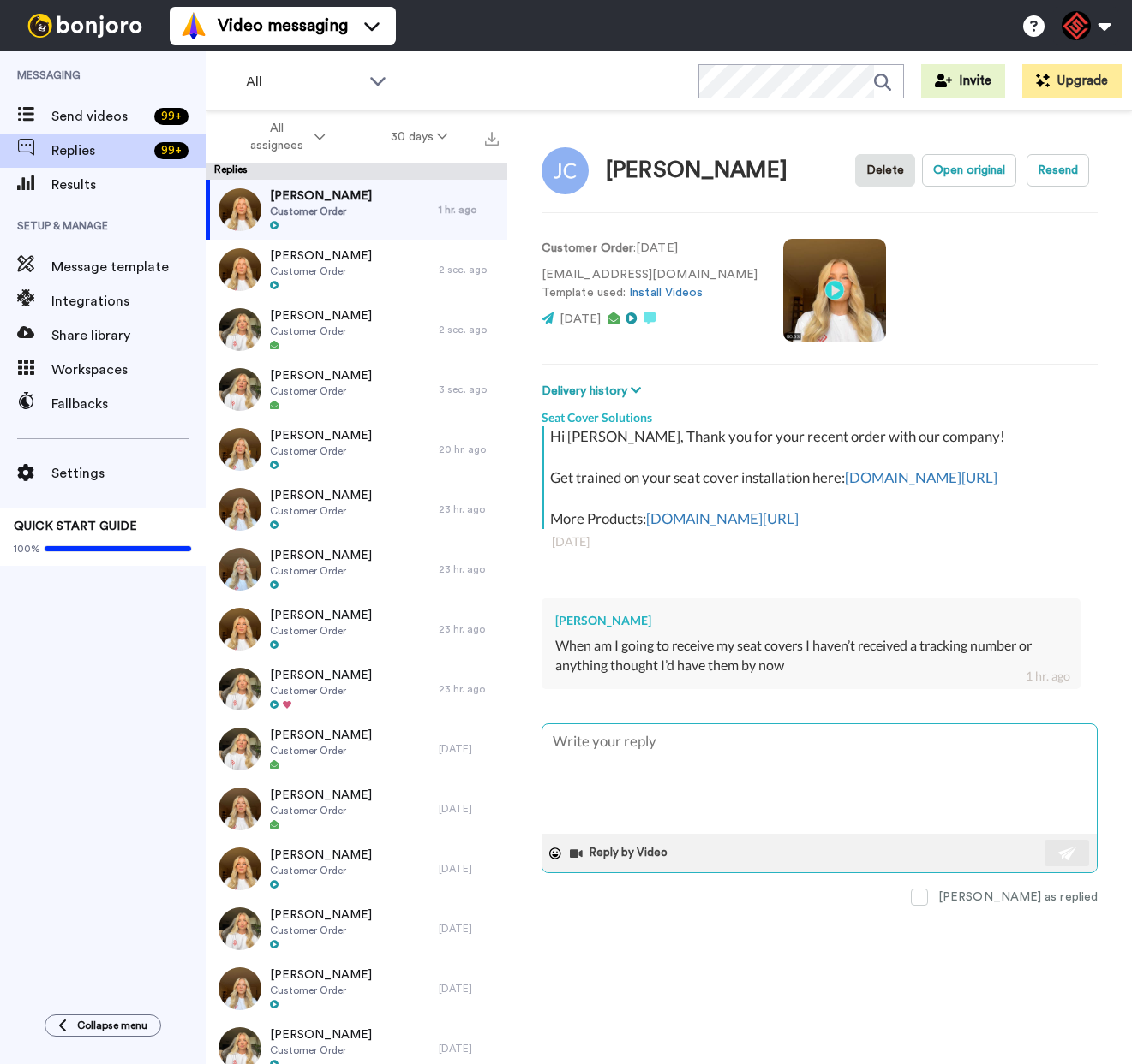
paste textarea "Hey there, Thank you for reaching out! I understand you were wondering about th…"
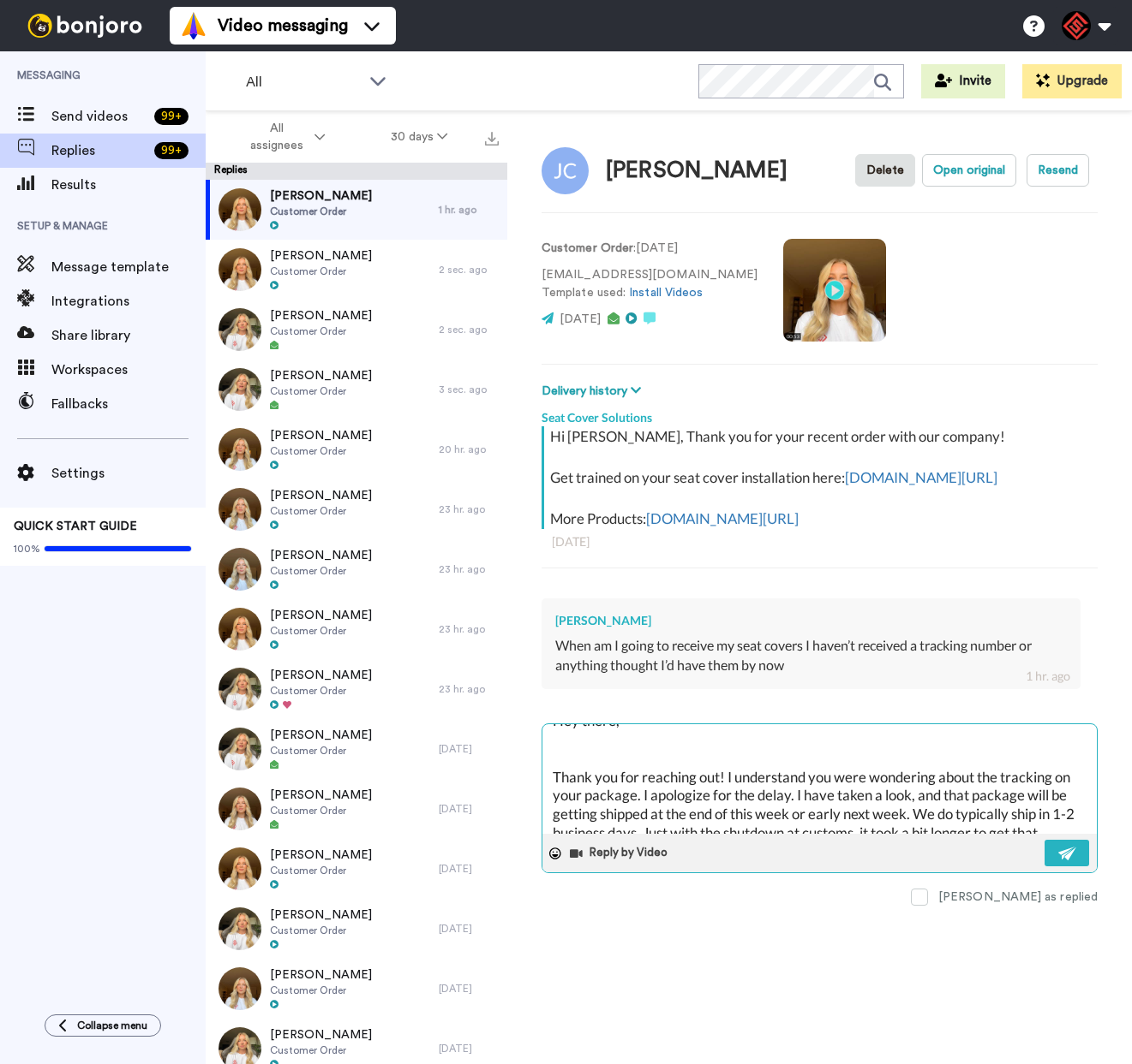
scroll to position [33, 0]
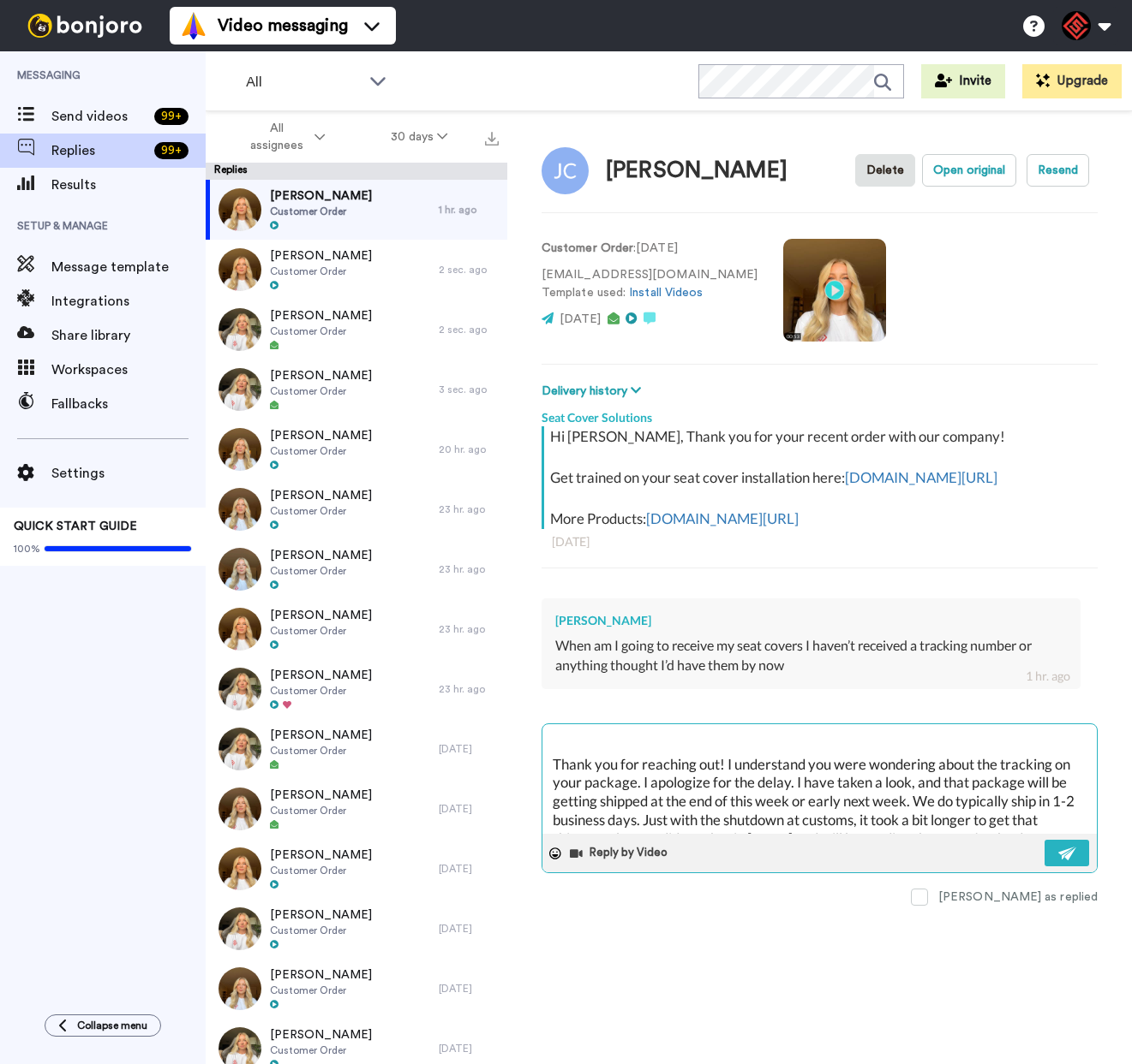
drag, startPoint x: 670, startPoint y: 757, endPoint x: 861, endPoint y: 821, distance: 201.4
click at [861, 821] on textarea "Hey there, Thank you for reaching out! I understand you were wondering about th…" at bounding box center [819, 779] width 554 height 109
click at [1058, 860] on img at bounding box center [1067, 854] width 19 height 14
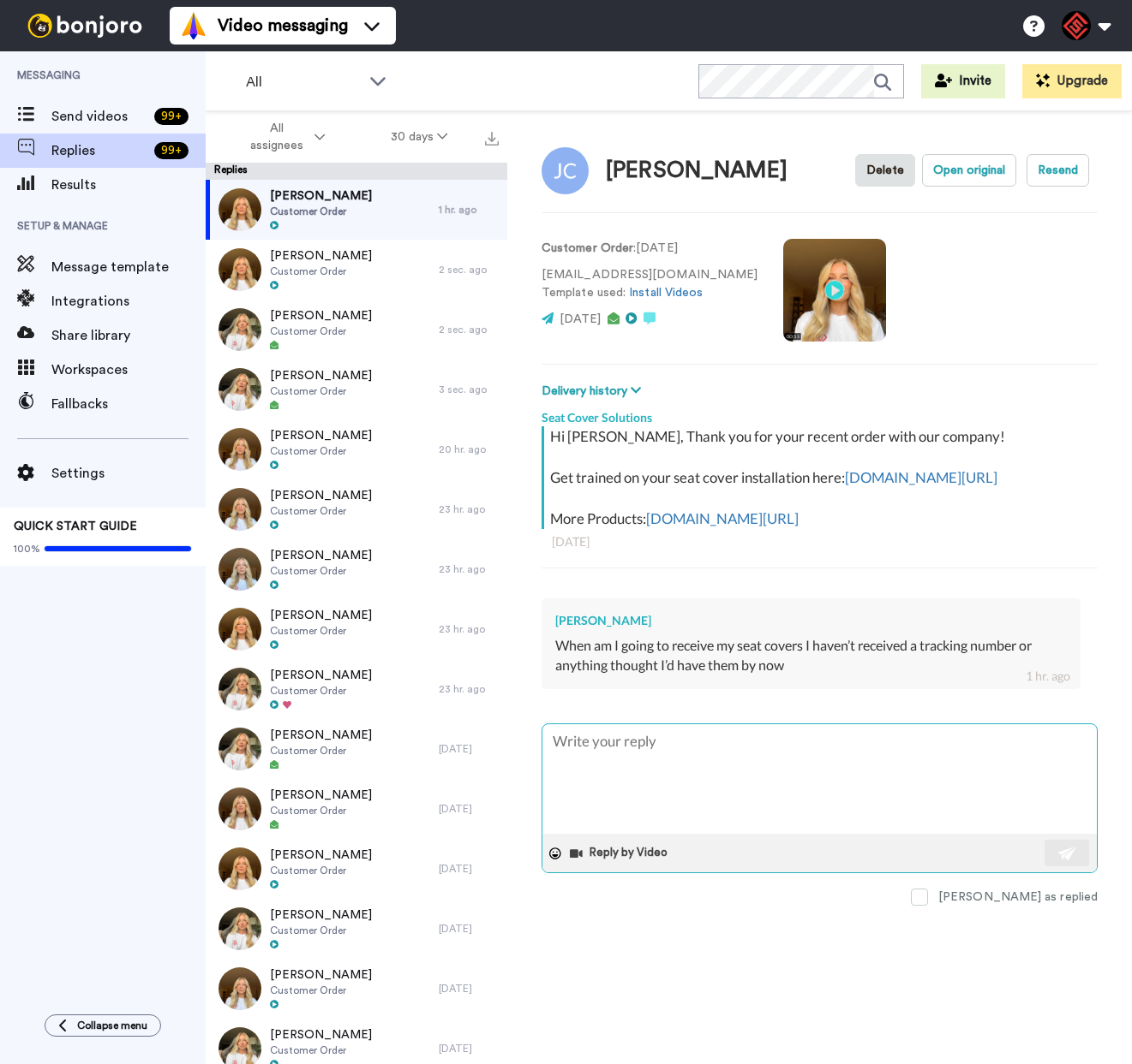
scroll to position [0, 0]
